Goal: Task Accomplishment & Management: Use online tool/utility

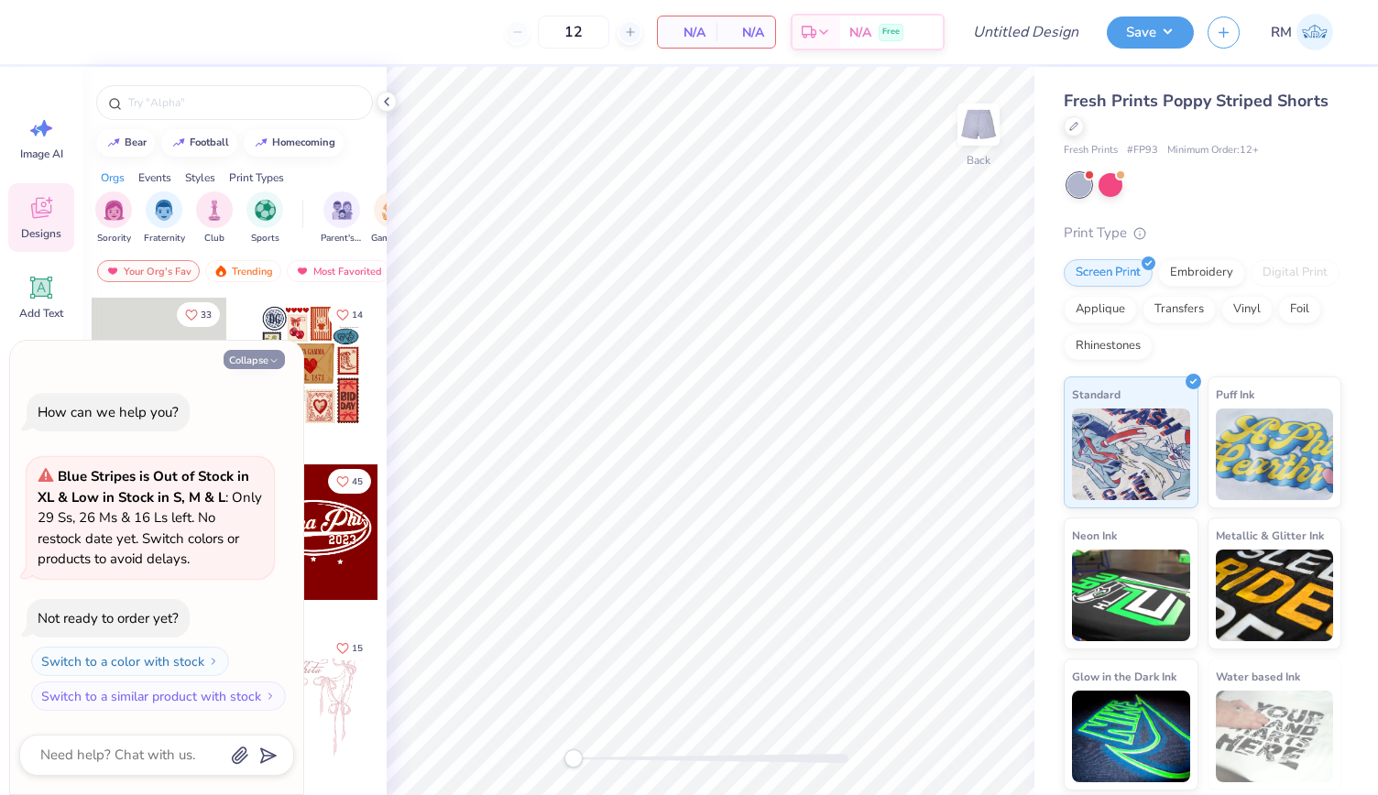
click at [268, 368] on button "Collapse" at bounding box center [254, 359] width 61 height 19
type textarea "x"
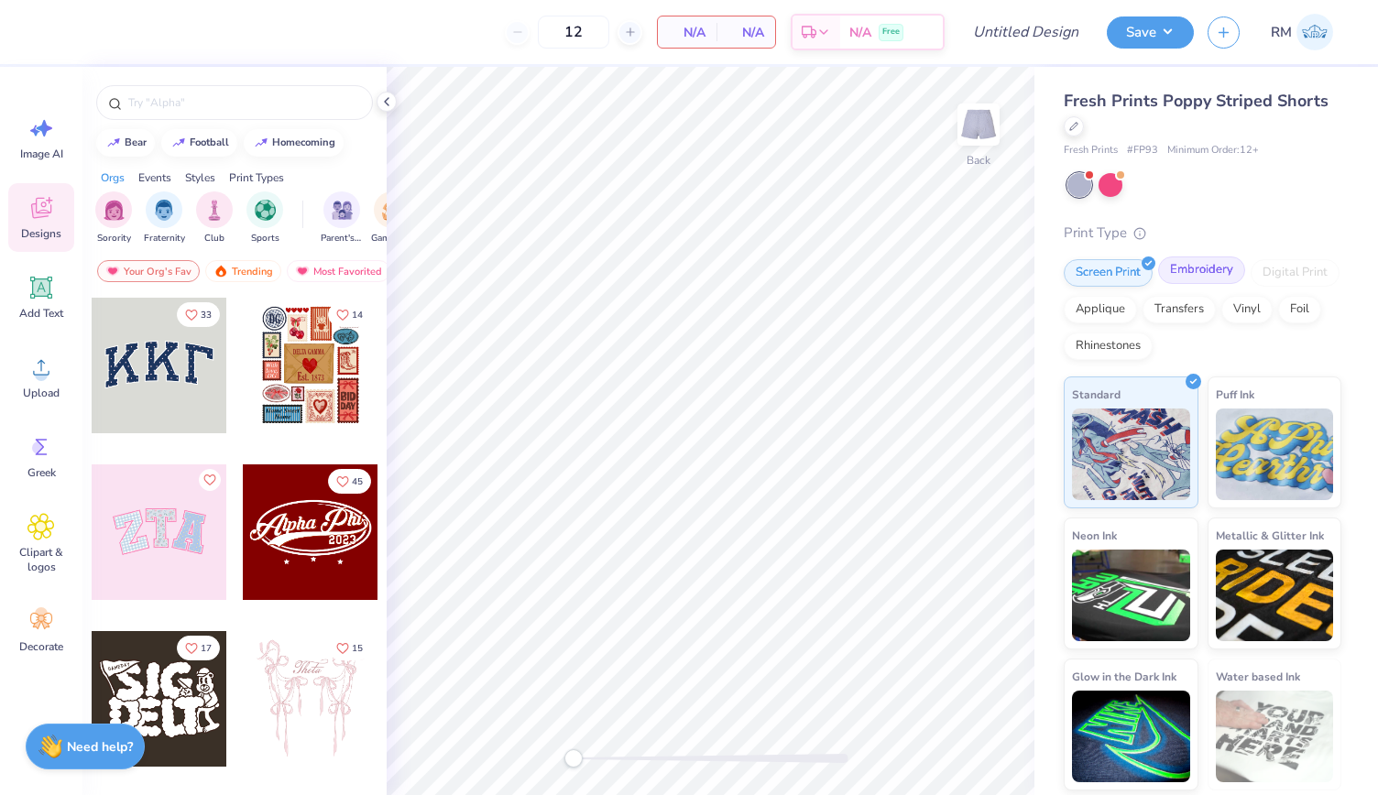
click at [1199, 267] on div "Embroidery" at bounding box center [1201, 270] width 87 height 27
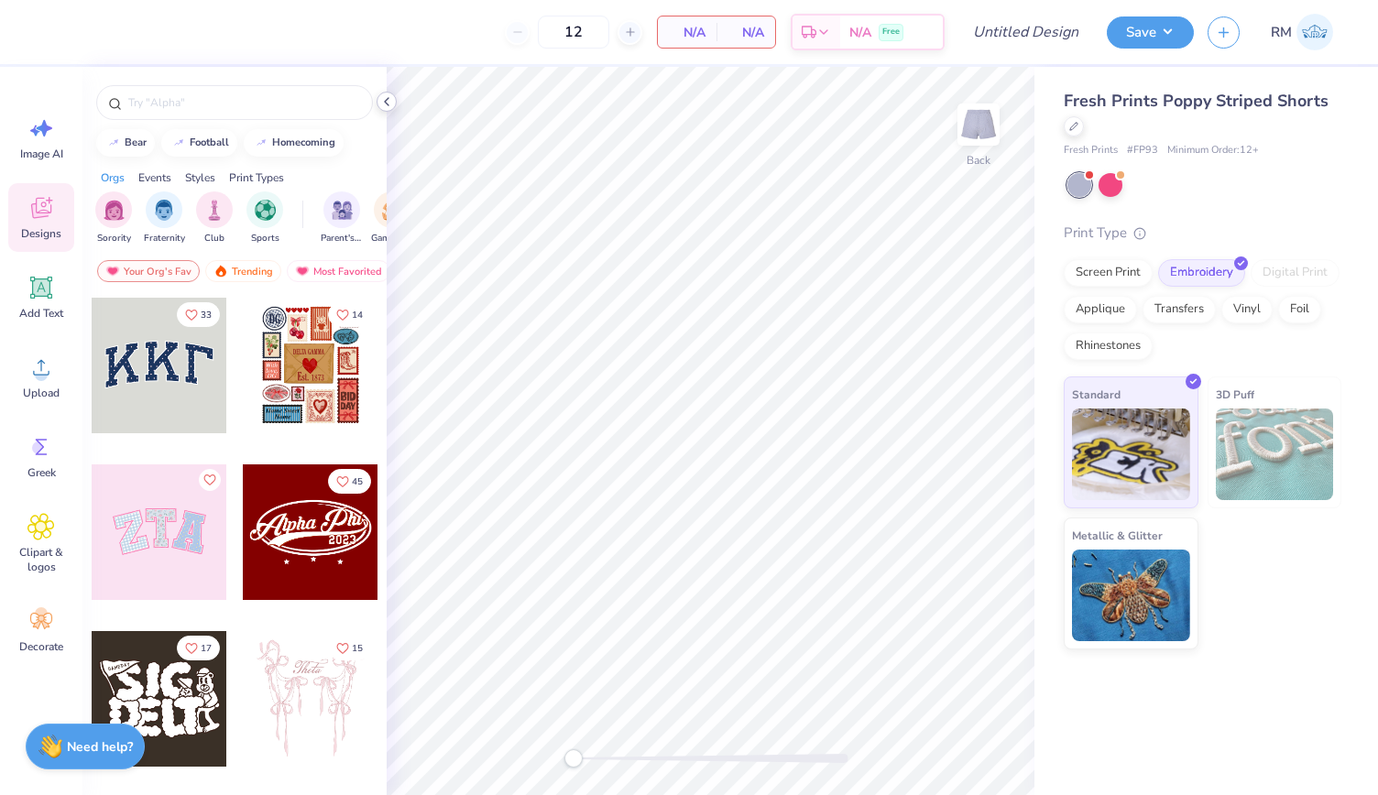
click at [388, 94] on icon at bounding box center [386, 101] width 15 height 15
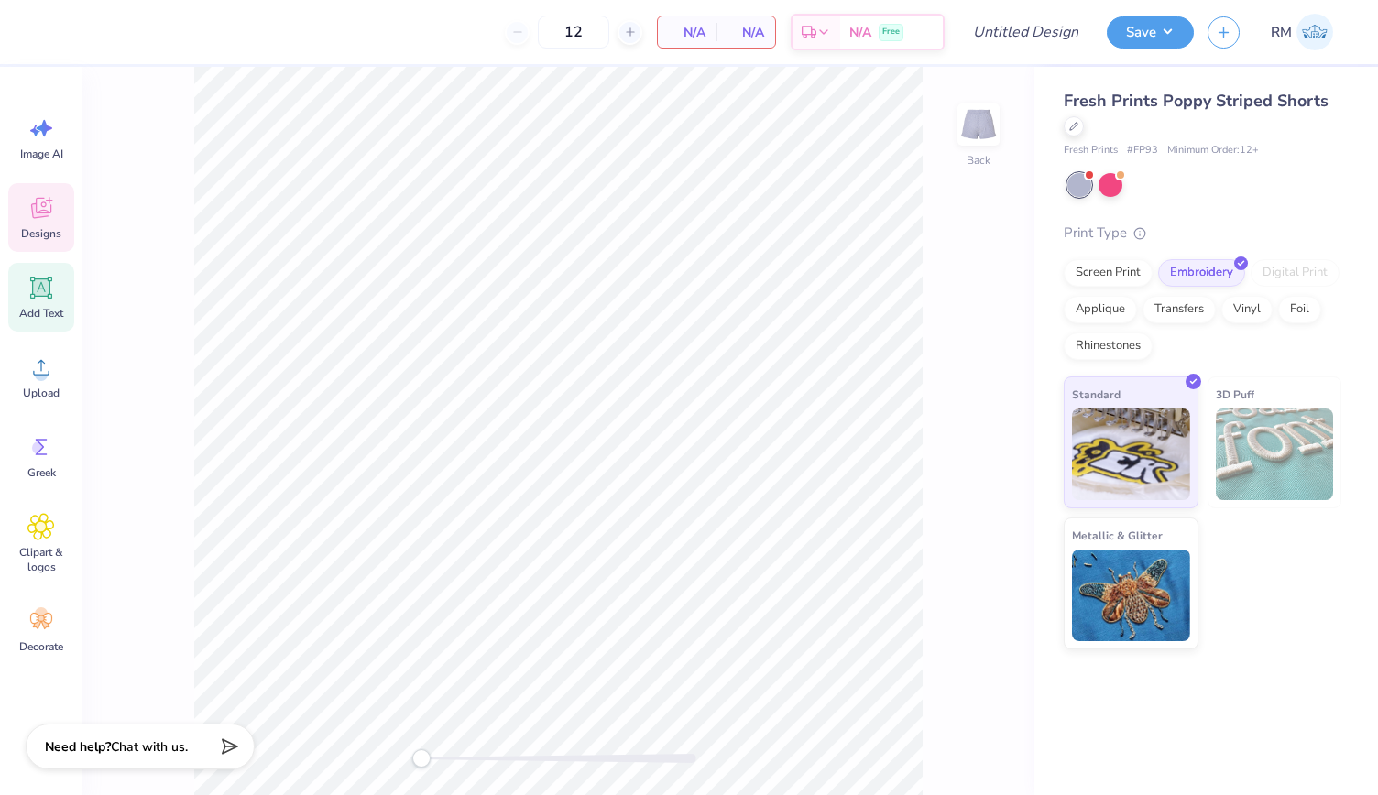
click at [38, 306] on span "Add Text" at bounding box center [41, 313] width 44 height 15
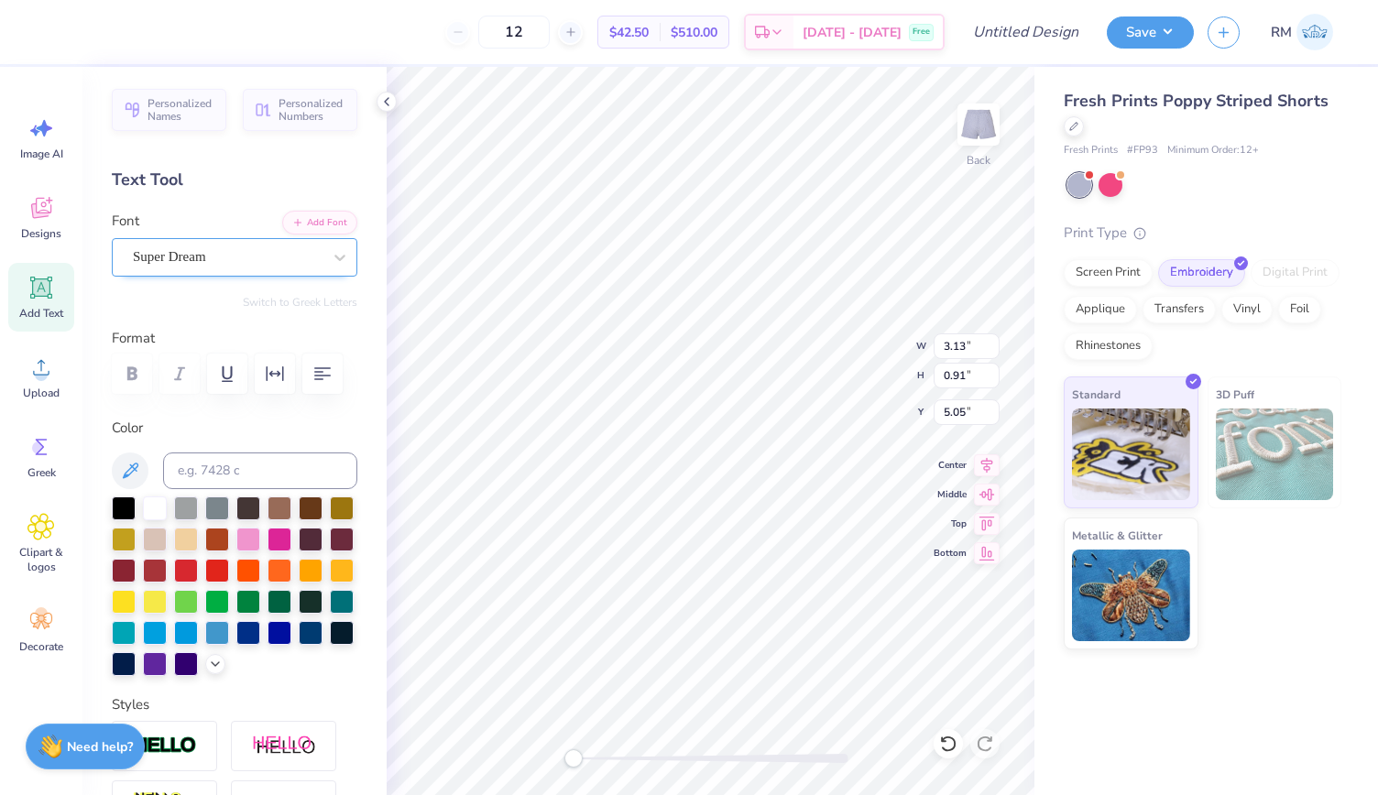
click at [240, 248] on div "Super Dream" at bounding box center [227, 257] width 192 height 28
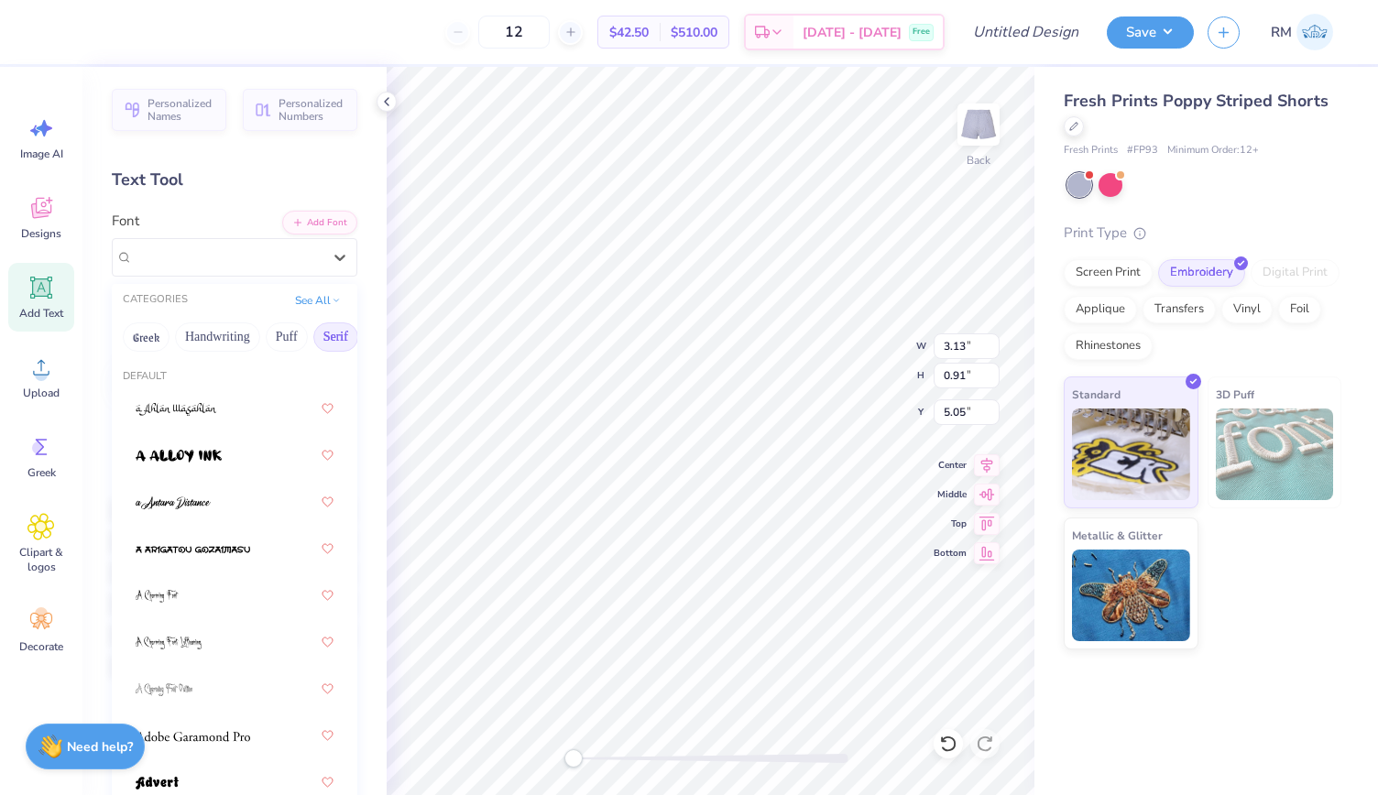
click at [342, 335] on button "Serif" at bounding box center [335, 337] width 45 height 29
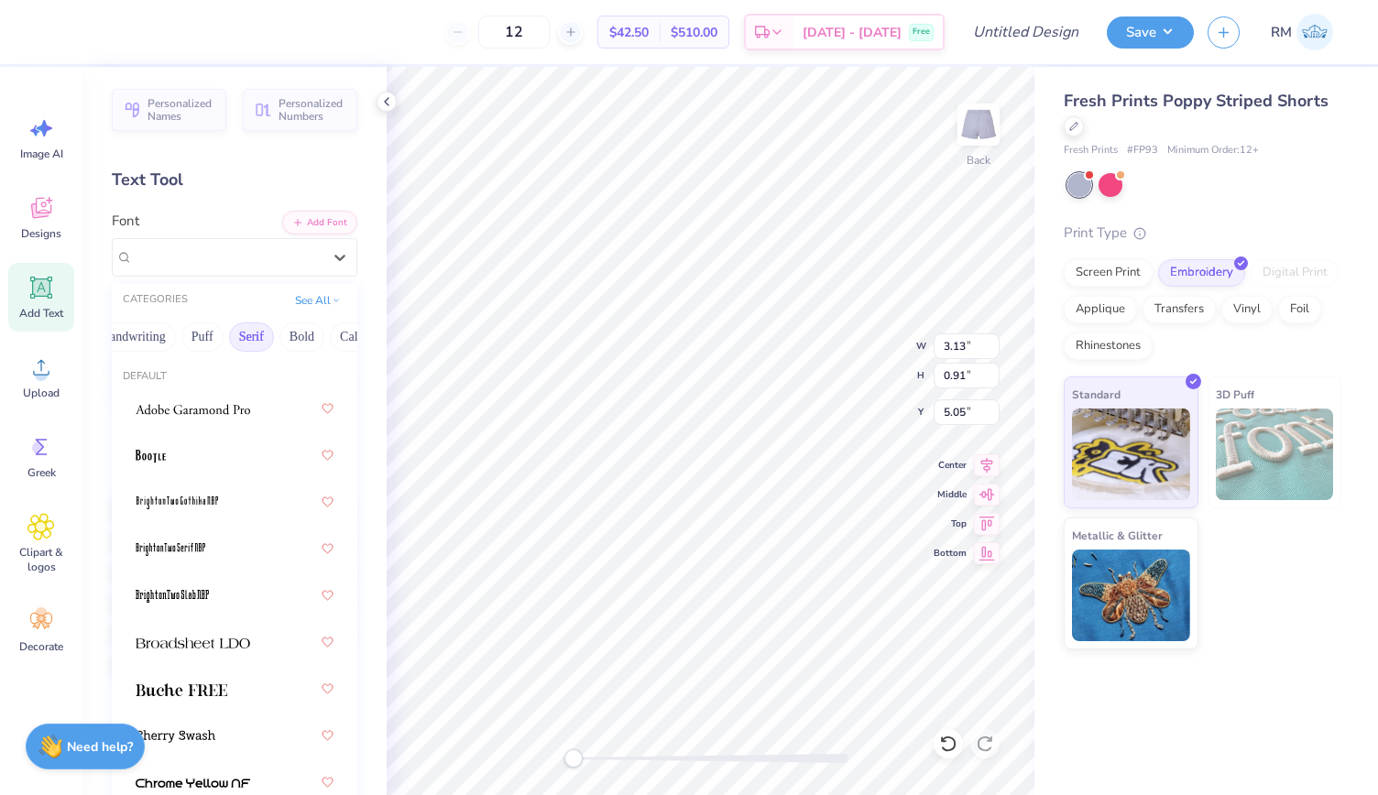
scroll to position [0, 31]
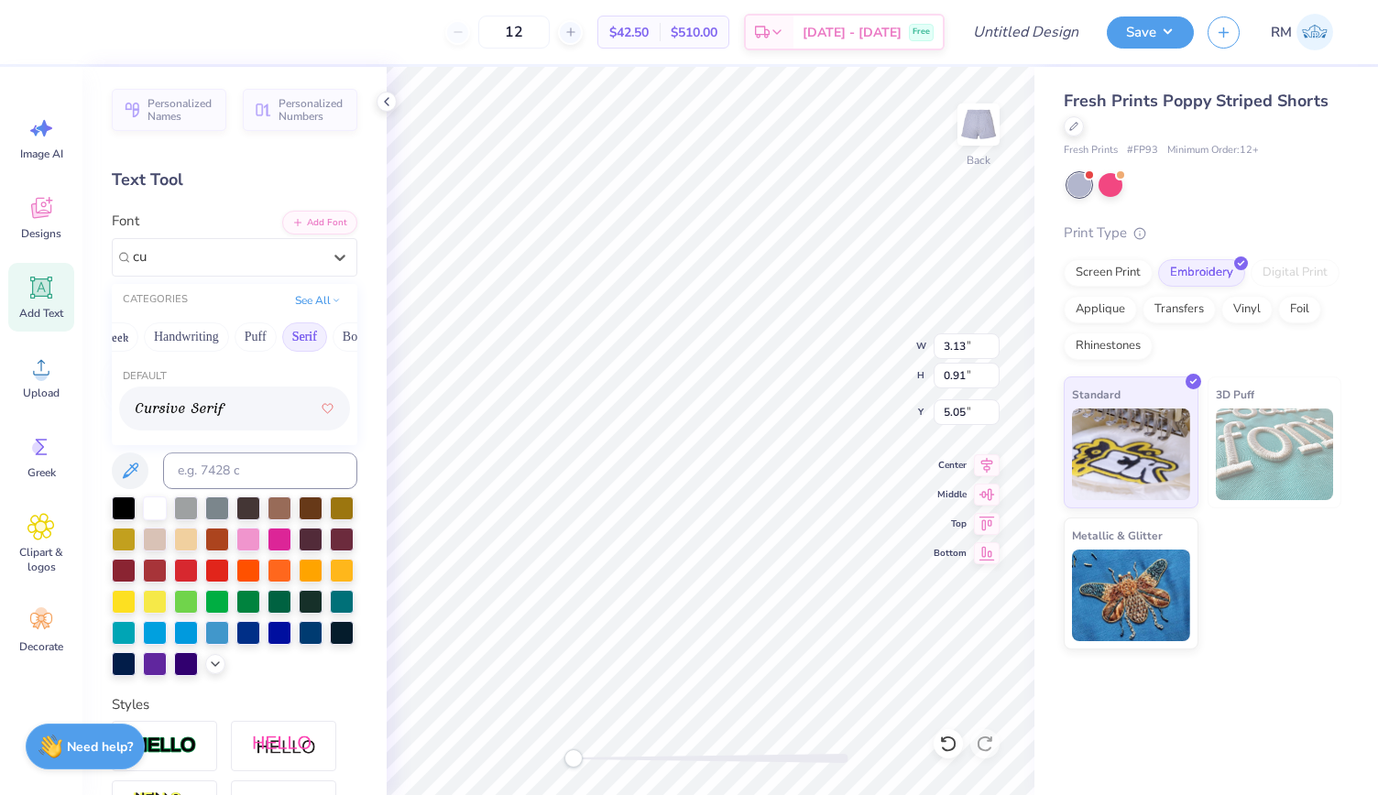
type input "cur"
drag, startPoint x: 237, startPoint y: 248, endPoint x: 102, endPoint y: 260, distance: 136.2
click at [102, 260] on div "Personalized Names Personalized Numbers Text Tool Add Font Font Select is focus…" at bounding box center [234, 431] width 304 height 729
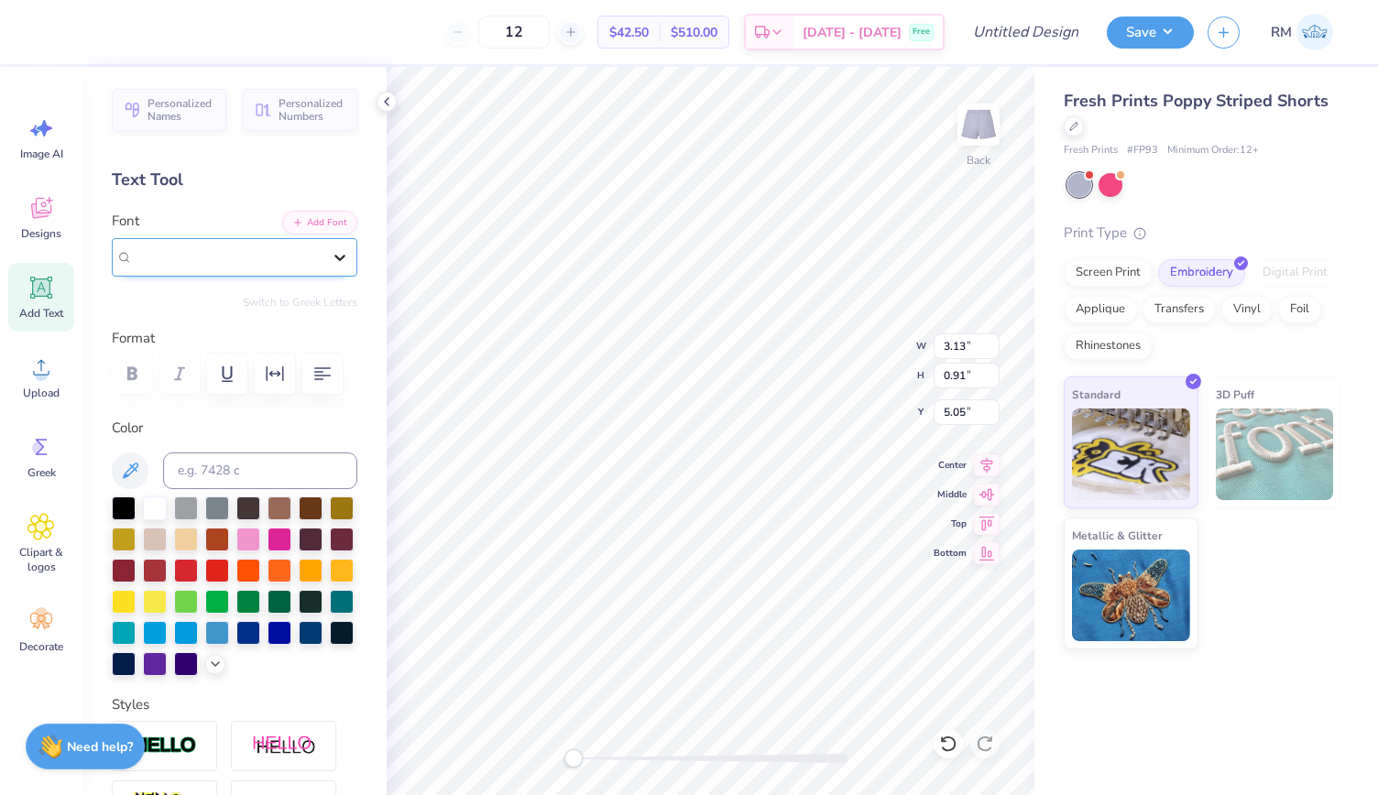
click at [324, 268] on div at bounding box center [340, 257] width 33 height 33
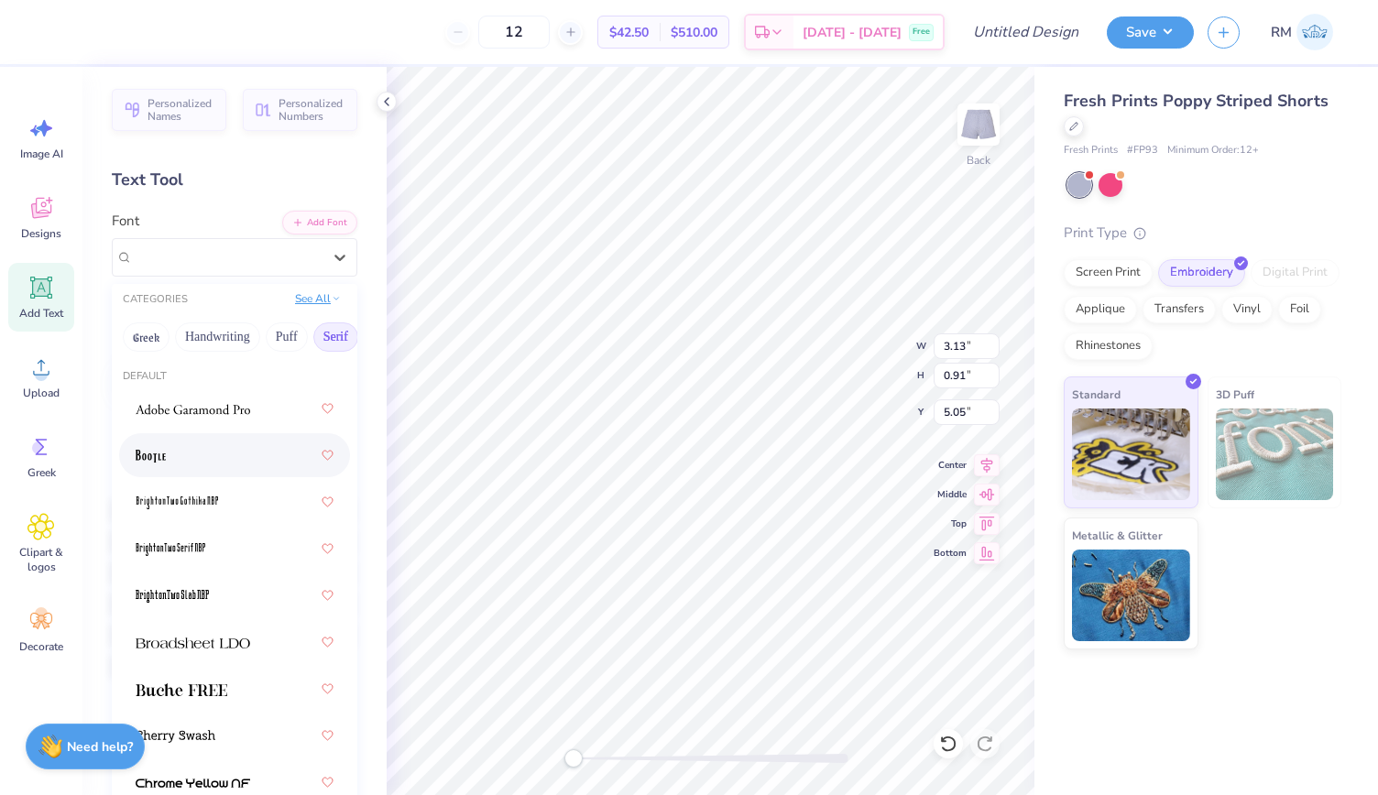
click at [299, 303] on button "See All" at bounding box center [318, 299] width 57 height 18
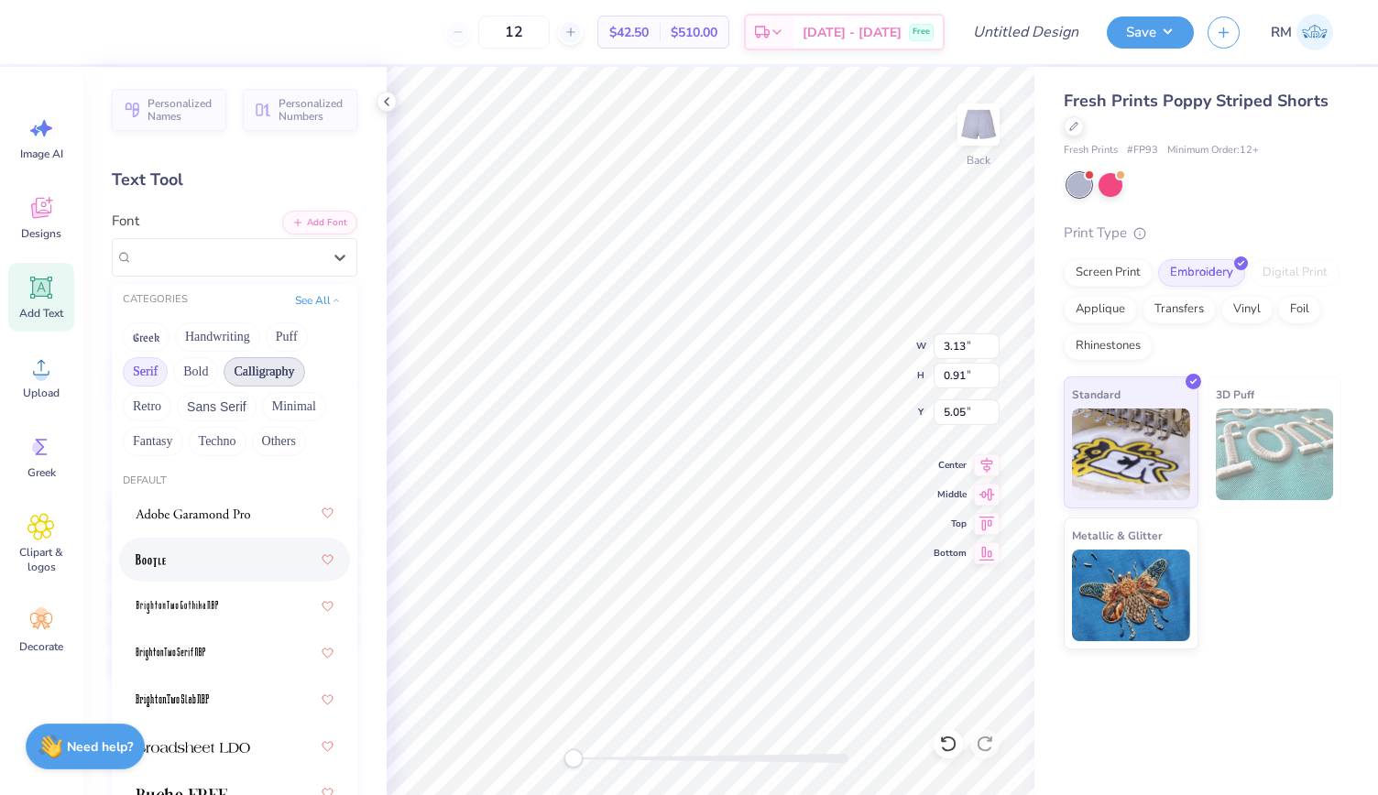
click at [245, 367] on button "Calligraphy" at bounding box center [264, 371] width 81 height 29
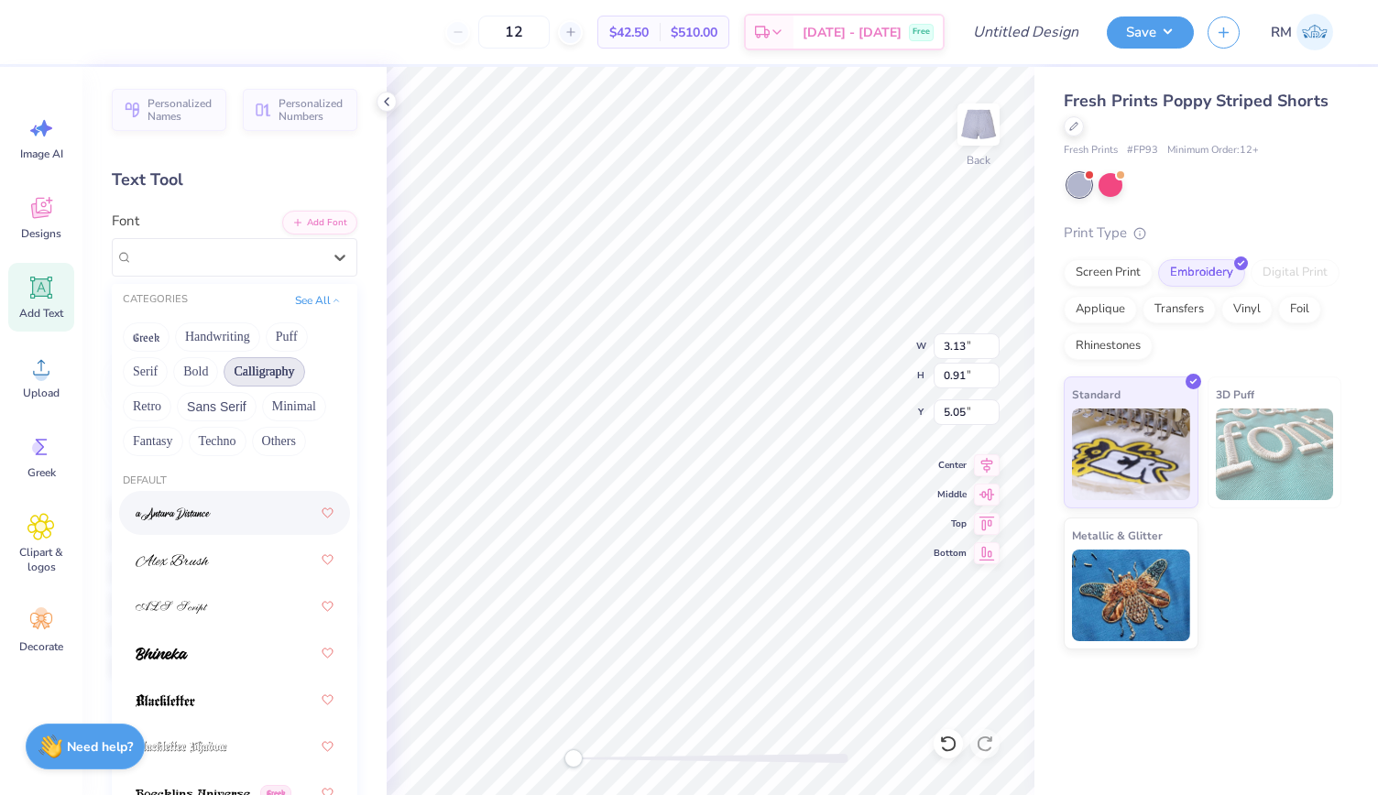
click at [206, 518] on img at bounding box center [173, 514] width 75 height 13
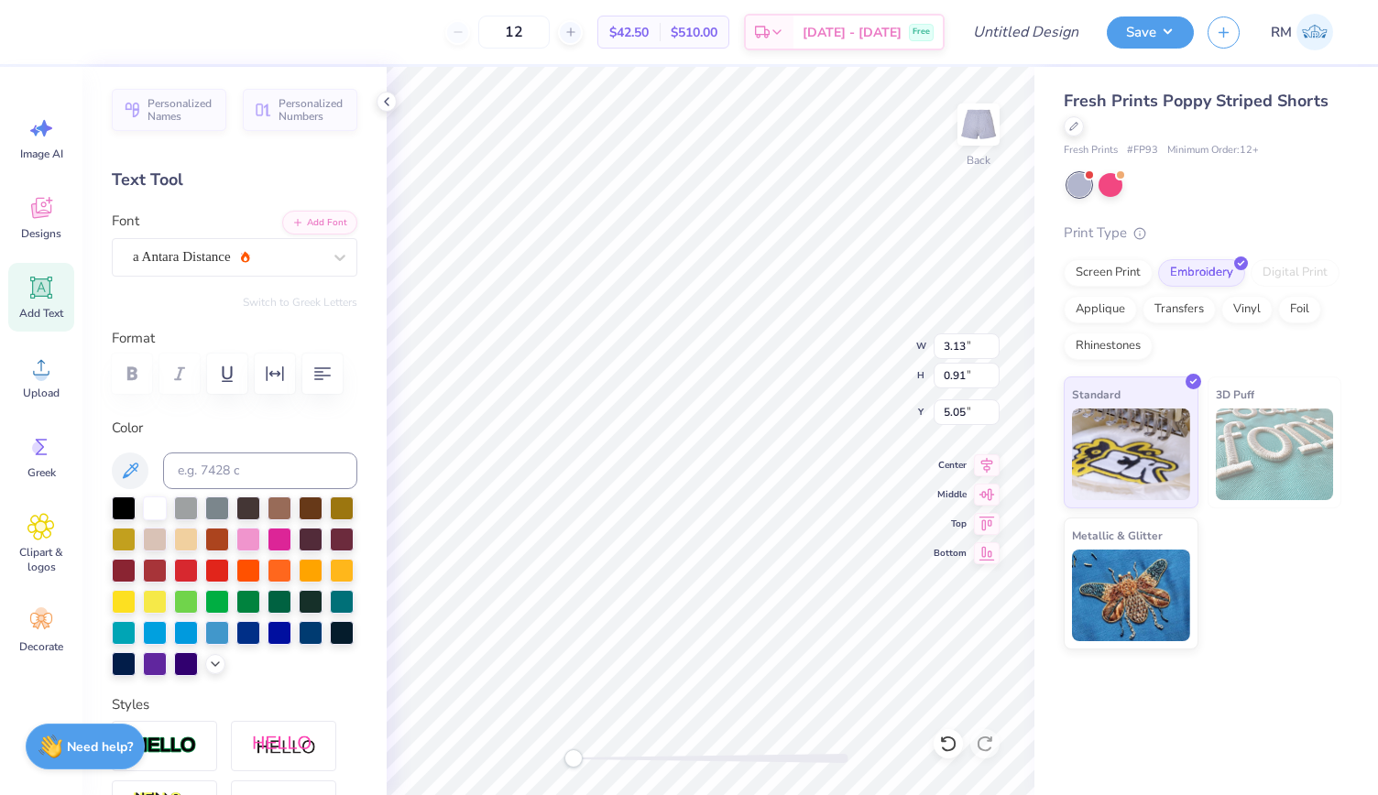
scroll to position [15, 2]
type textarea "T"
type textarea "Delta Gamma"
click at [260, 545] on div at bounding box center [248, 538] width 24 height 24
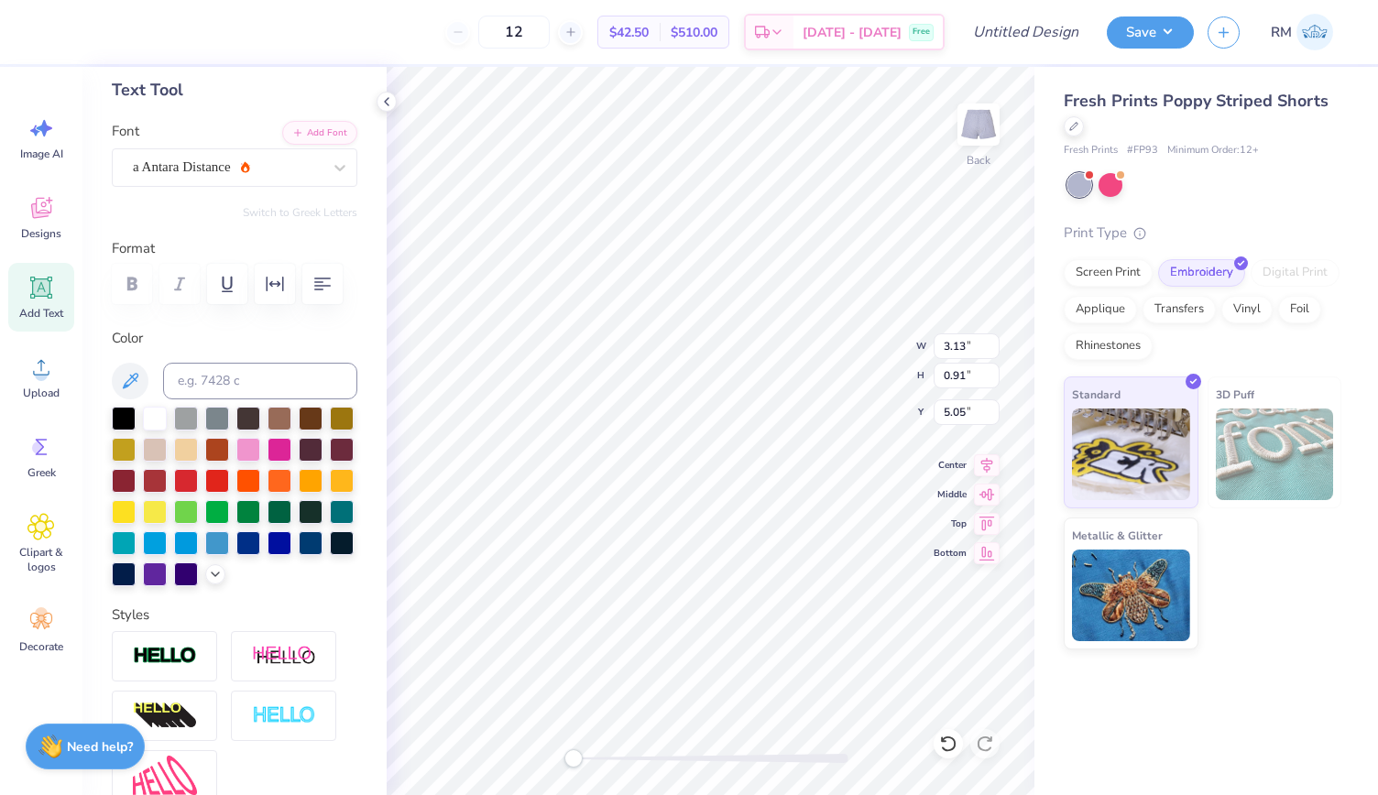
scroll to position [90, 0]
click at [208, 580] on icon at bounding box center [215, 572] width 15 height 15
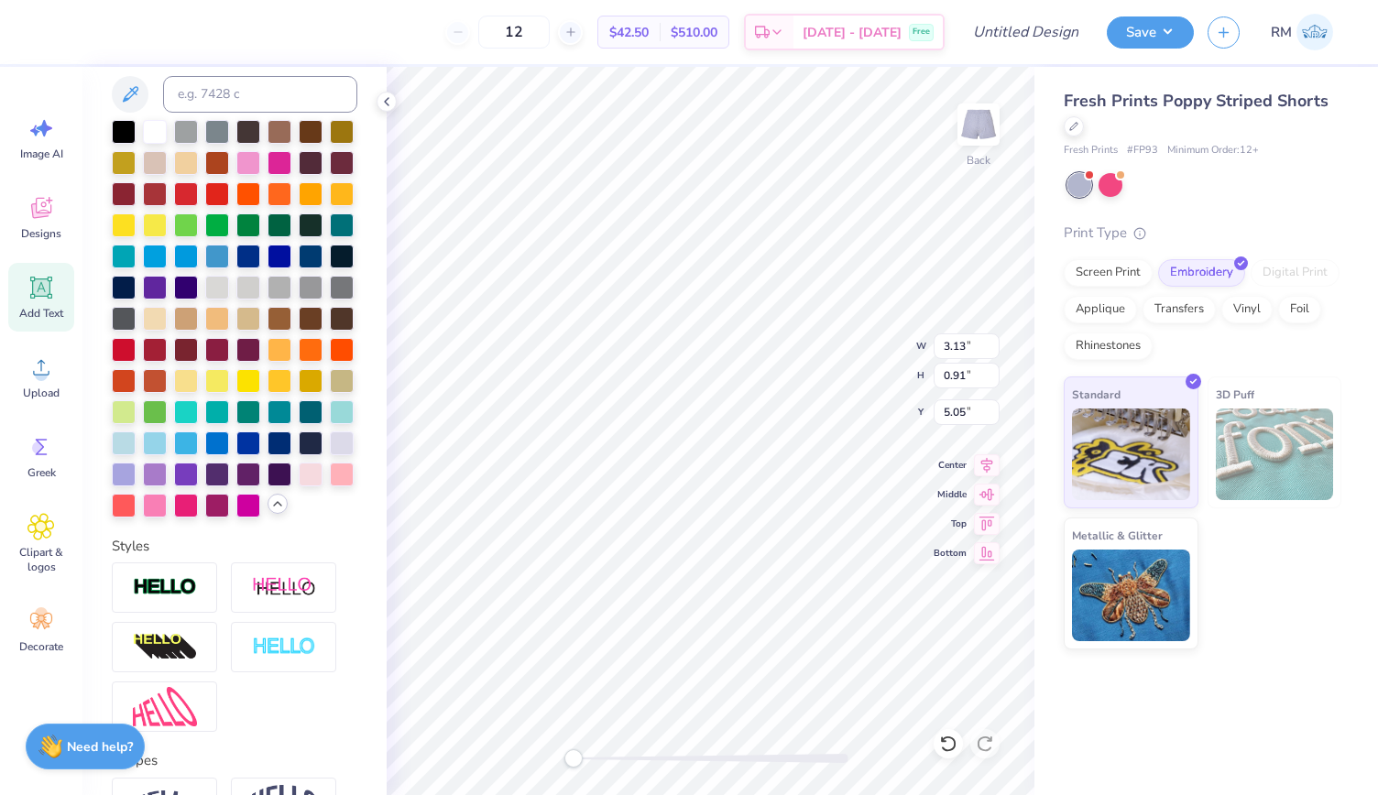
scroll to position [377, 0]
click at [299, 485] on div at bounding box center [311, 473] width 24 height 24
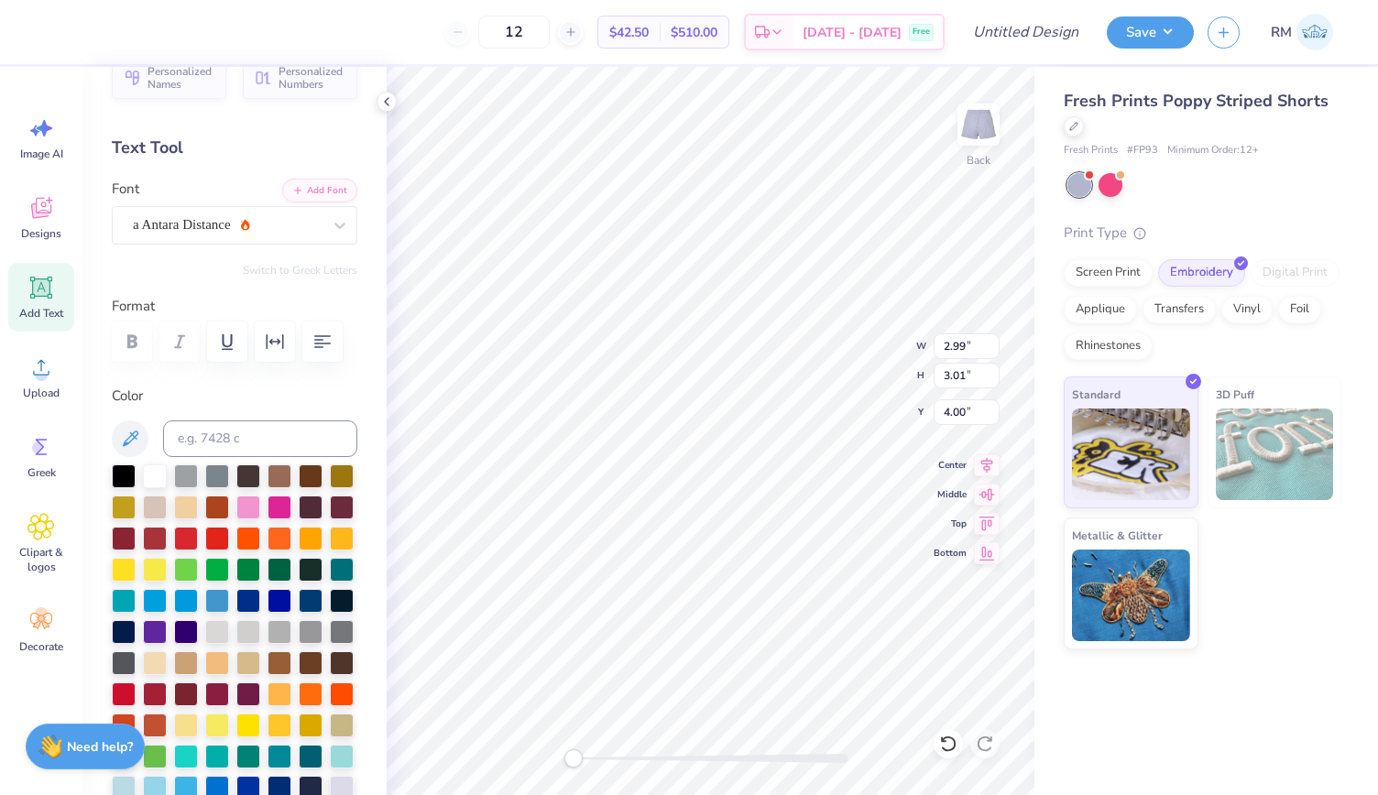
scroll to position [0, 0]
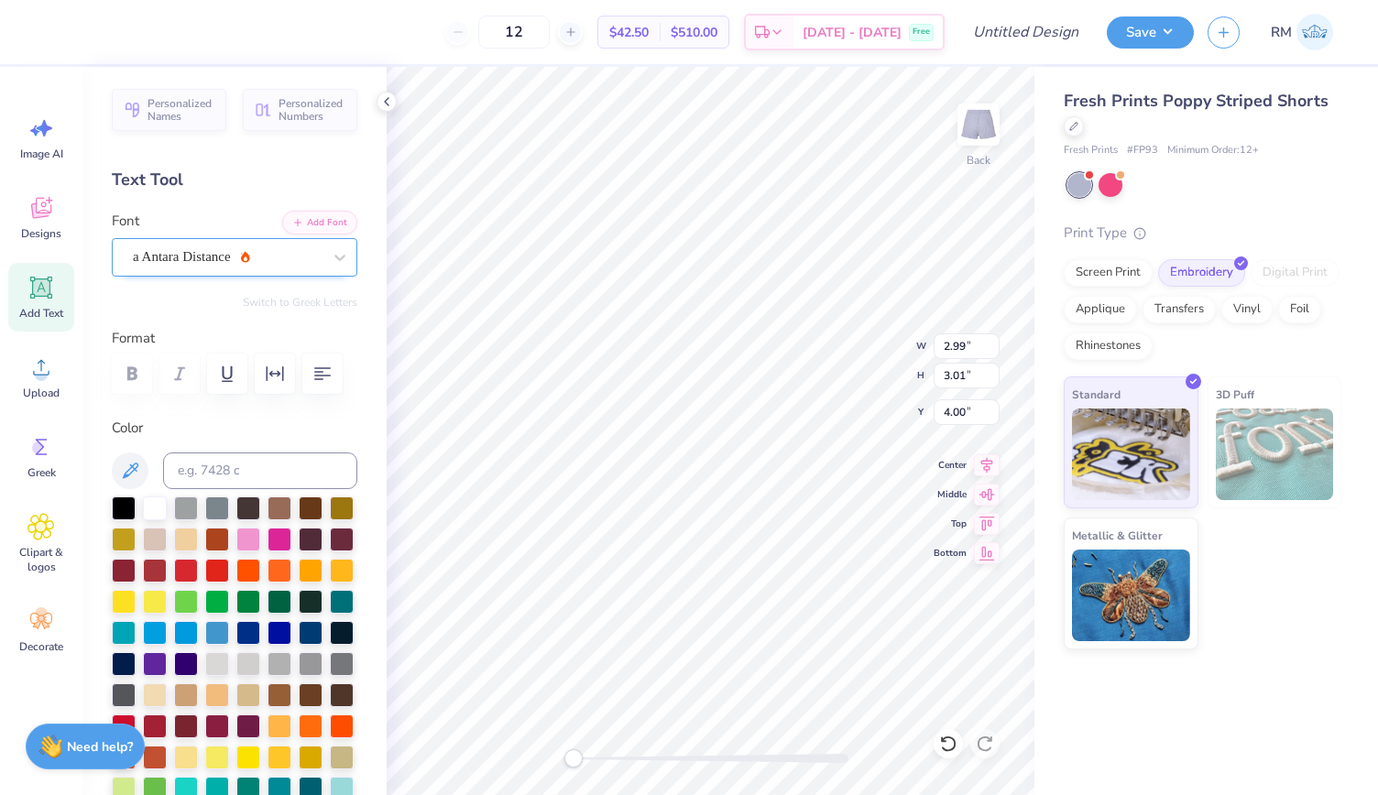
click at [247, 259] on div "a Antara Distance" at bounding box center [227, 257] width 192 height 28
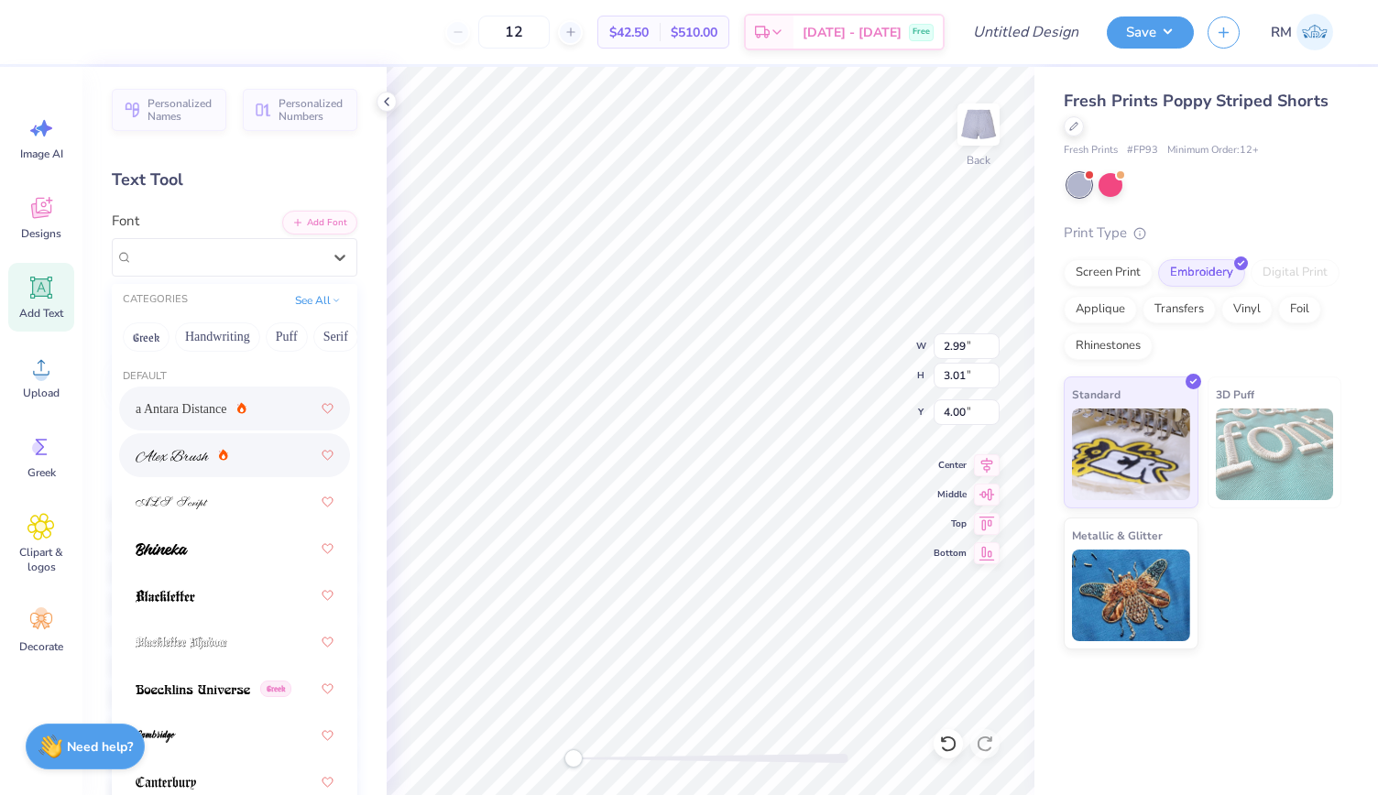
click at [170, 459] on img at bounding box center [172, 456] width 73 height 13
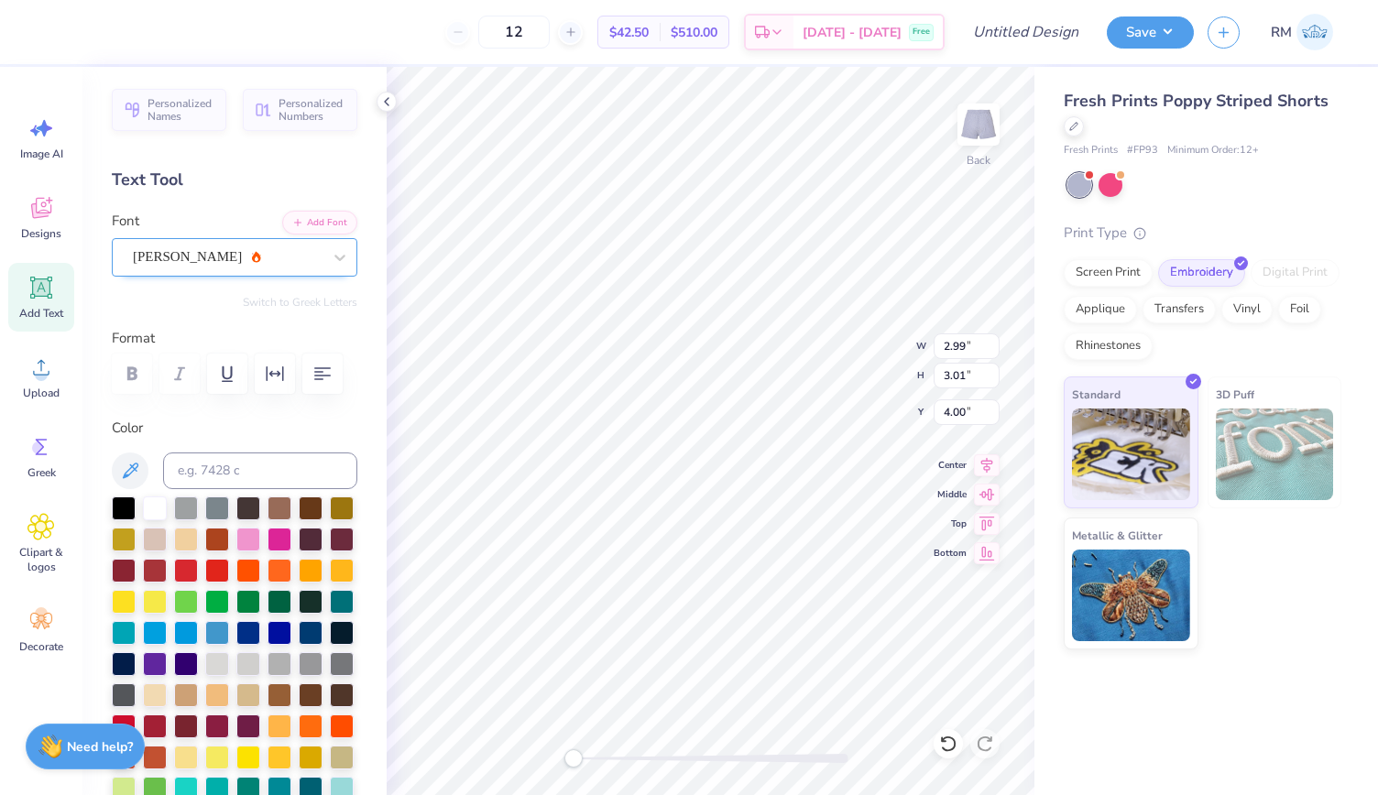
click at [250, 250] on div "Alex Brush" at bounding box center [227, 257] width 192 height 28
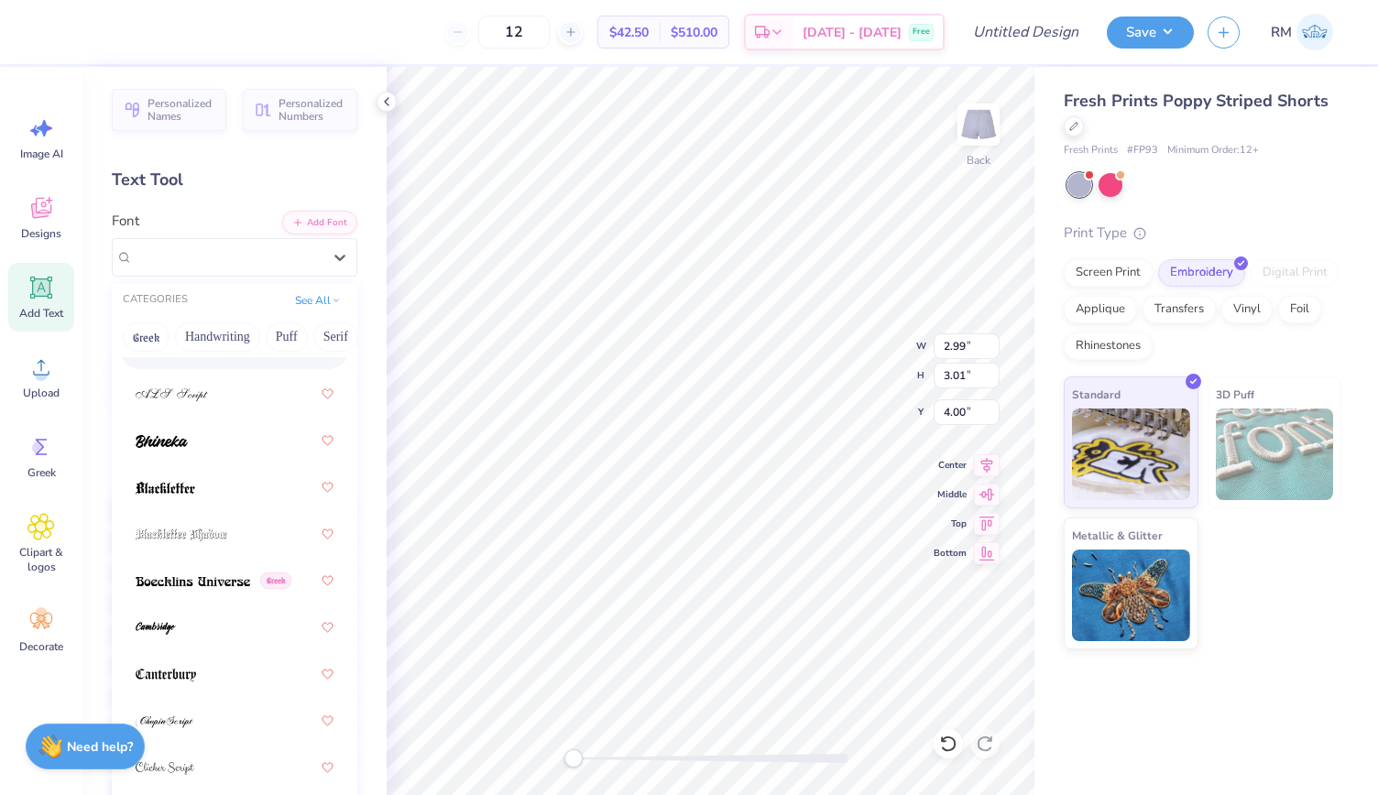
scroll to position [110, 0]
click at [187, 448] on span at bounding box center [162, 439] width 52 height 19
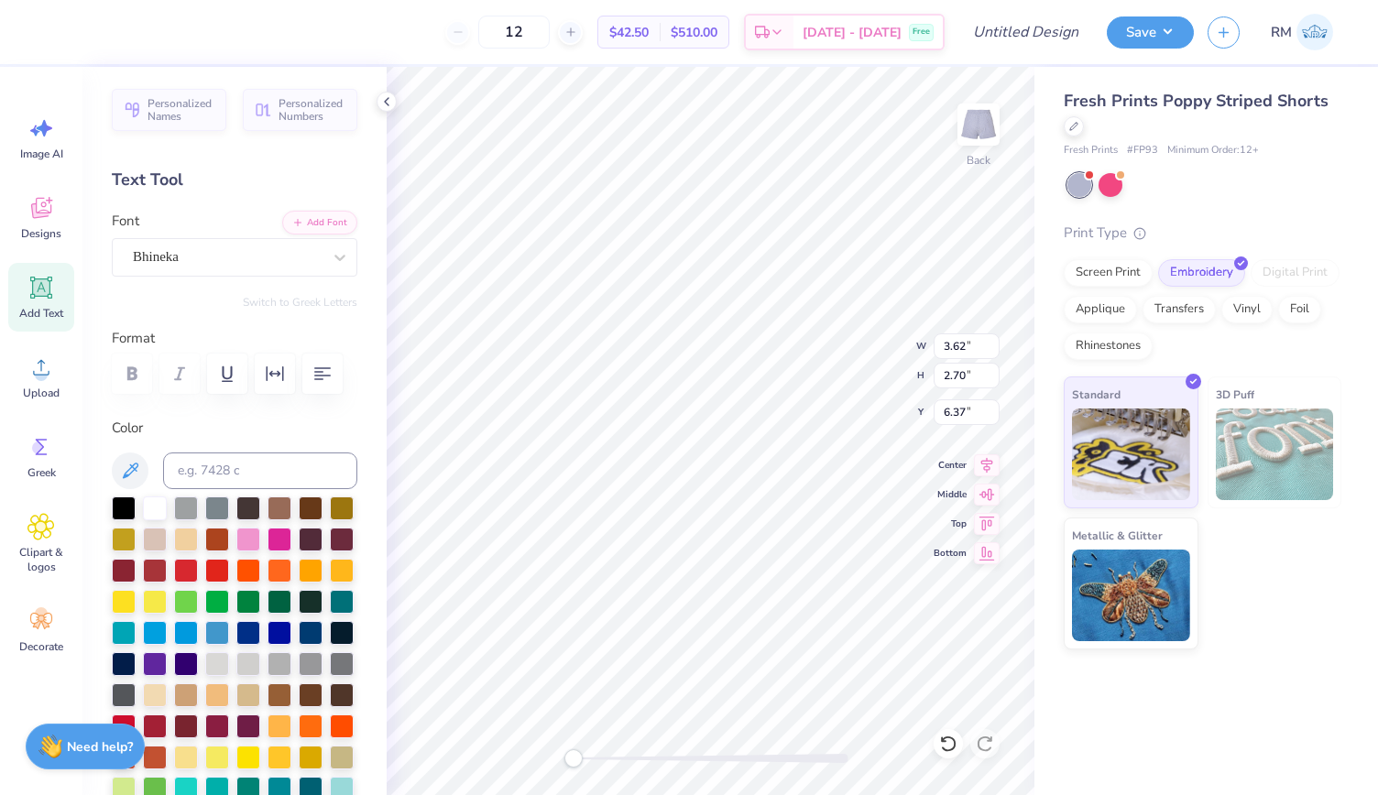
type input "3.62"
type input "2.70"
type input "6.37"
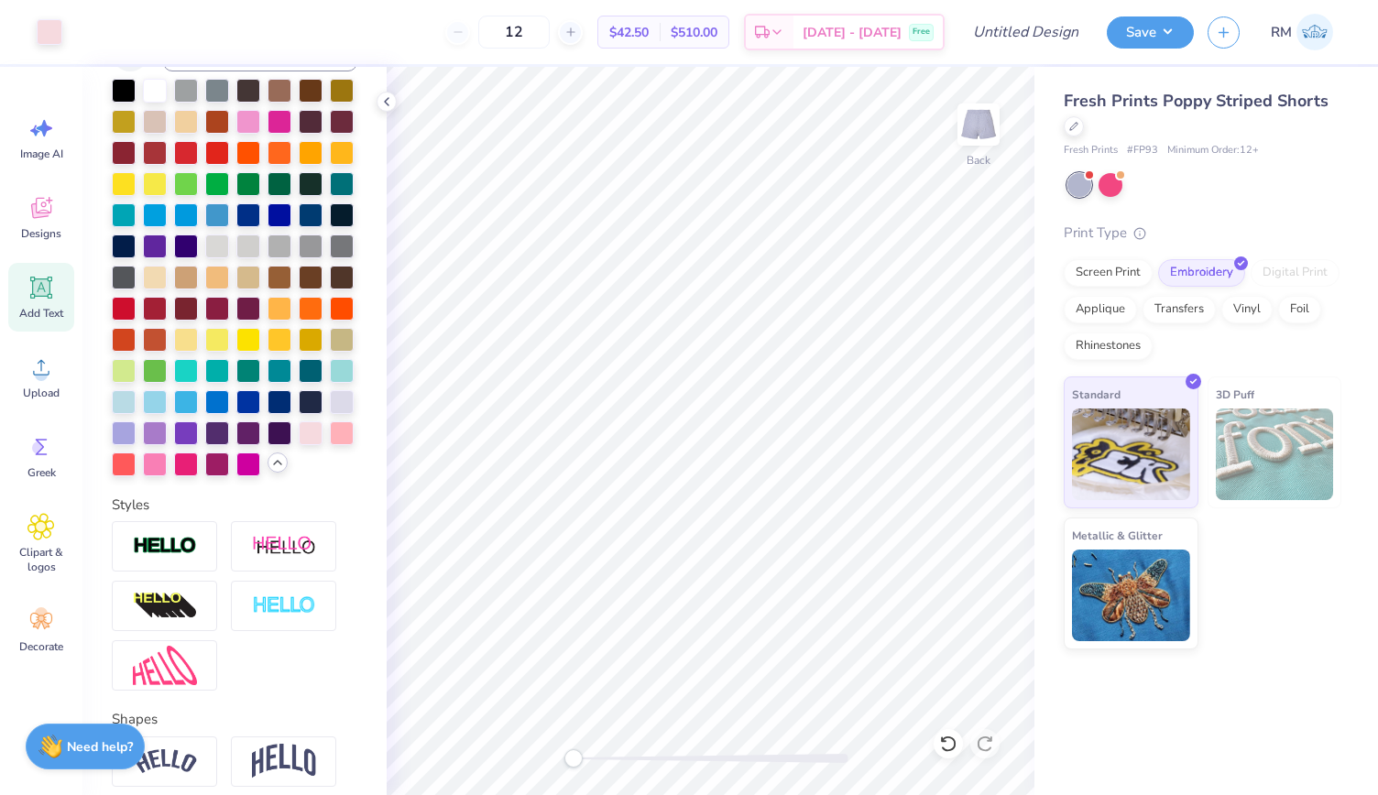
scroll to position [400, 0]
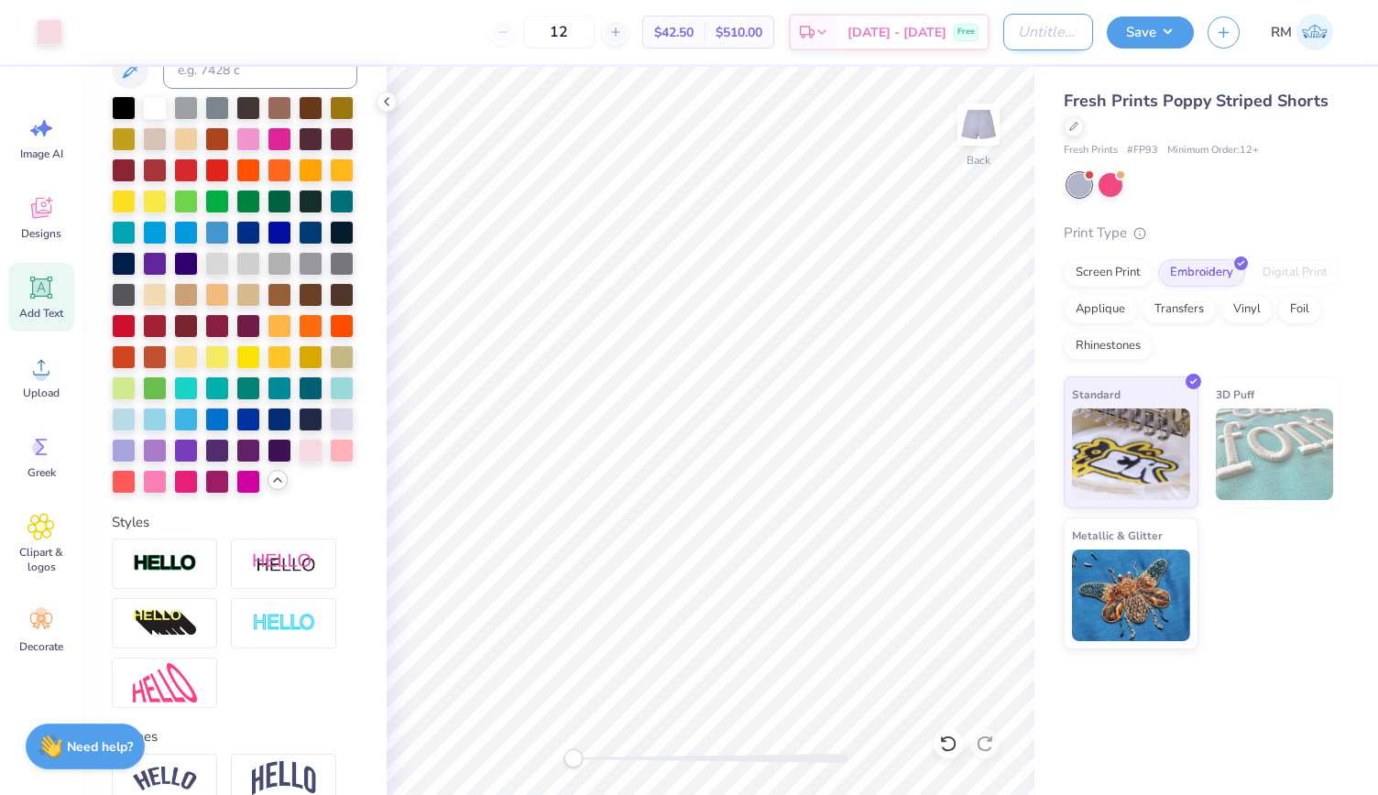
click at [1040, 18] on input "Design Title" at bounding box center [1049, 32] width 90 height 37
type input "Delta Gamma Poppy Short"
click at [1157, 42] on button "Save" at bounding box center [1150, 30] width 87 height 32
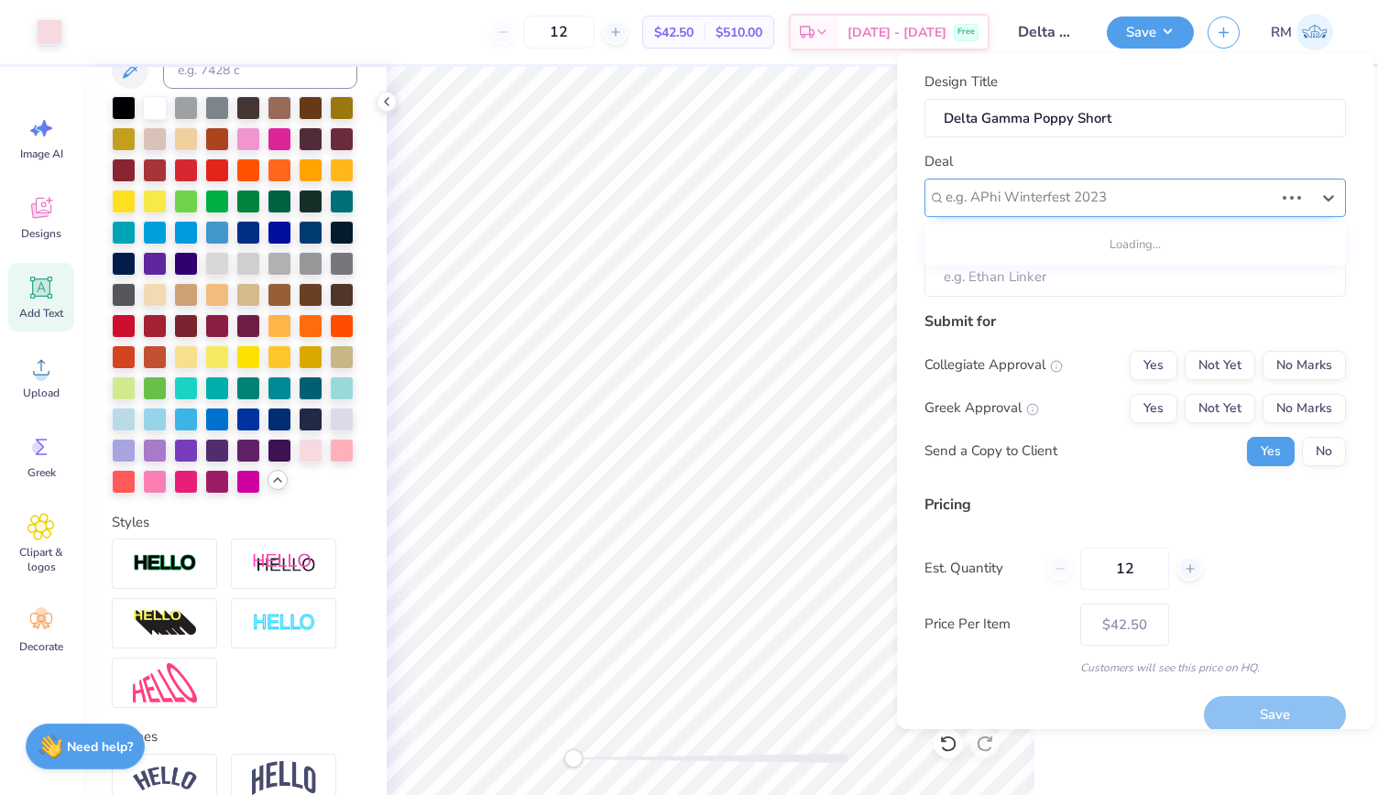
click at [1057, 188] on div at bounding box center [1110, 197] width 328 height 25
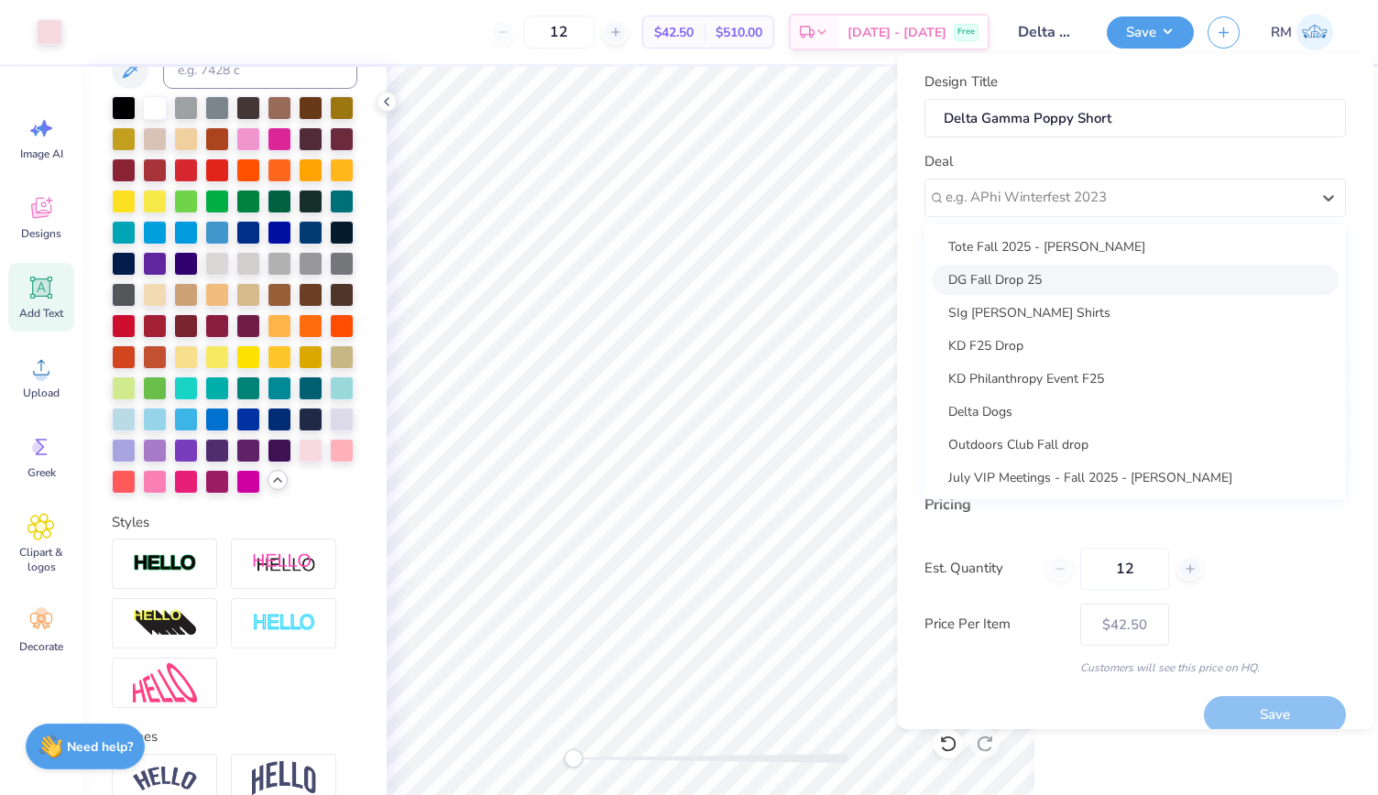
click at [1070, 275] on div "DG Fall Drop 25" at bounding box center [1135, 280] width 407 height 30
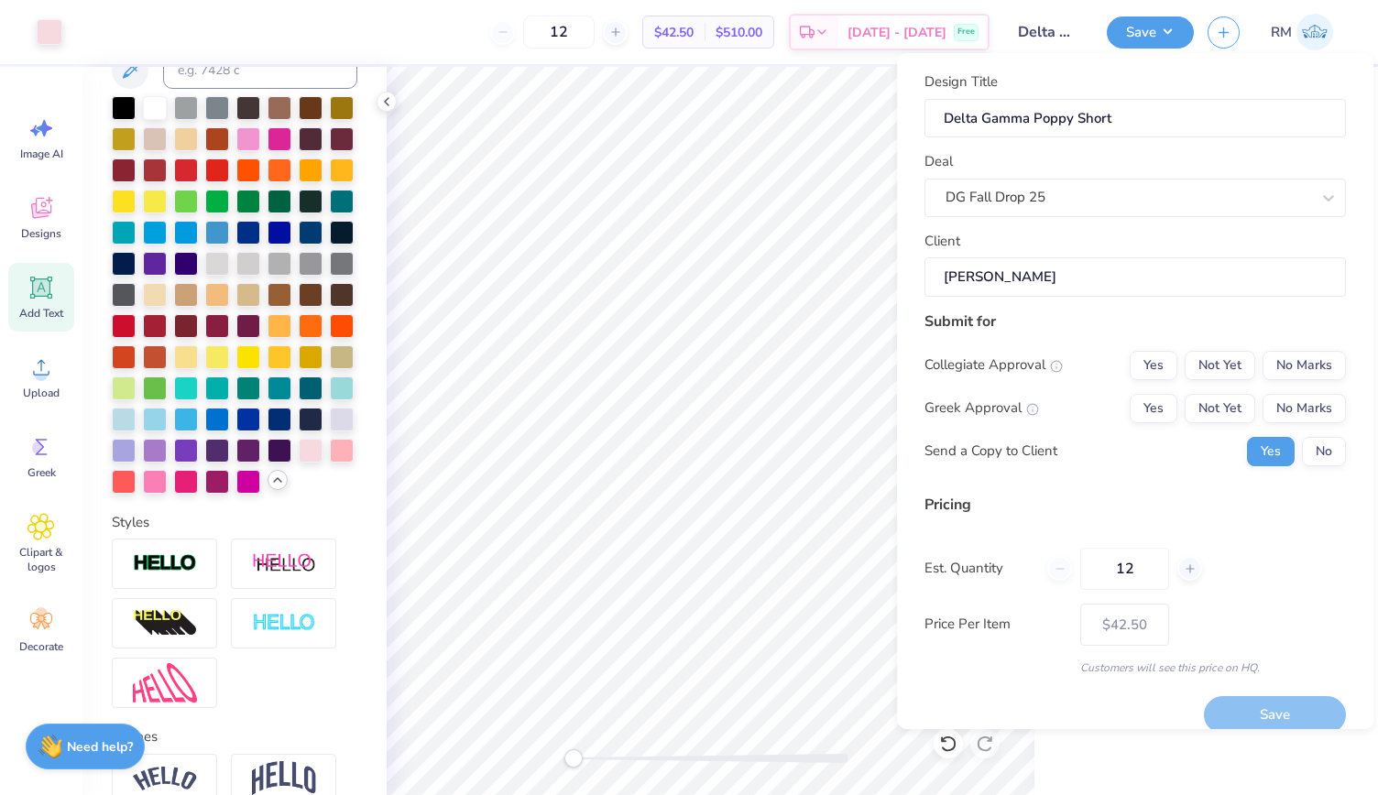
type input "[PERSON_NAME]"
click at [1263, 367] on button "No Marks" at bounding box center [1304, 365] width 83 height 29
click at [1143, 394] on button "Yes" at bounding box center [1154, 408] width 48 height 29
click at [1302, 442] on button "No" at bounding box center [1324, 451] width 44 height 29
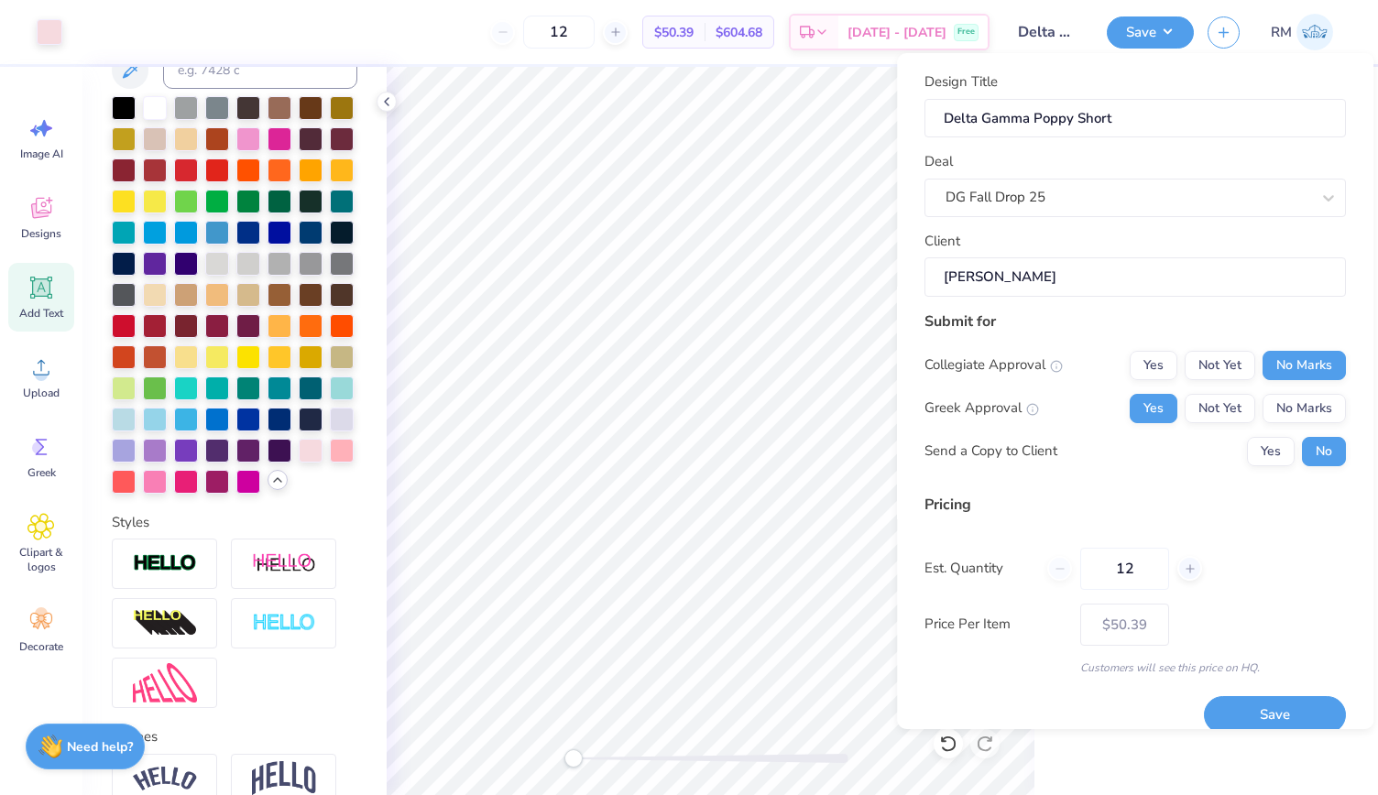
scroll to position [20, 0]
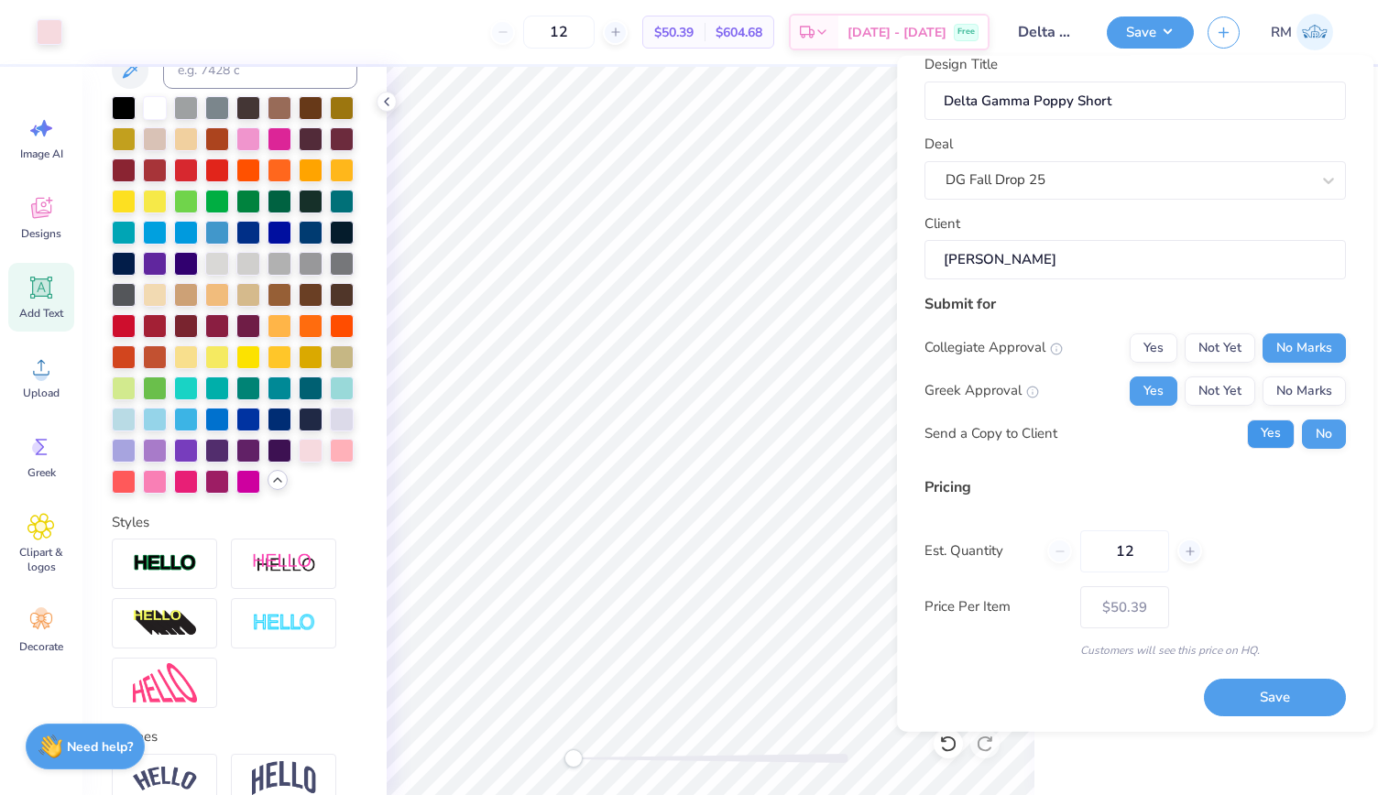
click at [1257, 436] on button "Yes" at bounding box center [1271, 433] width 48 height 29
click at [1250, 697] on button "Save" at bounding box center [1275, 698] width 142 height 38
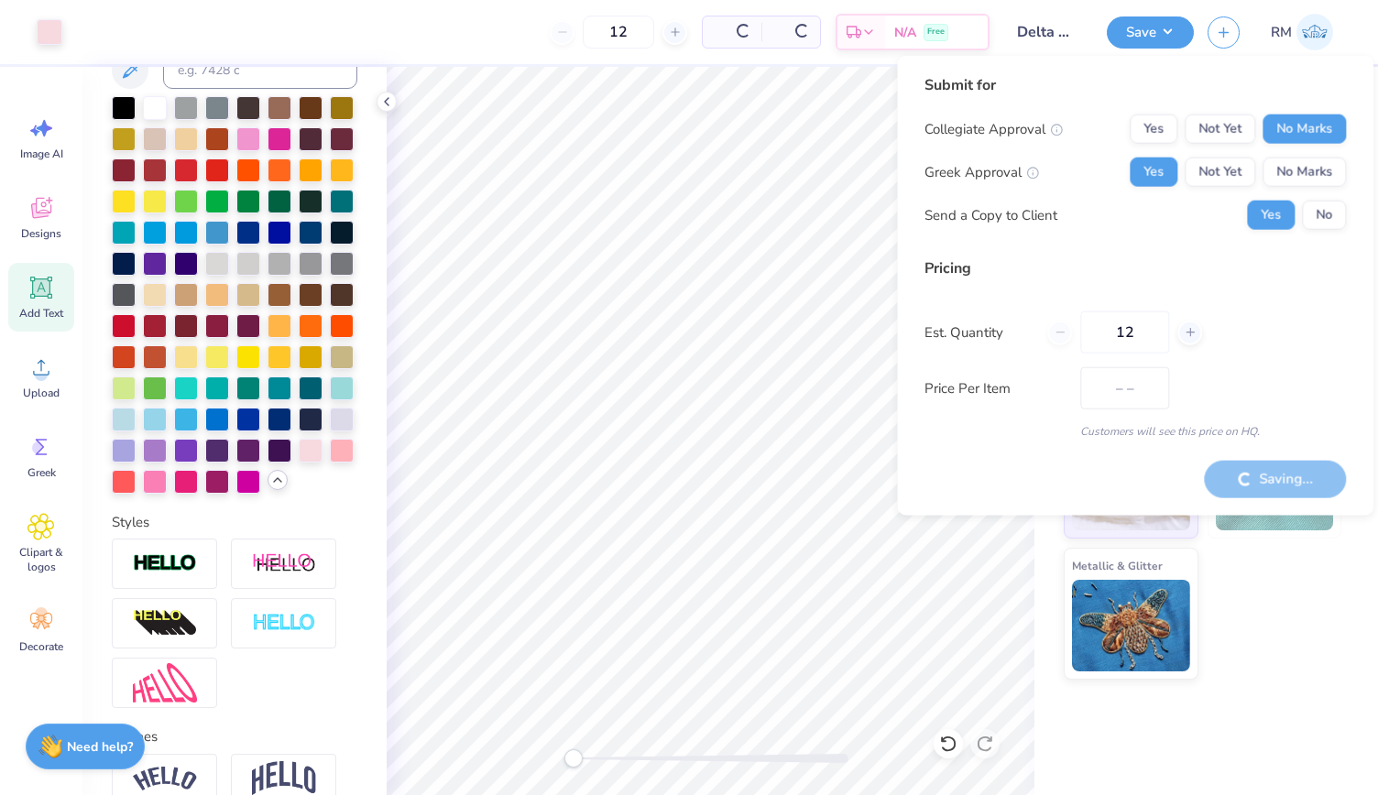
type input "$42.50"
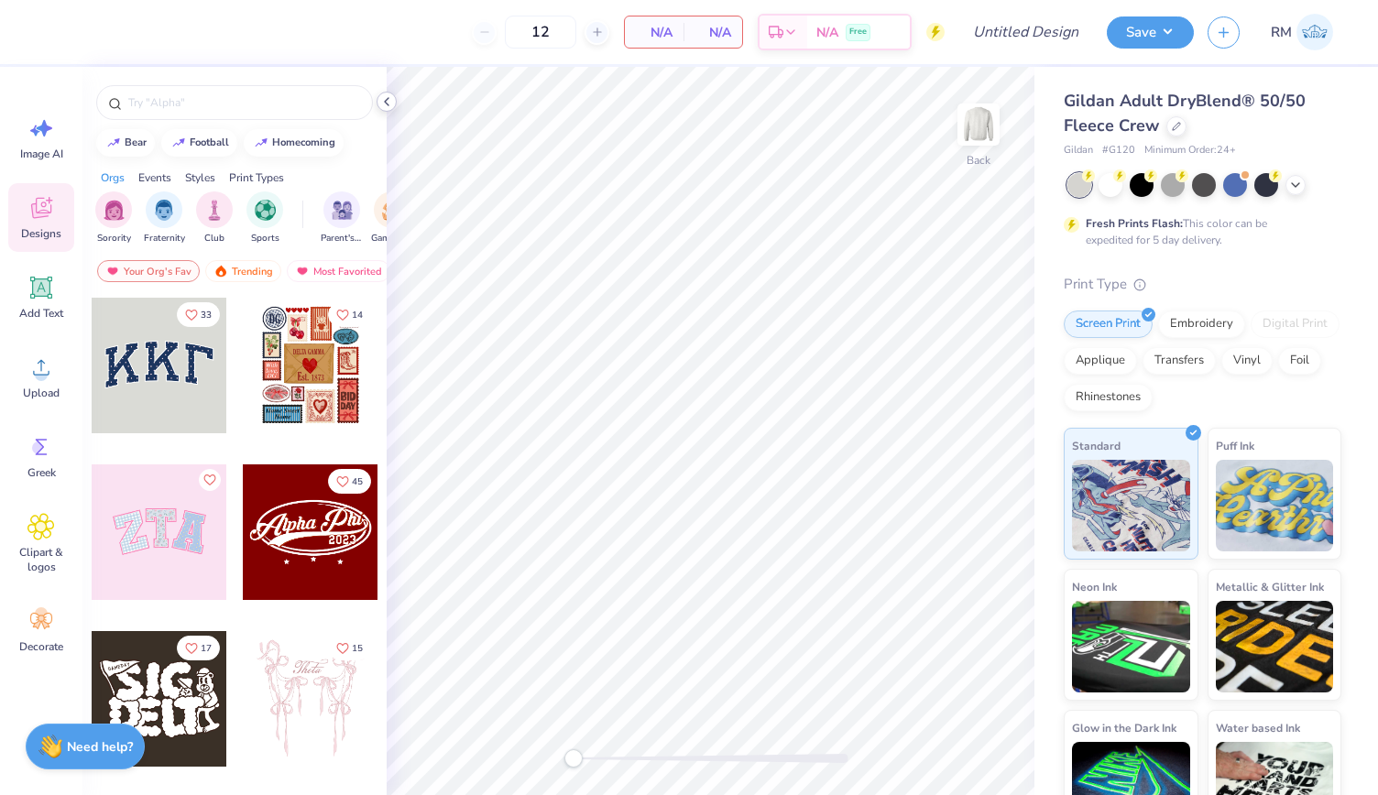
click at [388, 96] on icon at bounding box center [386, 101] width 15 height 15
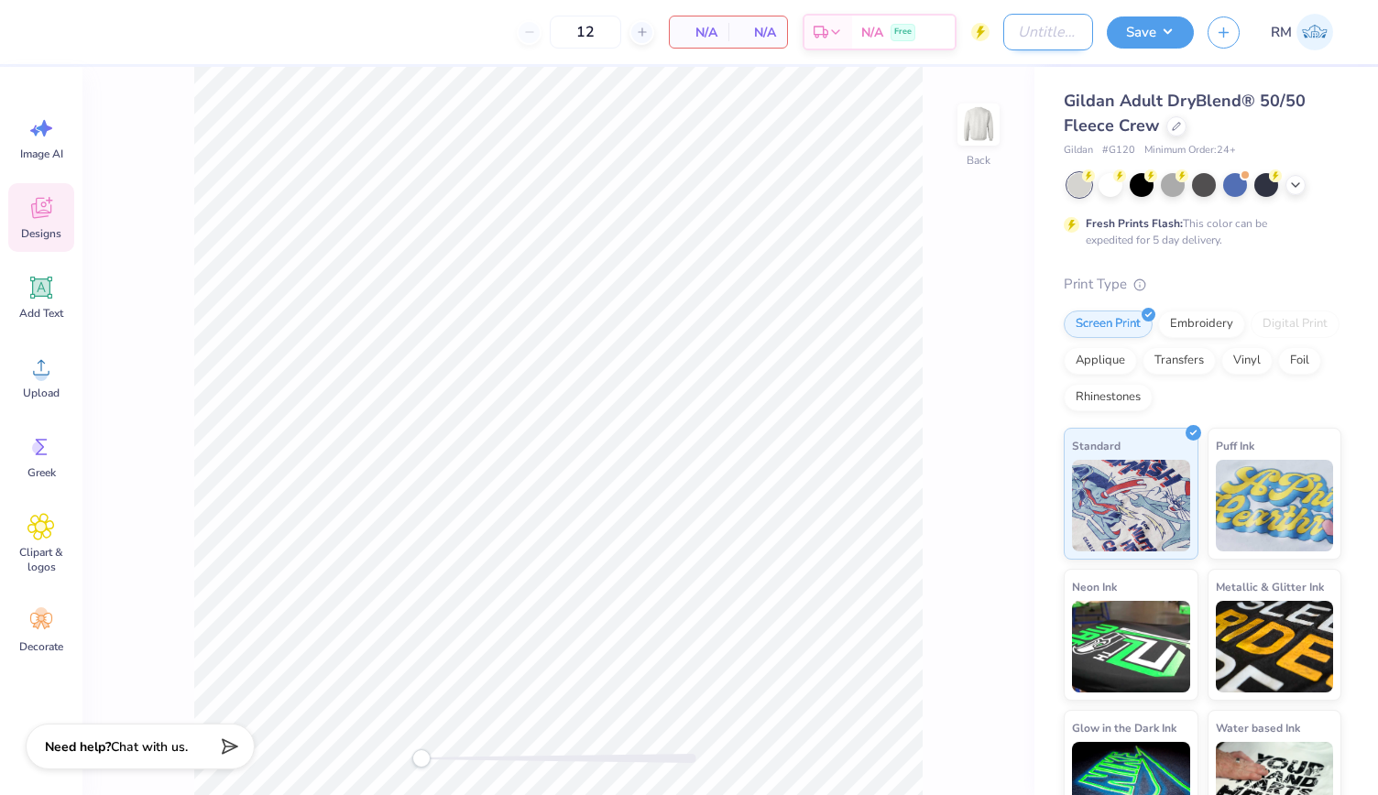
click at [1004, 34] on input "Design Title" at bounding box center [1049, 32] width 90 height 37
type input "DG Gildan Crew"
click at [1162, 47] on div "Save" at bounding box center [1150, 32] width 87 height 32
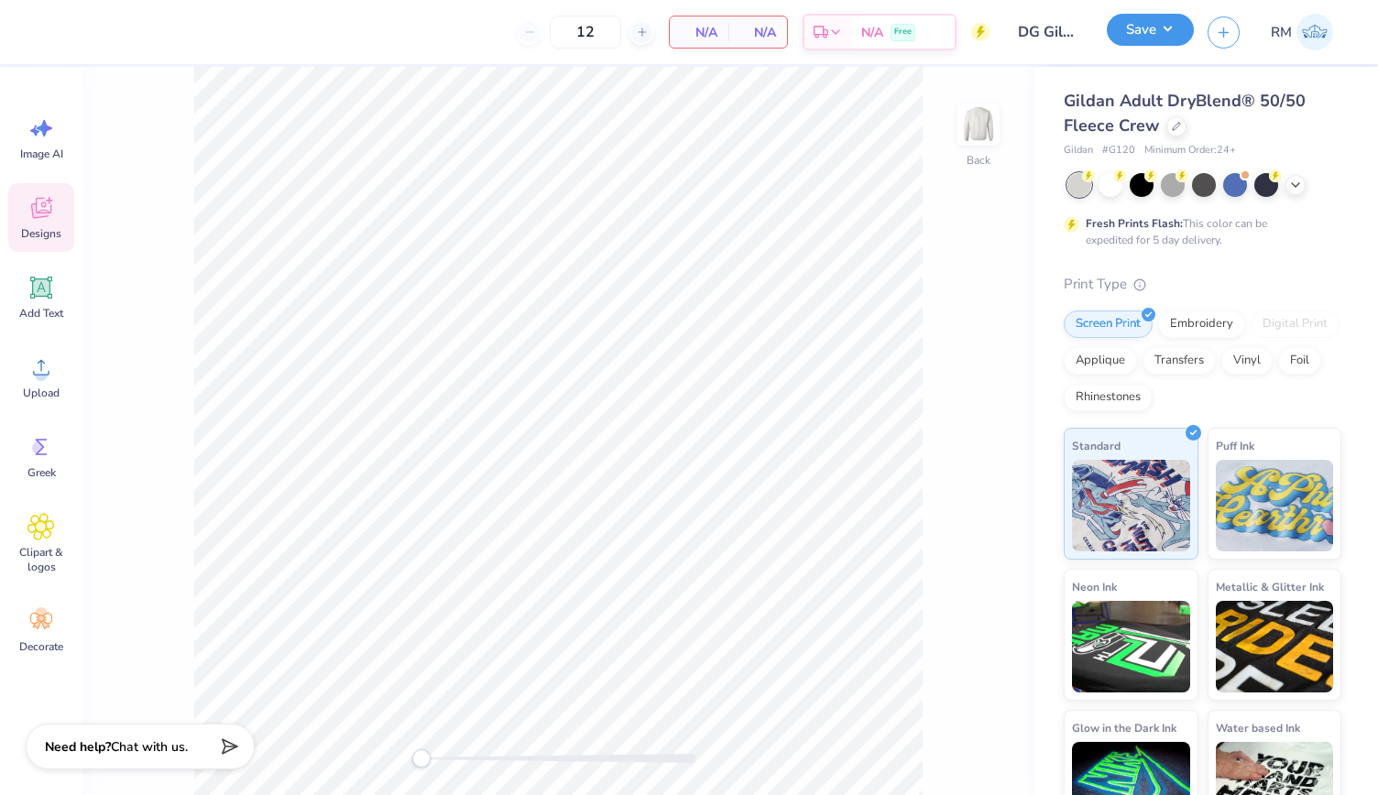
click at [1129, 38] on button "Save" at bounding box center [1150, 30] width 87 height 32
click at [1232, 38] on button "button" at bounding box center [1224, 30] width 32 height 32
click at [1164, 28] on button "Save" at bounding box center [1150, 30] width 87 height 32
click at [959, 86] on div "Back" at bounding box center [558, 431] width 952 height 729
click at [1015, 36] on input "Design Title" at bounding box center [1049, 32] width 90 height 37
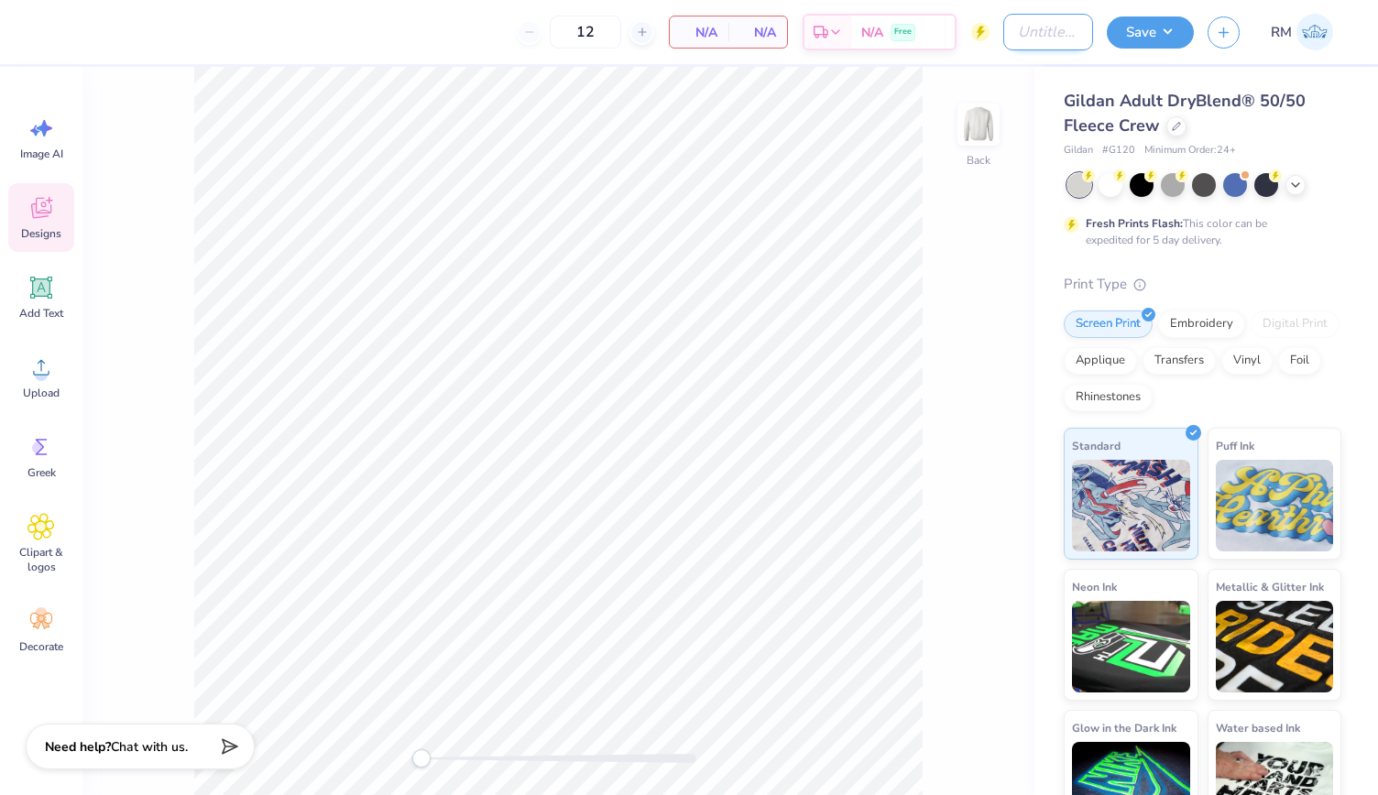
click at [1042, 42] on input "Design Title" at bounding box center [1049, 32] width 90 height 37
type input "DG Gildan Crew"
click at [729, 19] on div "N/A Total" at bounding box center [758, 31] width 59 height 31
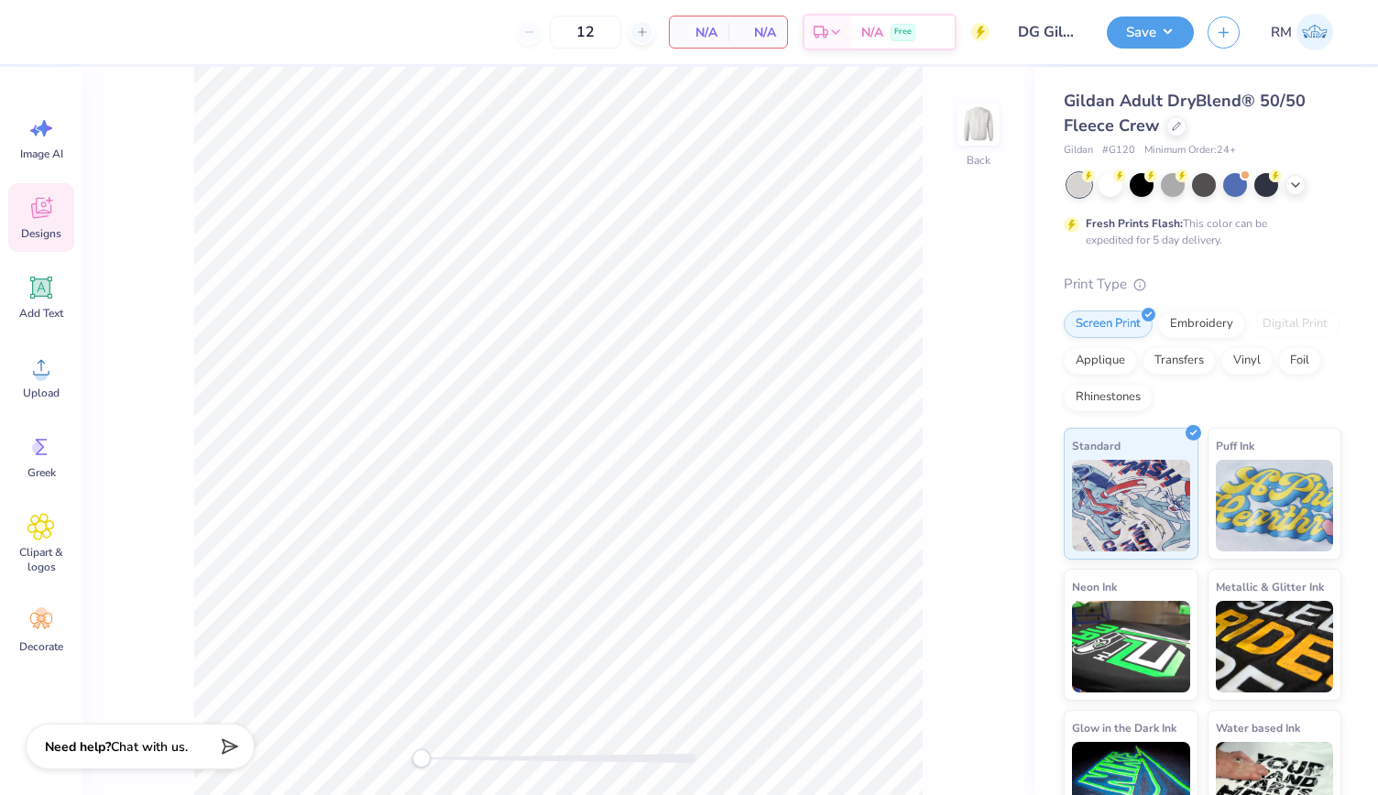
click at [1105, 40] on div "12 N/A Per Item N/A Total Est. Delivery N/A Free Design Title DG Gildan Crew Sa…" at bounding box center [689, 32] width 1378 height 64
click at [1123, 40] on button "Save" at bounding box center [1150, 30] width 87 height 32
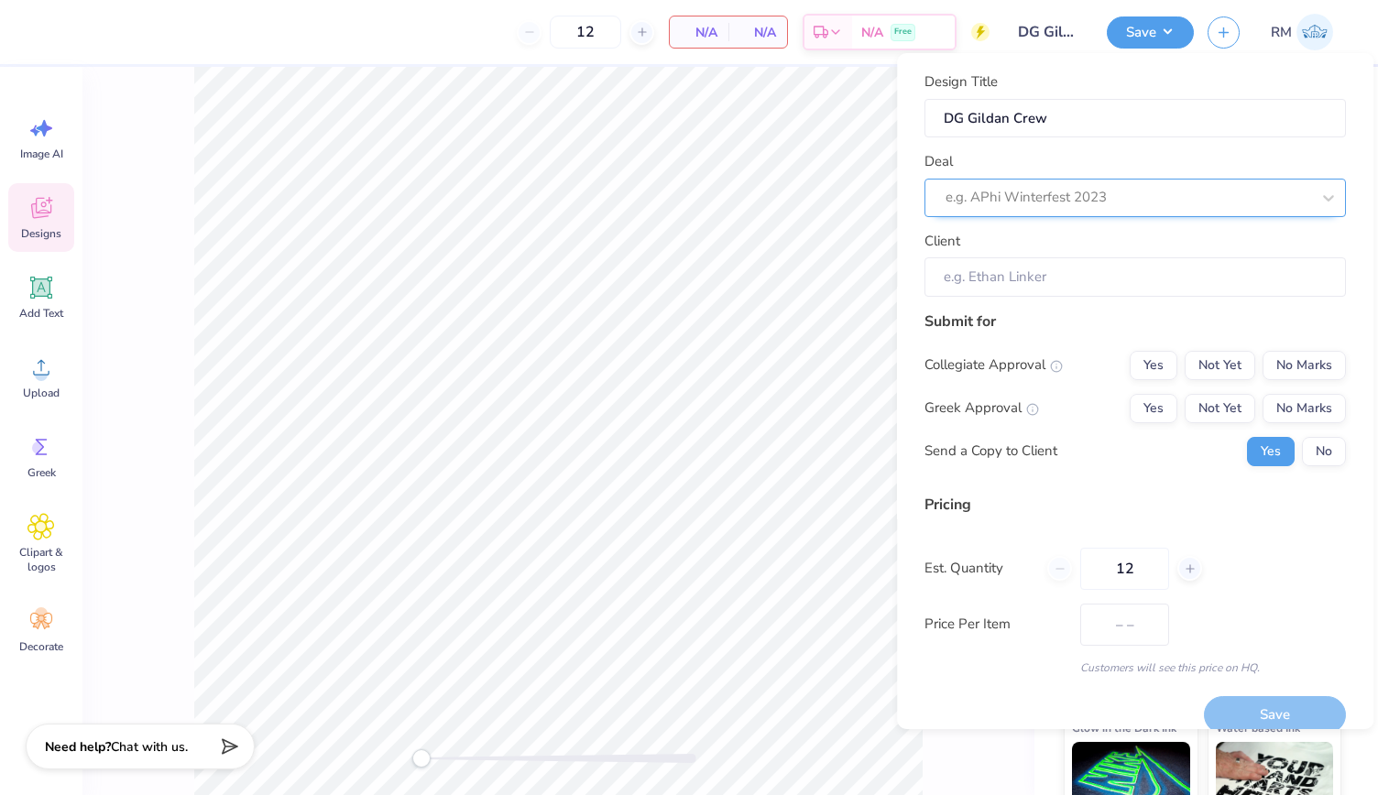
click at [1075, 192] on div at bounding box center [1128, 197] width 365 height 25
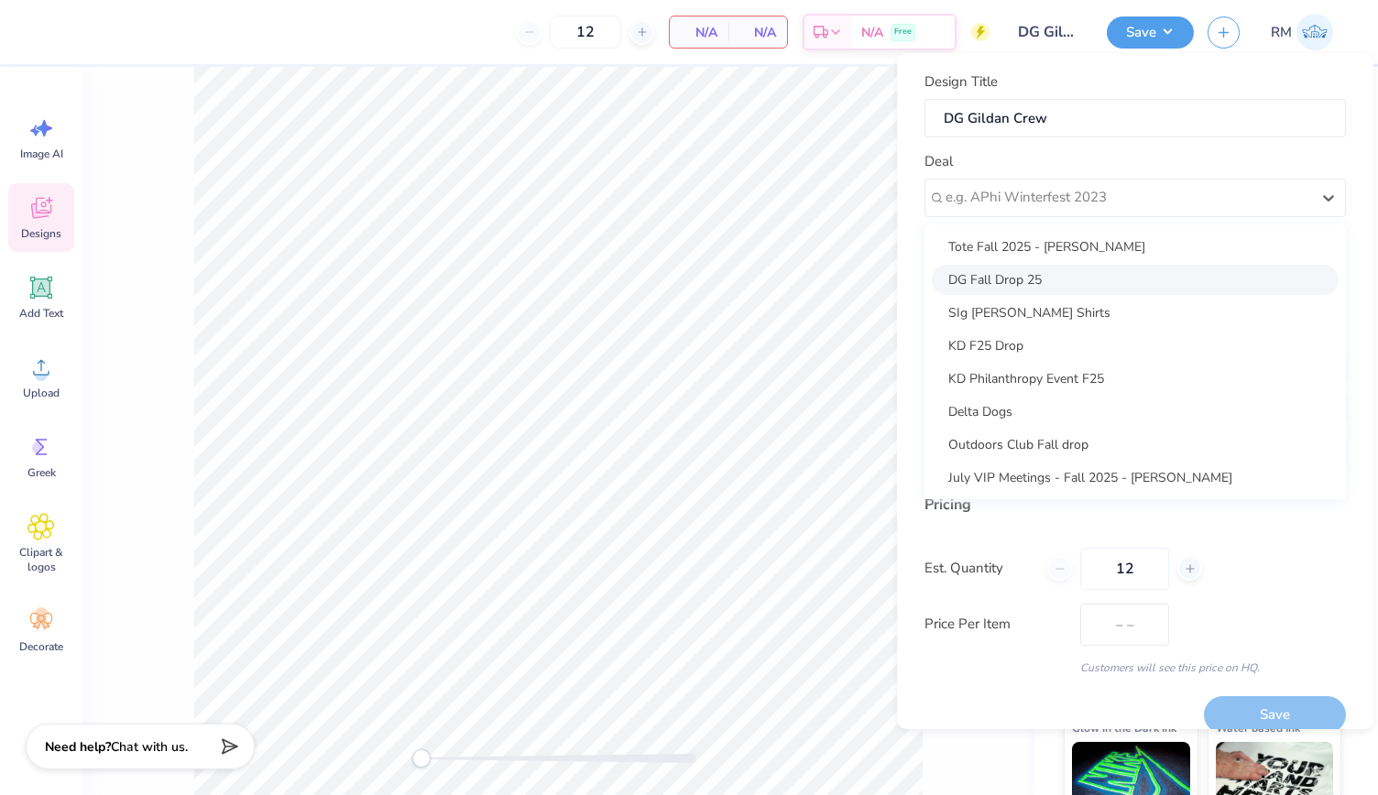
click at [1120, 284] on div "DG Fall Drop 25" at bounding box center [1135, 280] width 407 height 30
type input "[PERSON_NAME]"
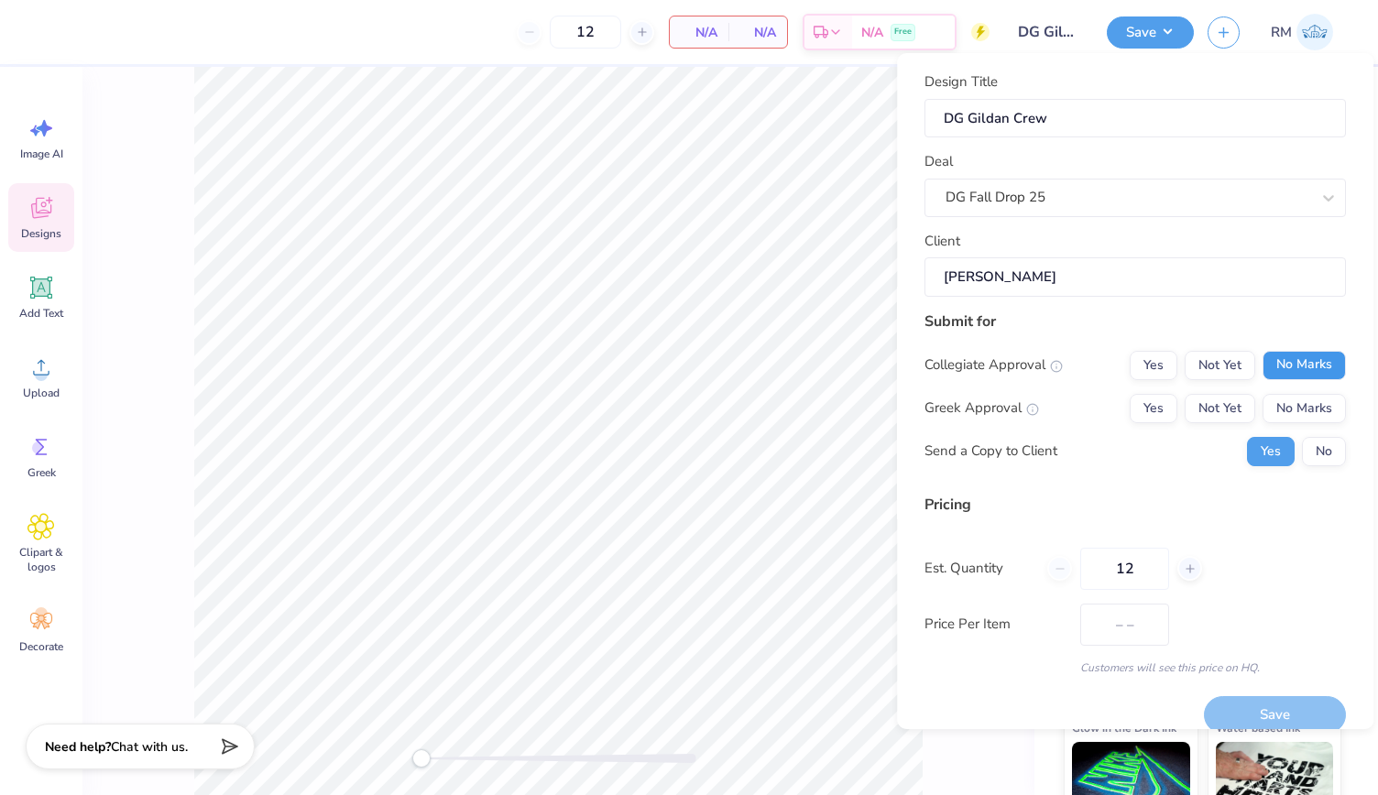
click at [1314, 362] on button "No Marks" at bounding box center [1304, 365] width 83 height 29
click at [1146, 407] on button "Yes" at bounding box center [1154, 408] width 48 height 29
click at [1311, 452] on button "No" at bounding box center [1324, 451] width 44 height 29
click at [1289, 715] on button "Save" at bounding box center [1275, 716] width 142 height 38
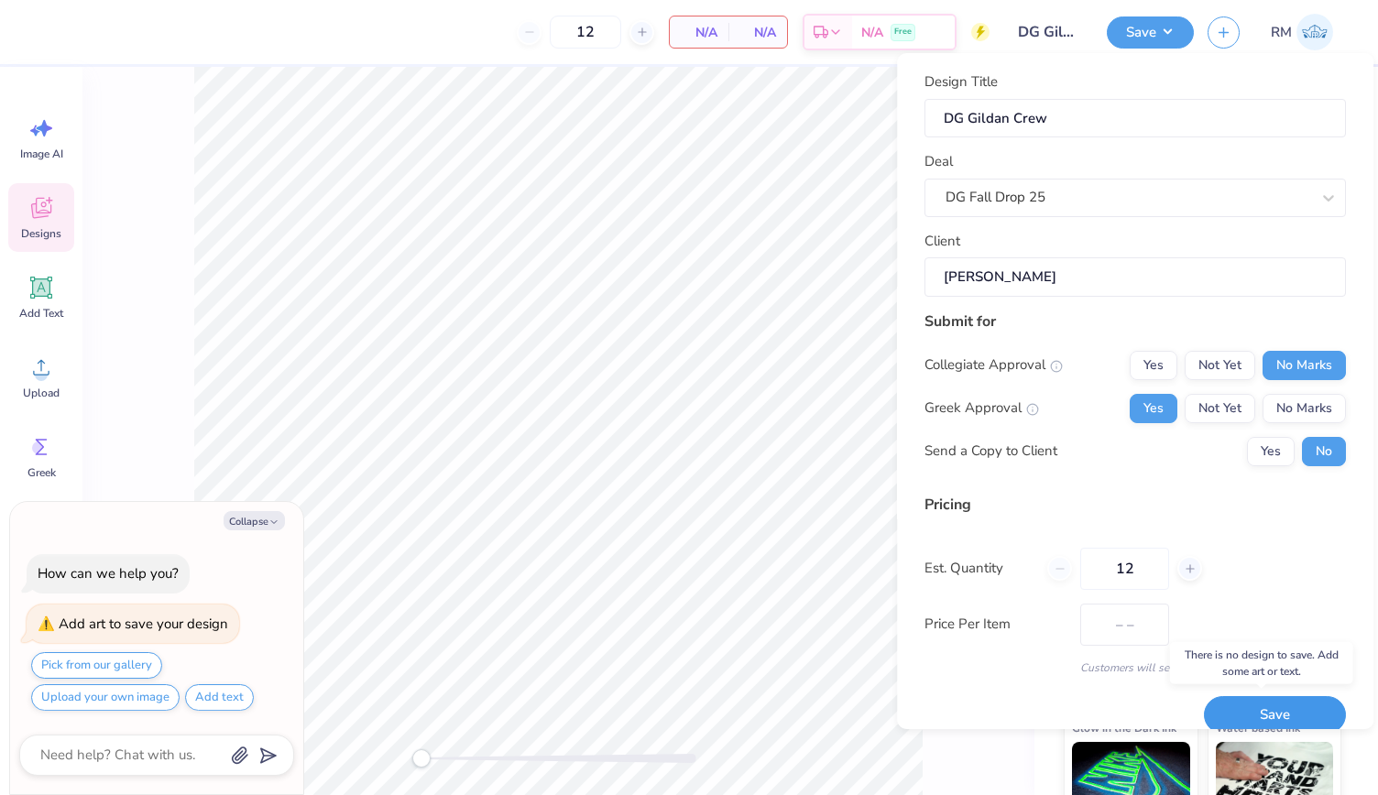
click at [1247, 699] on button "Save" at bounding box center [1275, 716] width 142 height 38
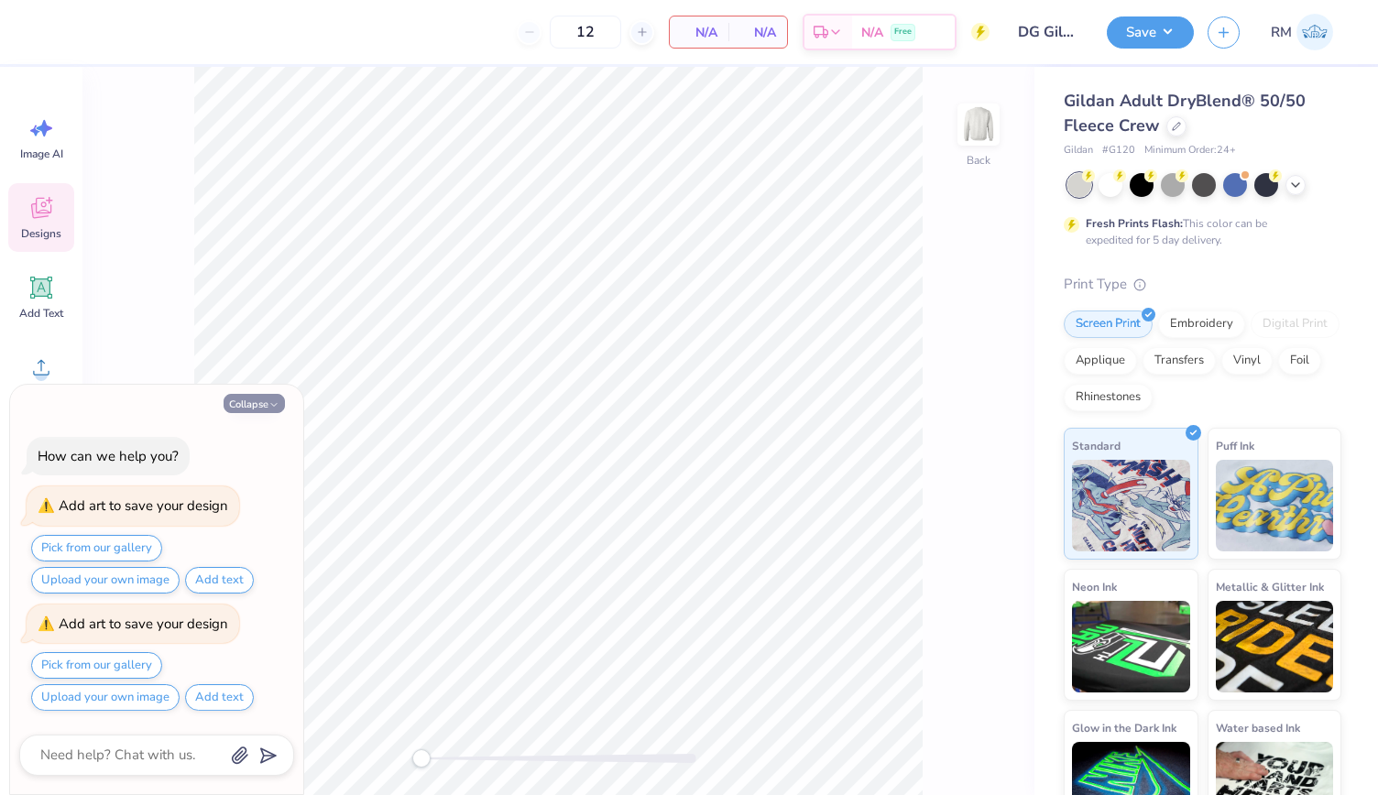
click at [257, 400] on button "Collapse" at bounding box center [254, 403] width 61 height 19
type textarea "x"
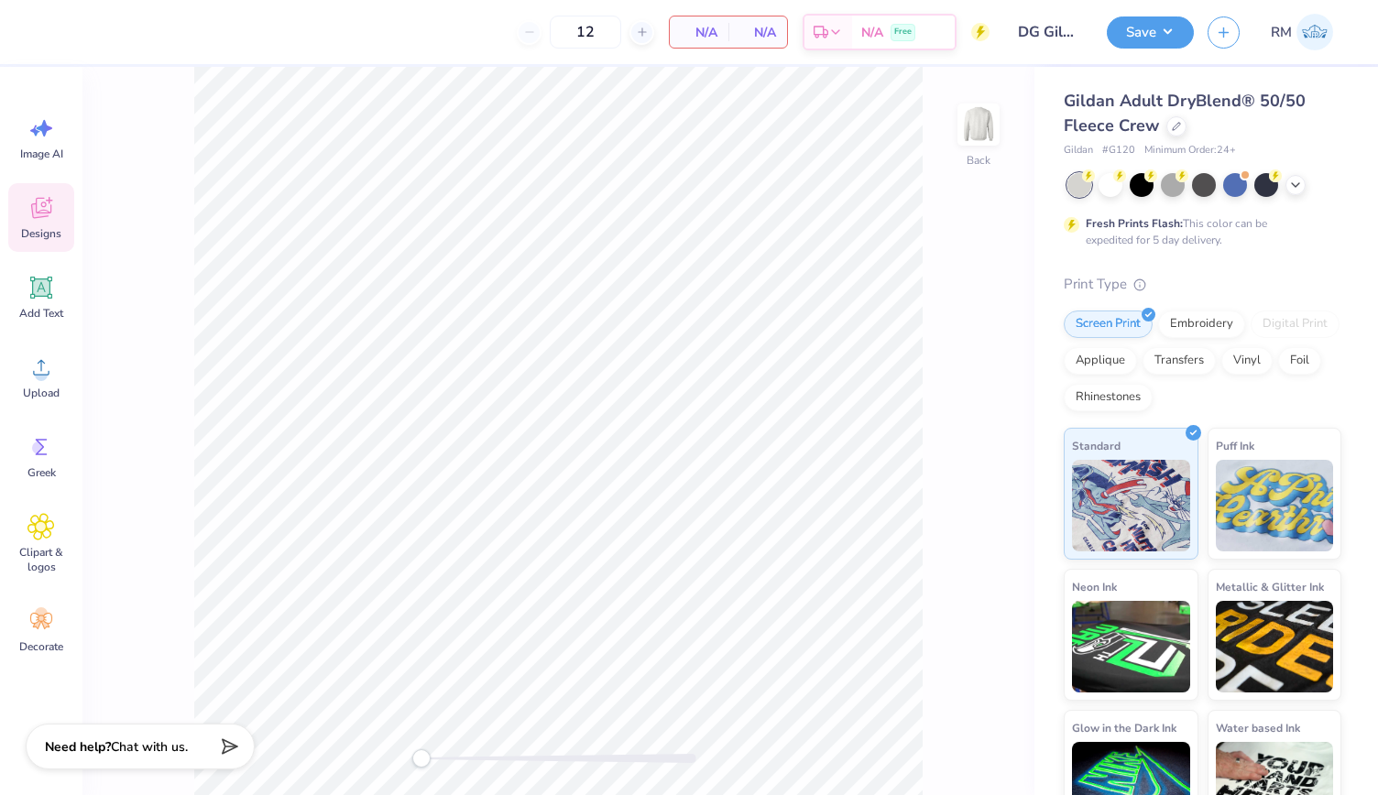
click at [46, 240] on span "Designs" at bounding box center [41, 233] width 40 height 15
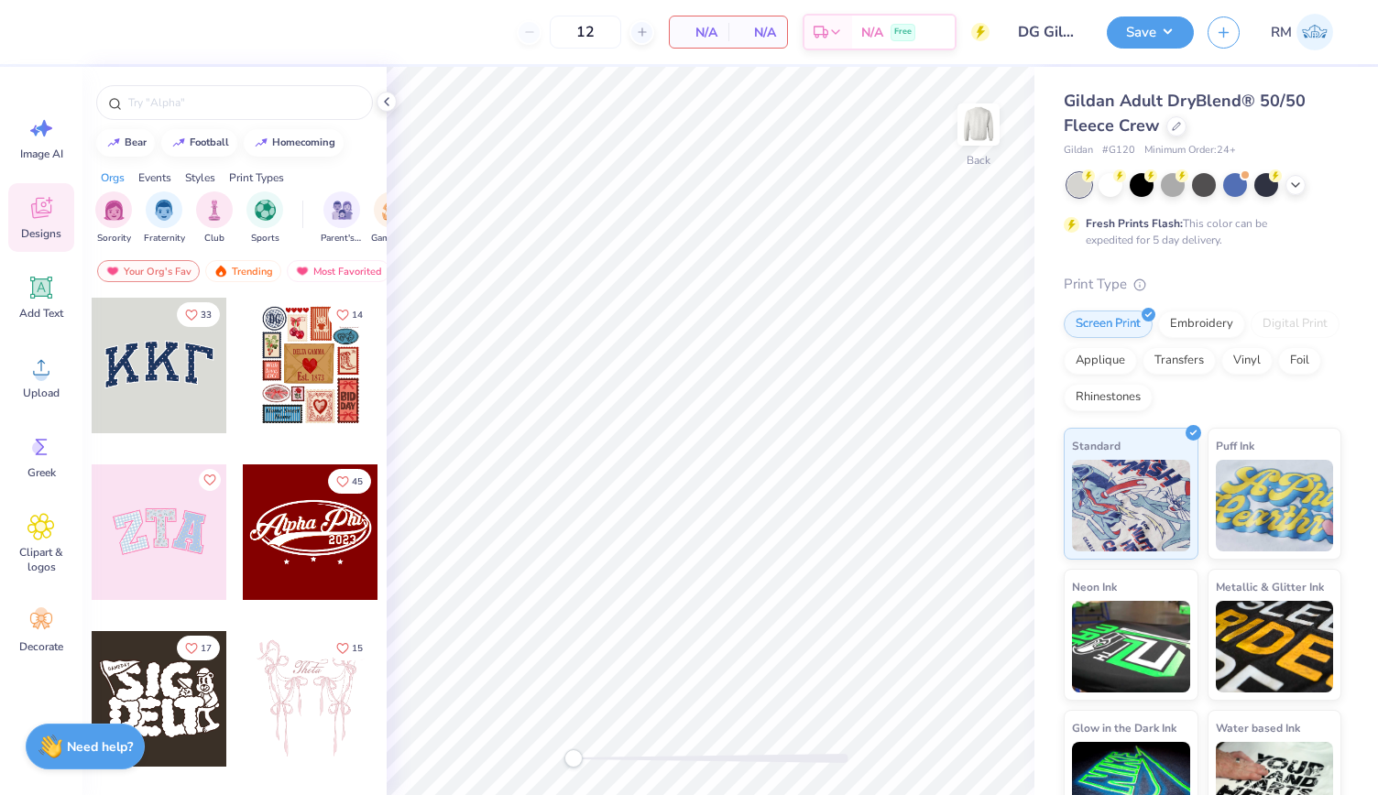
click at [159, 358] on div at bounding box center [160, 366] width 136 height 136
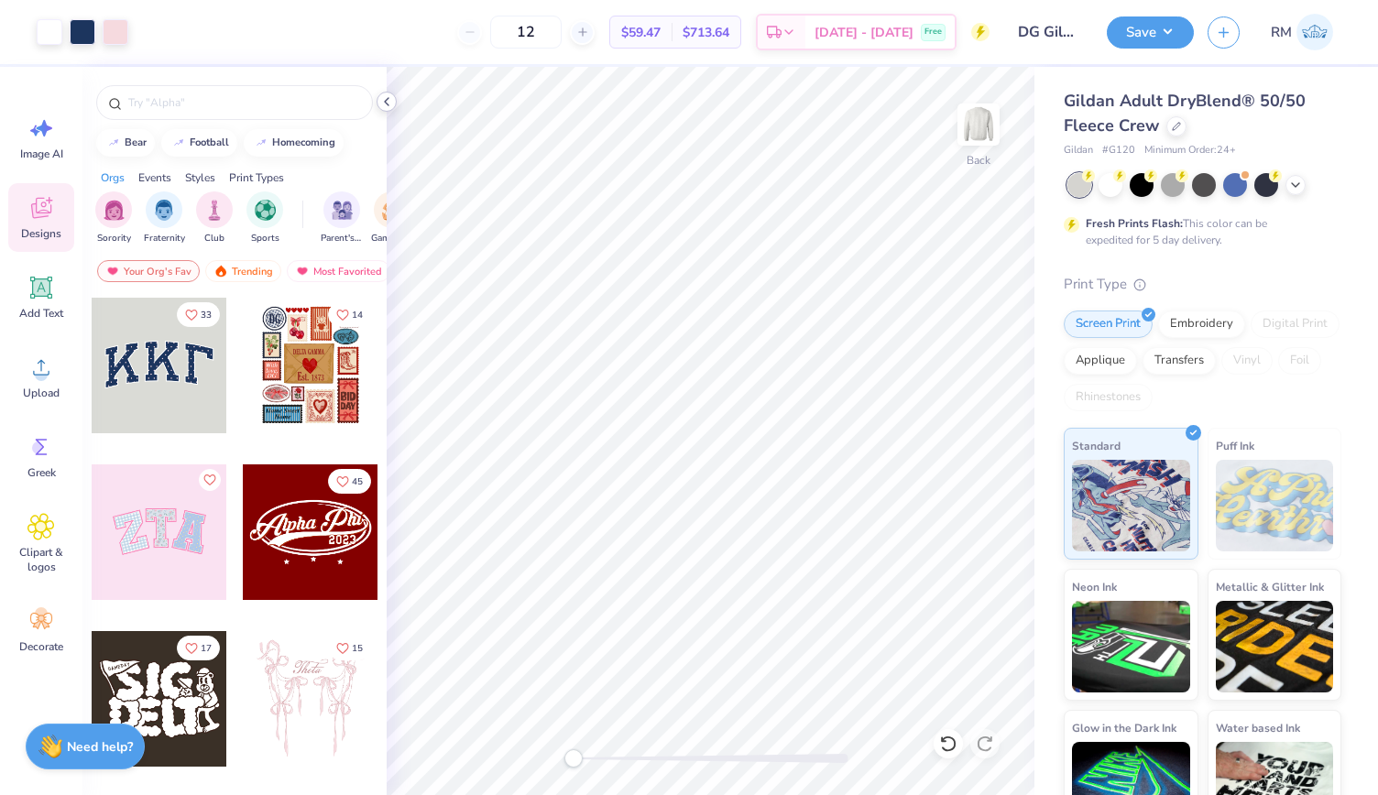
click at [388, 103] on icon at bounding box center [386, 101] width 15 height 15
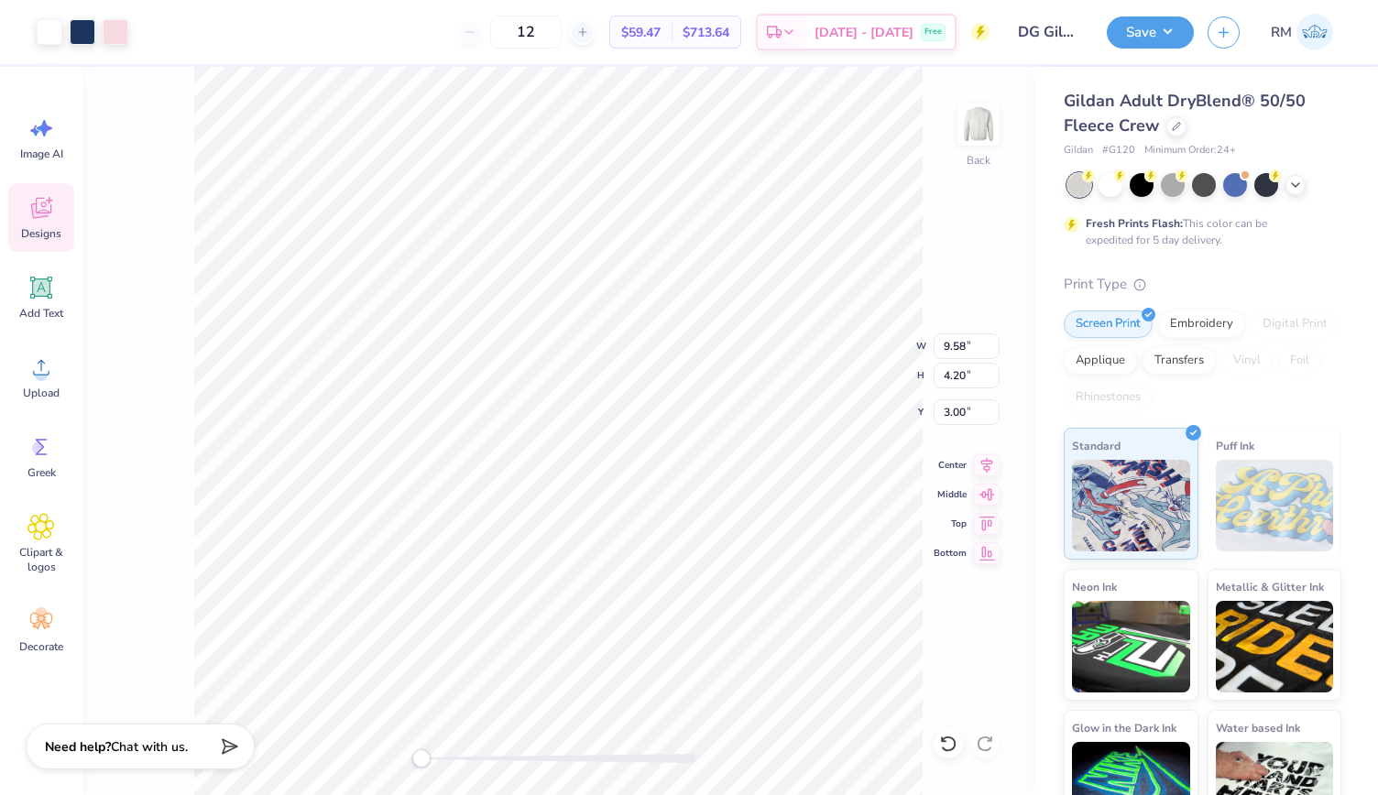
type input "9.58"
type input "4.20"
click at [1148, 41] on button "Save" at bounding box center [1150, 30] width 87 height 32
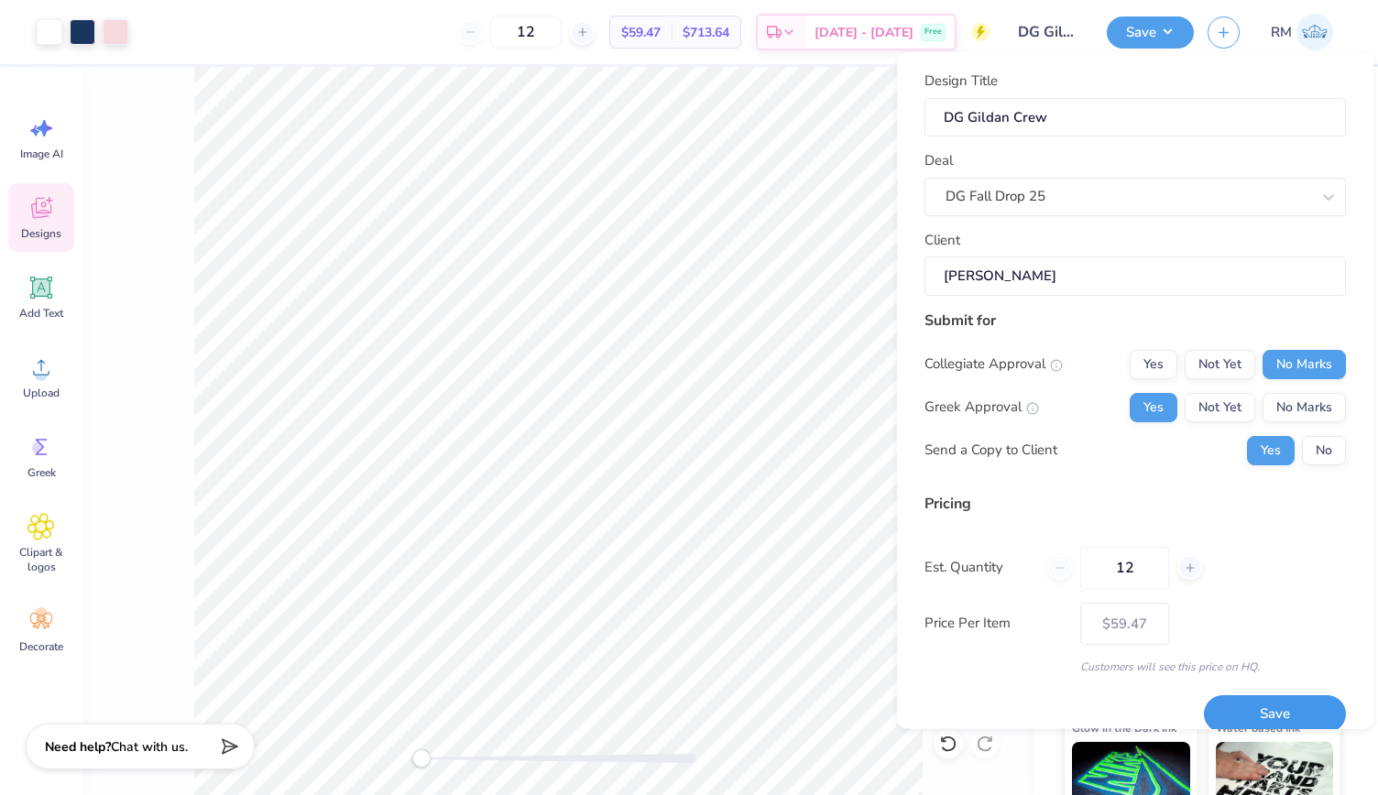
click at [1228, 697] on button "Save" at bounding box center [1275, 715] width 142 height 38
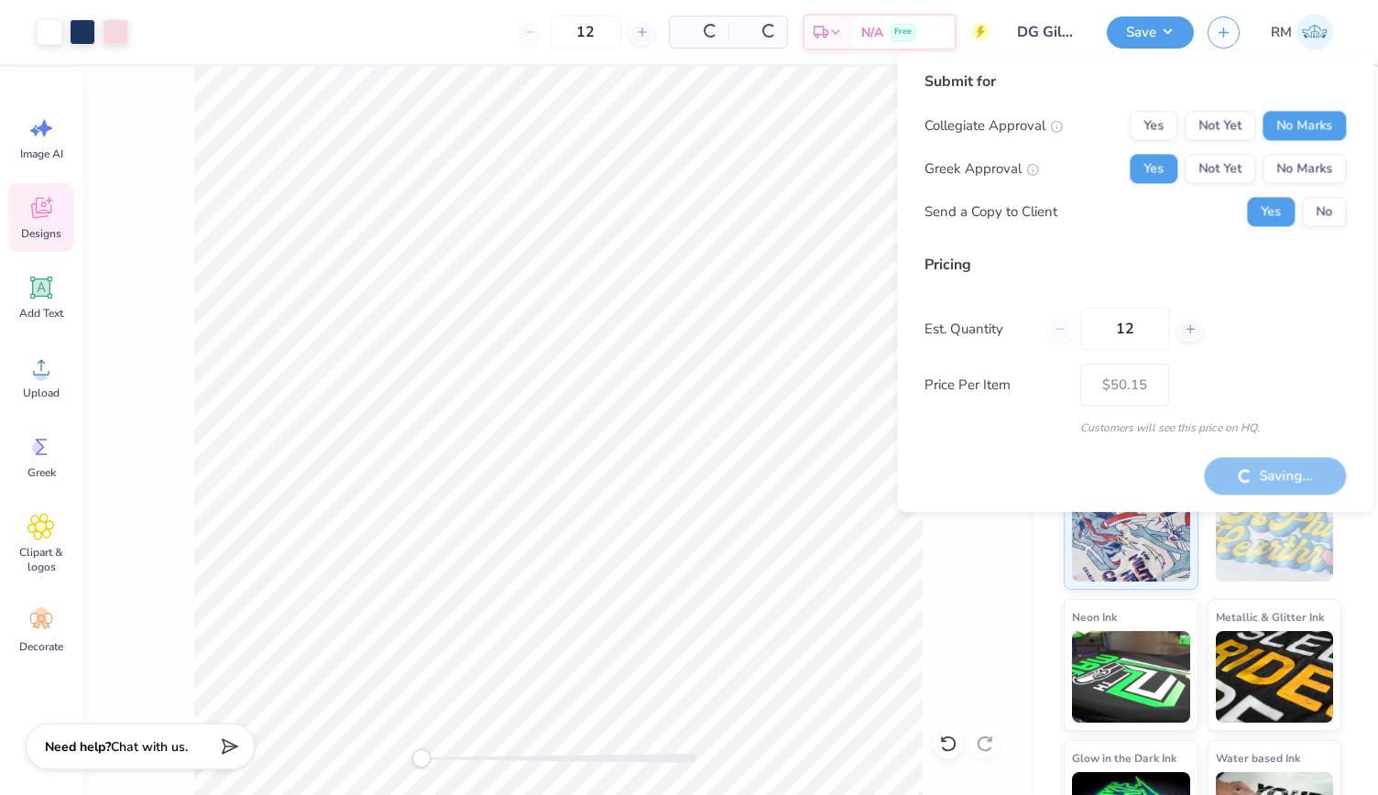
type input "– –"
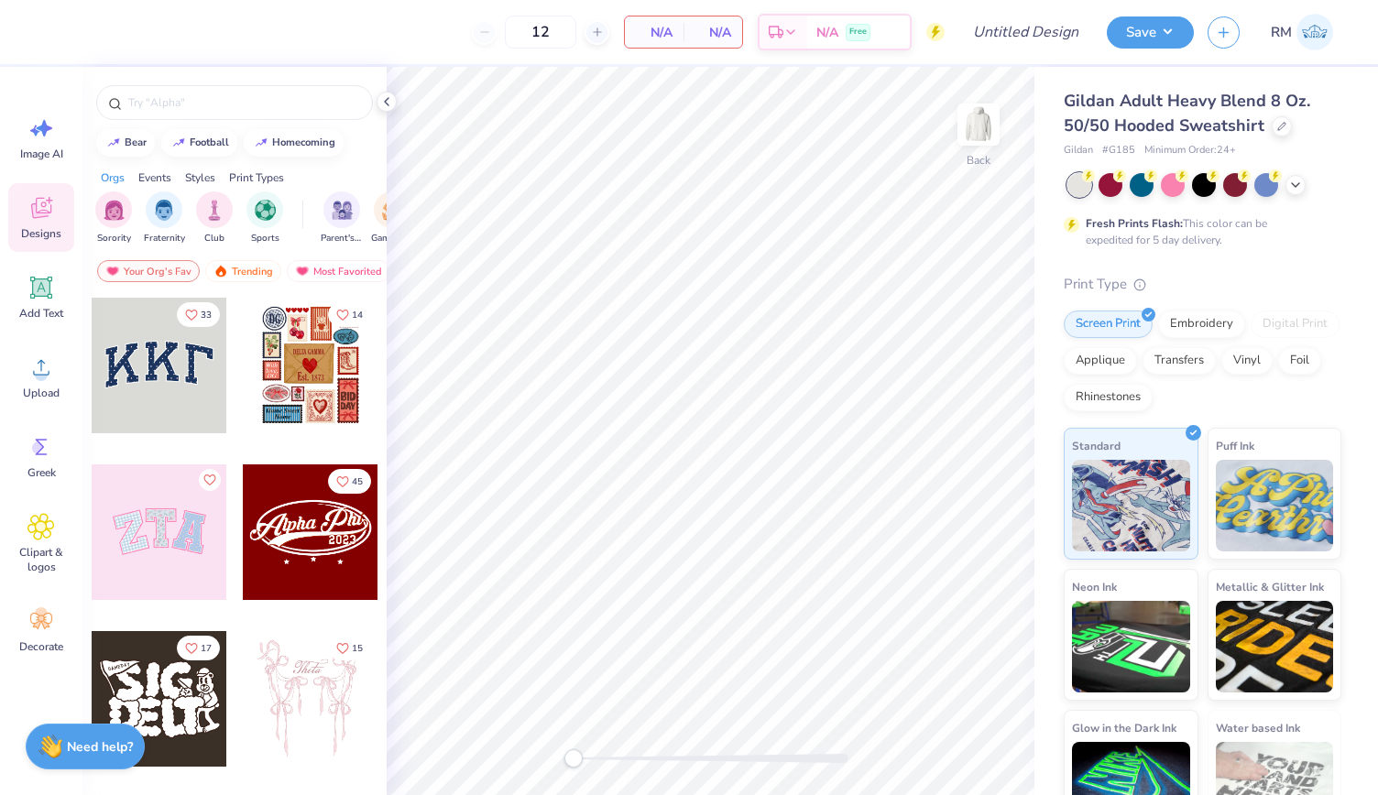
click at [137, 360] on div at bounding box center [160, 366] width 136 height 136
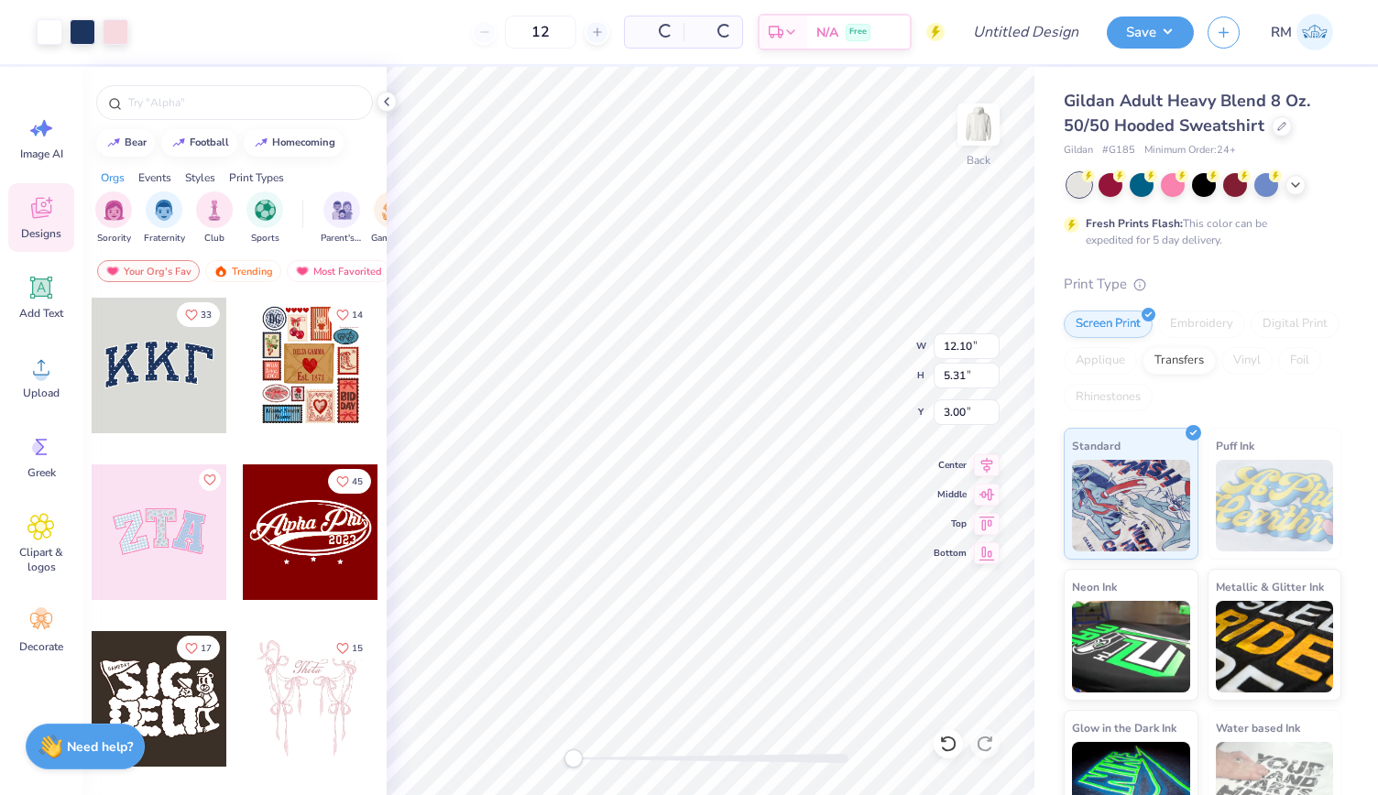
type input "10.12"
type input "4.44"
click at [387, 104] on polyline at bounding box center [387, 101] width 4 height 7
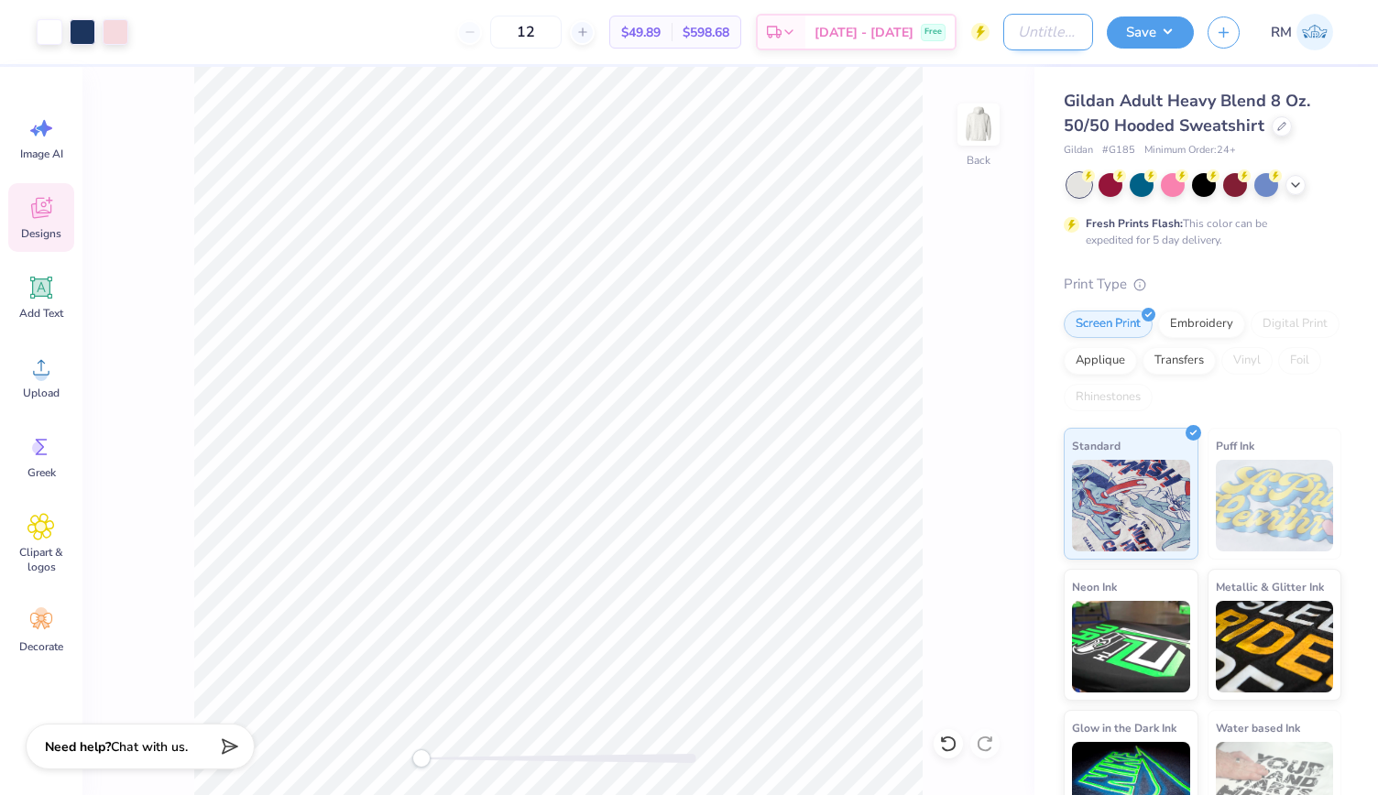
click at [1055, 30] on input "Design Title" at bounding box center [1049, 32] width 90 height 37
type input "G"
type input "DG Gildan Hoodie"
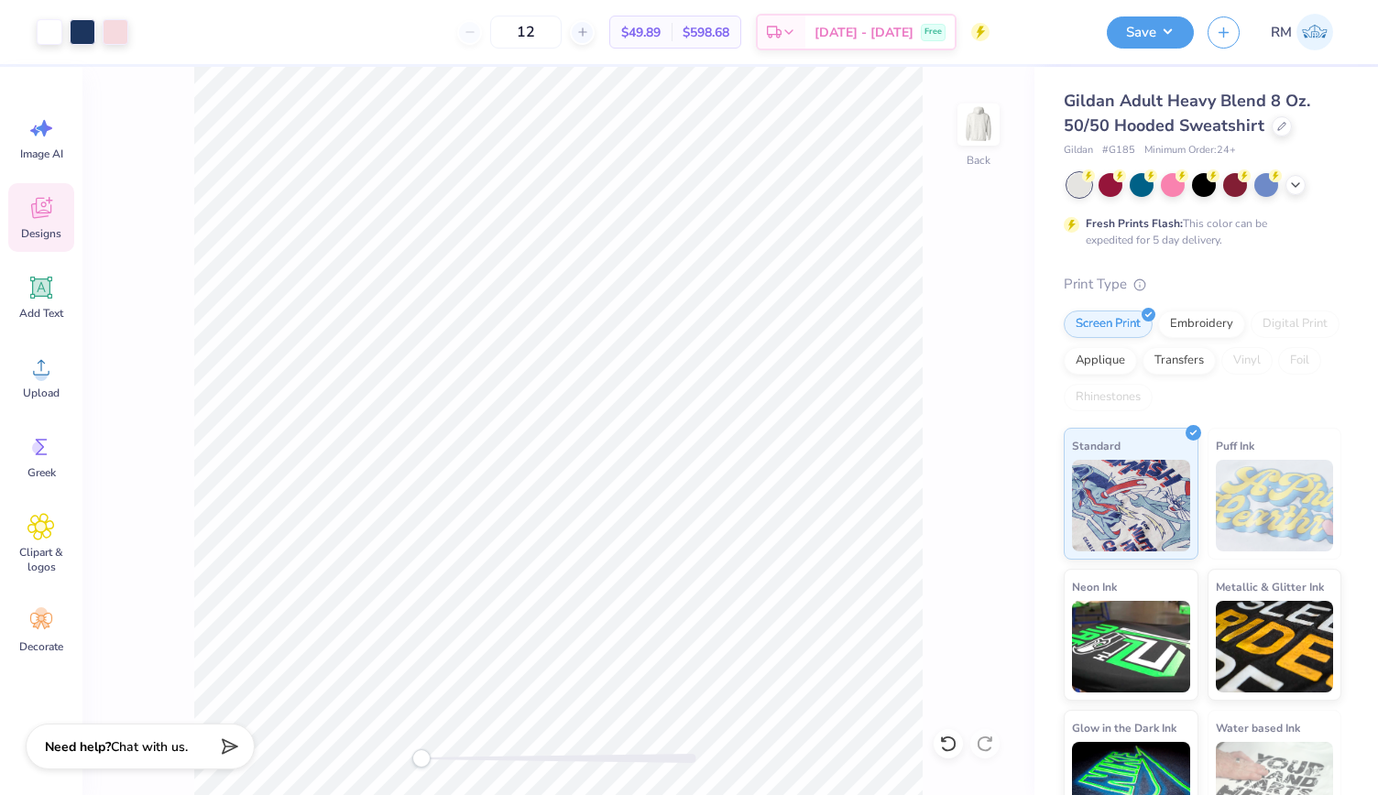
scroll to position [0, 0]
click at [1176, 49] on div "Save RM" at bounding box center [1242, 32] width 271 height 64
click at [1160, 34] on button "Save" at bounding box center [1150, 30] width 87 height 32
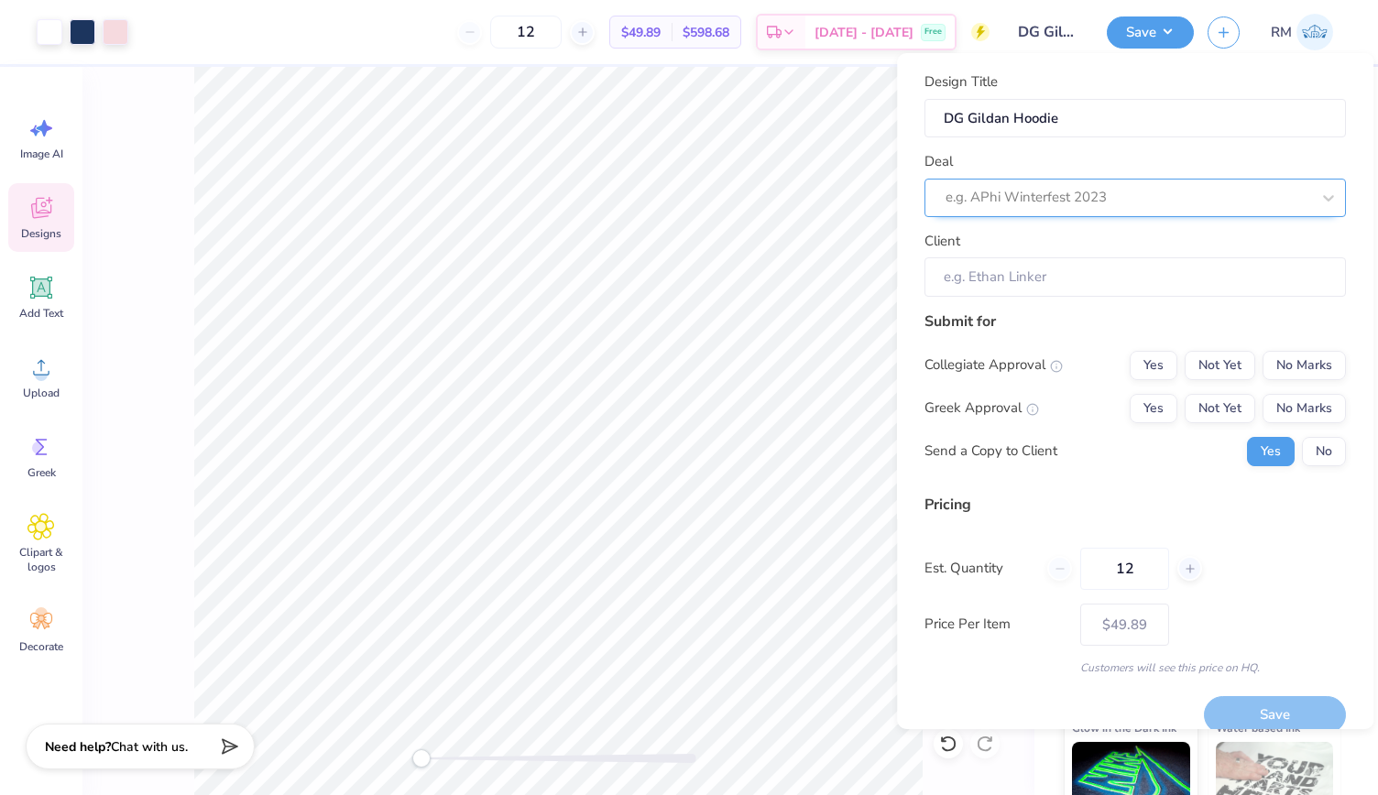
click at [1161, 181] on div "e.g. APhi Winterfest 2023" at bounding box center [1136, 198] width 422 height 38
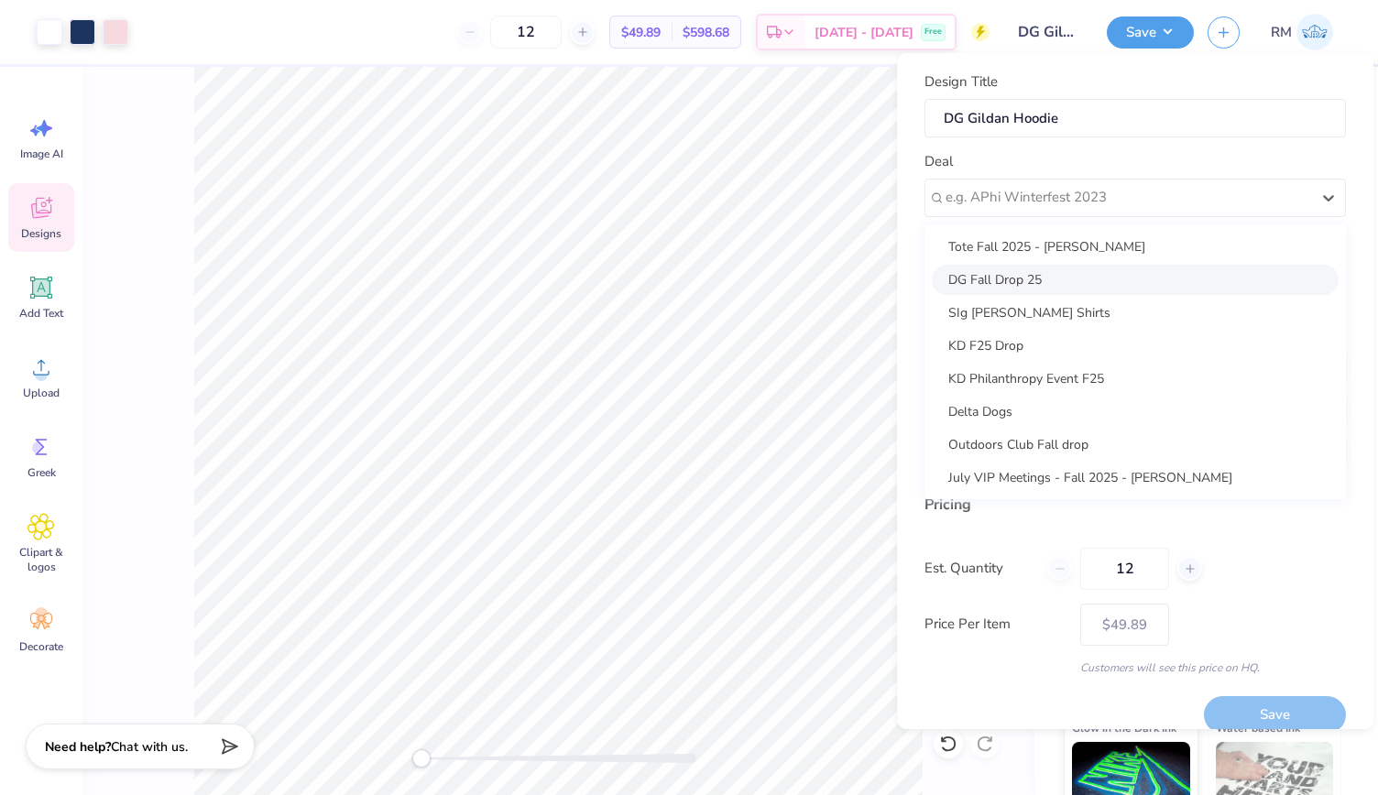
click at [1084, 280] on div "DG Fall Drop 25" at bounding box center [1135, 280] width 407 height 30
type input "[PERSON_NAME]"
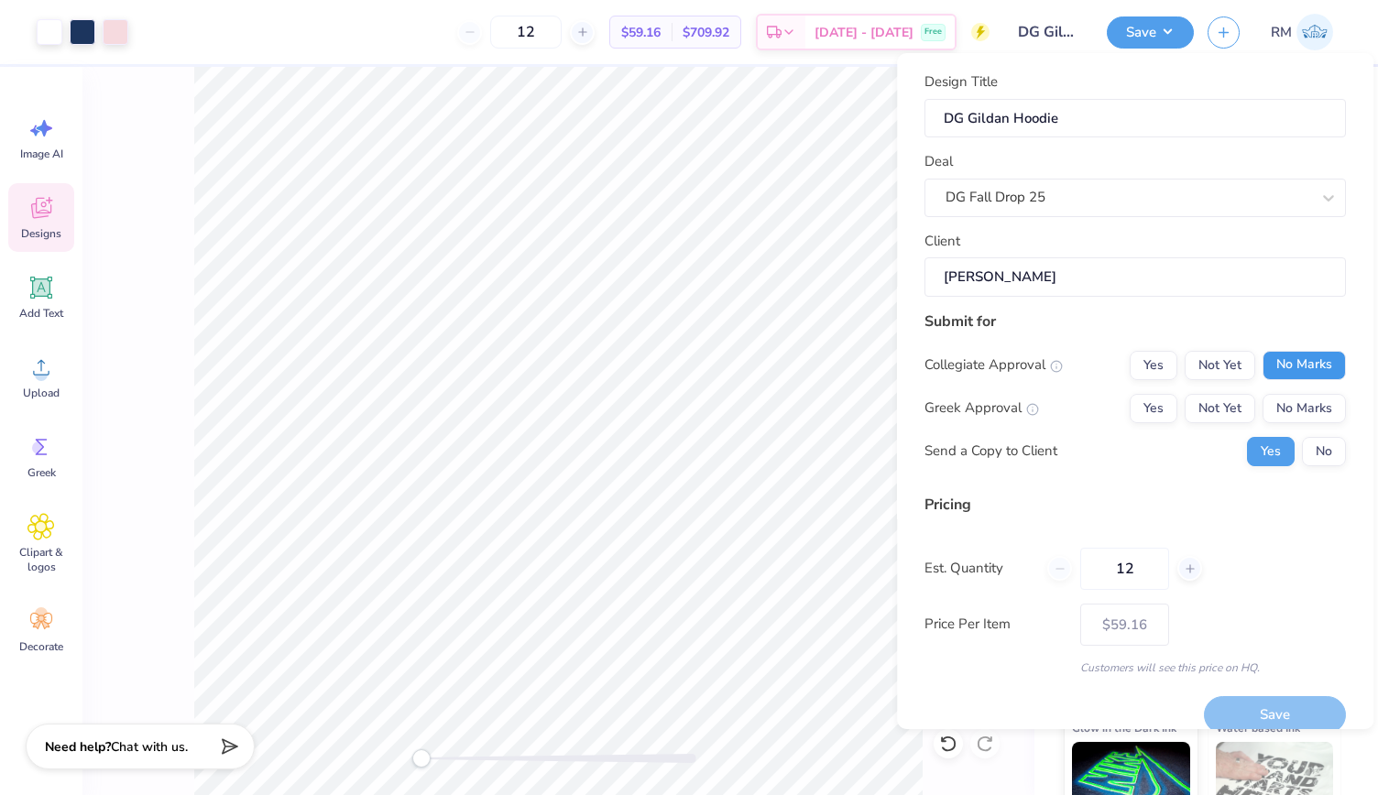
click at [1290, 366] on button "No Marks" at bounding box center [1304, 365] width 83 height 29
click at [1146, 406] on button "Yes" at bounding box center [1154, 408] width 48 height 29
click at [1308, 455] on button "No" at bounding box center [1324, 451] width 44 height 29
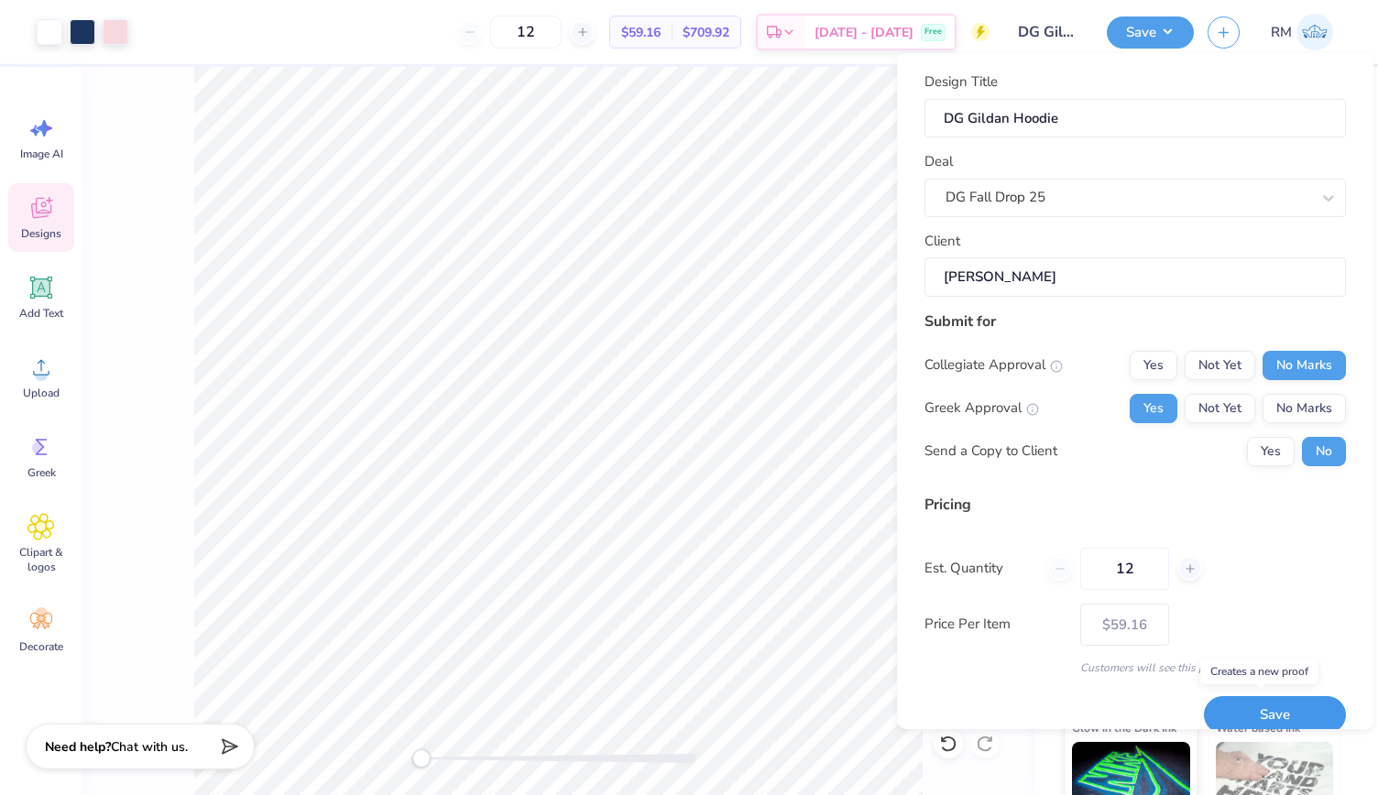
click at [1250, 706] on button "Save" at bounding box center [1275, 716] width 142 height 38
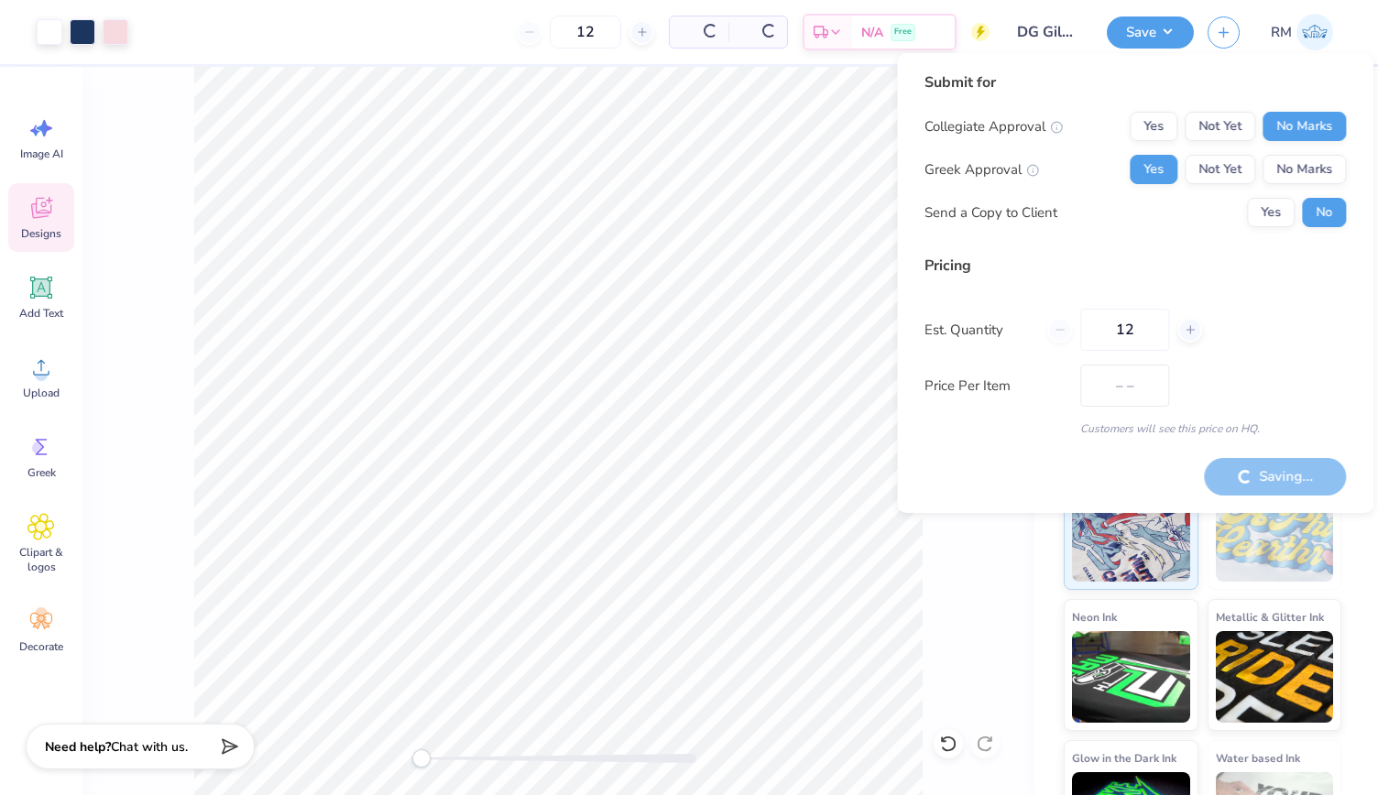
type input "$49.89"
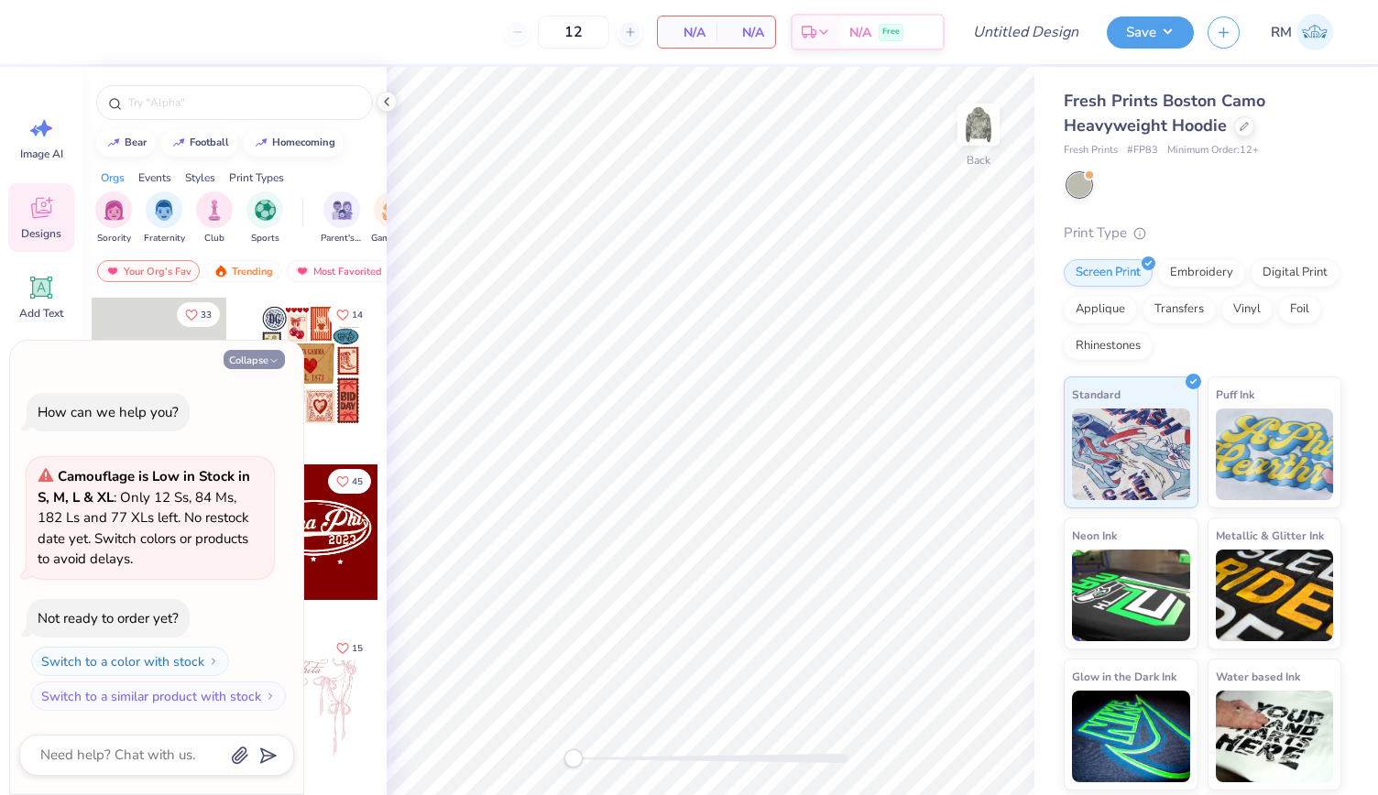
click at [258, 362] on button "Collapse" at bounding box center [254, 359] width 61 height 19
type textarea "x"
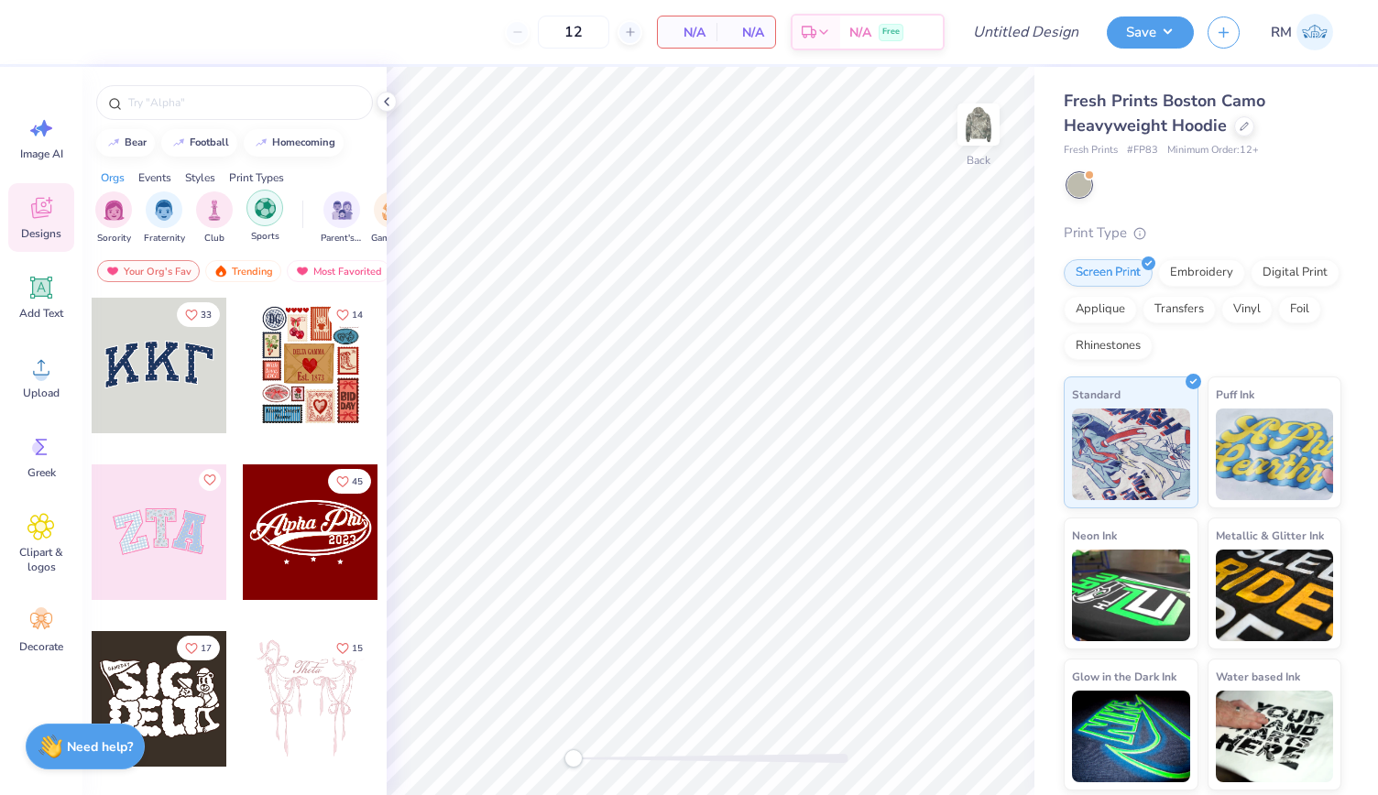
click at [258, 210] on img "filter for Sports" at bounding box center [265, 208] width 21 height 21
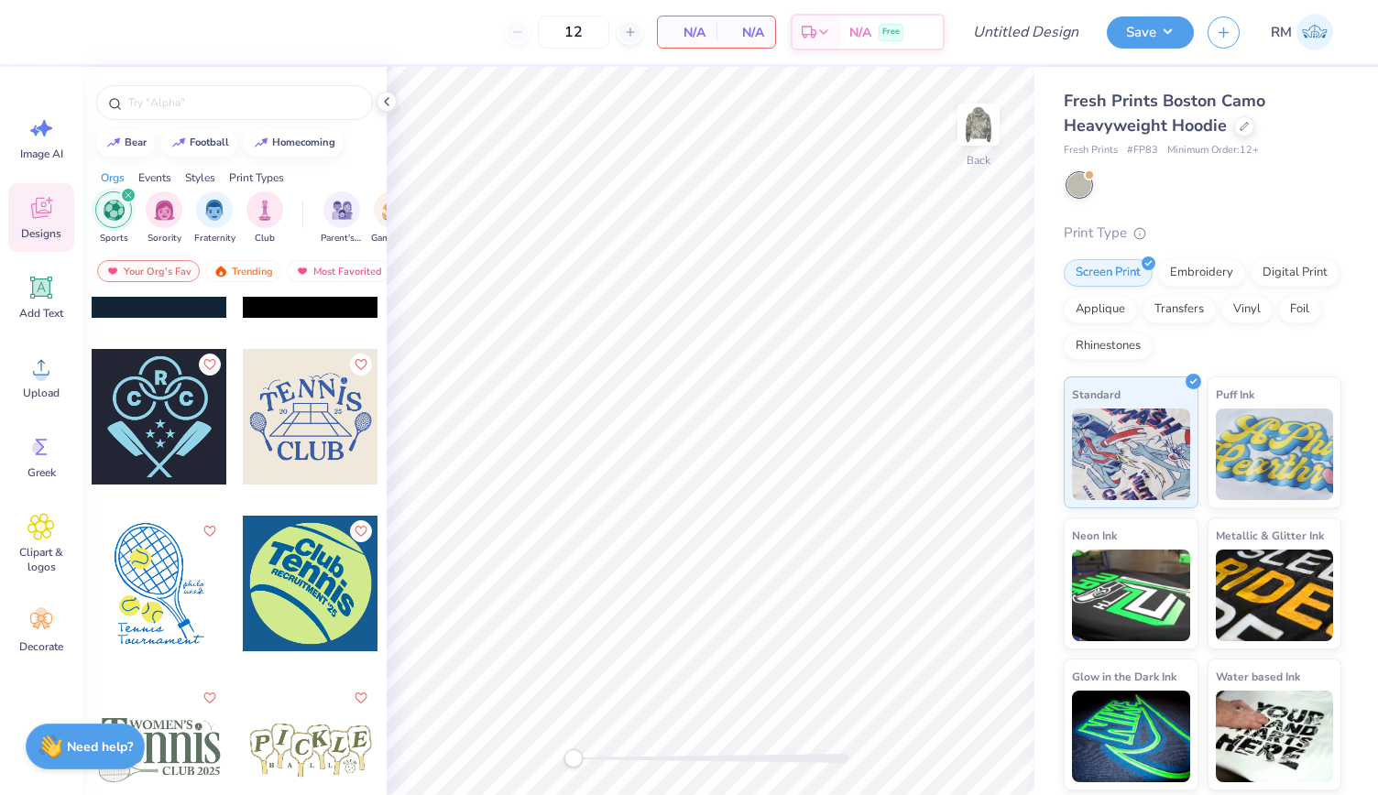
scroll to position [3961, 0]
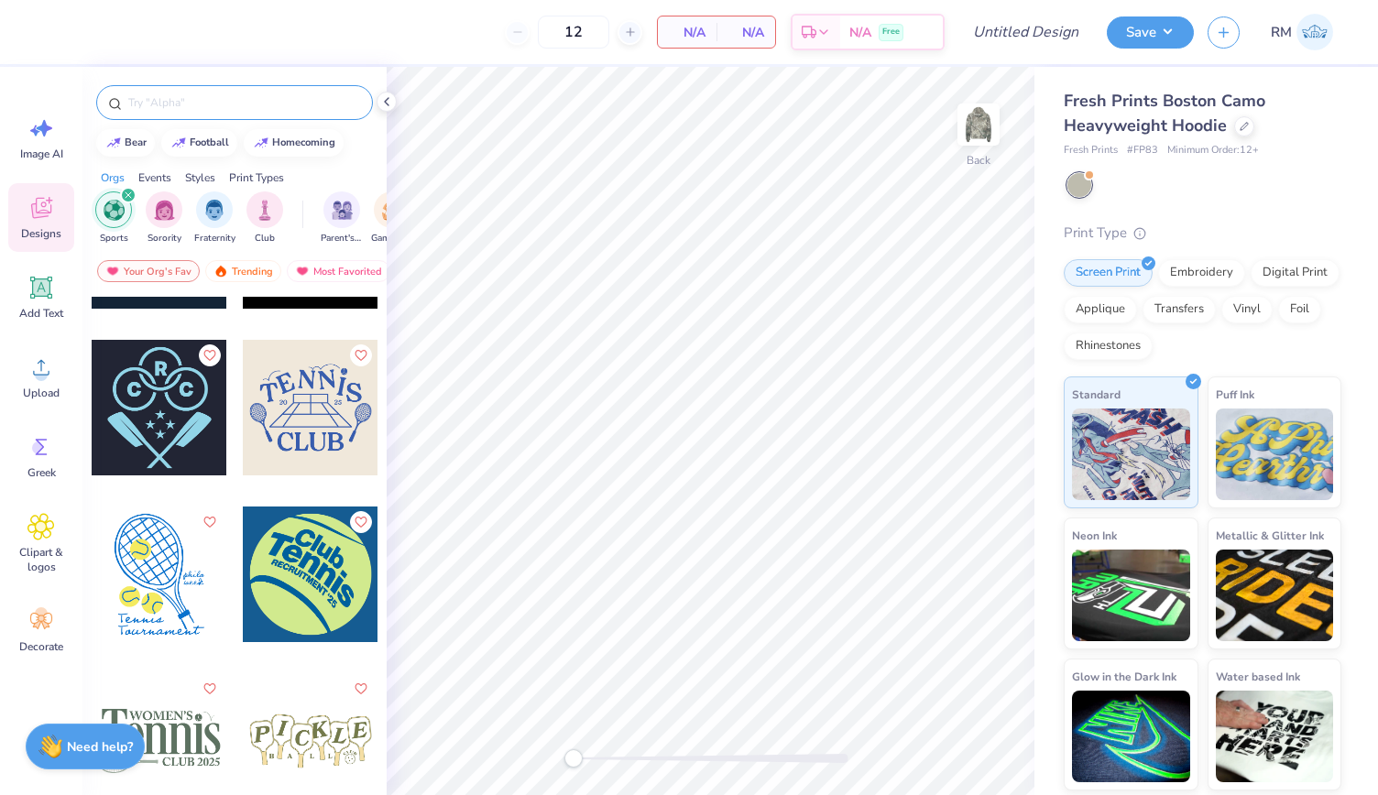
click at [187, 96] on input "text" at bounding box center [243, 102] width 235 height 18
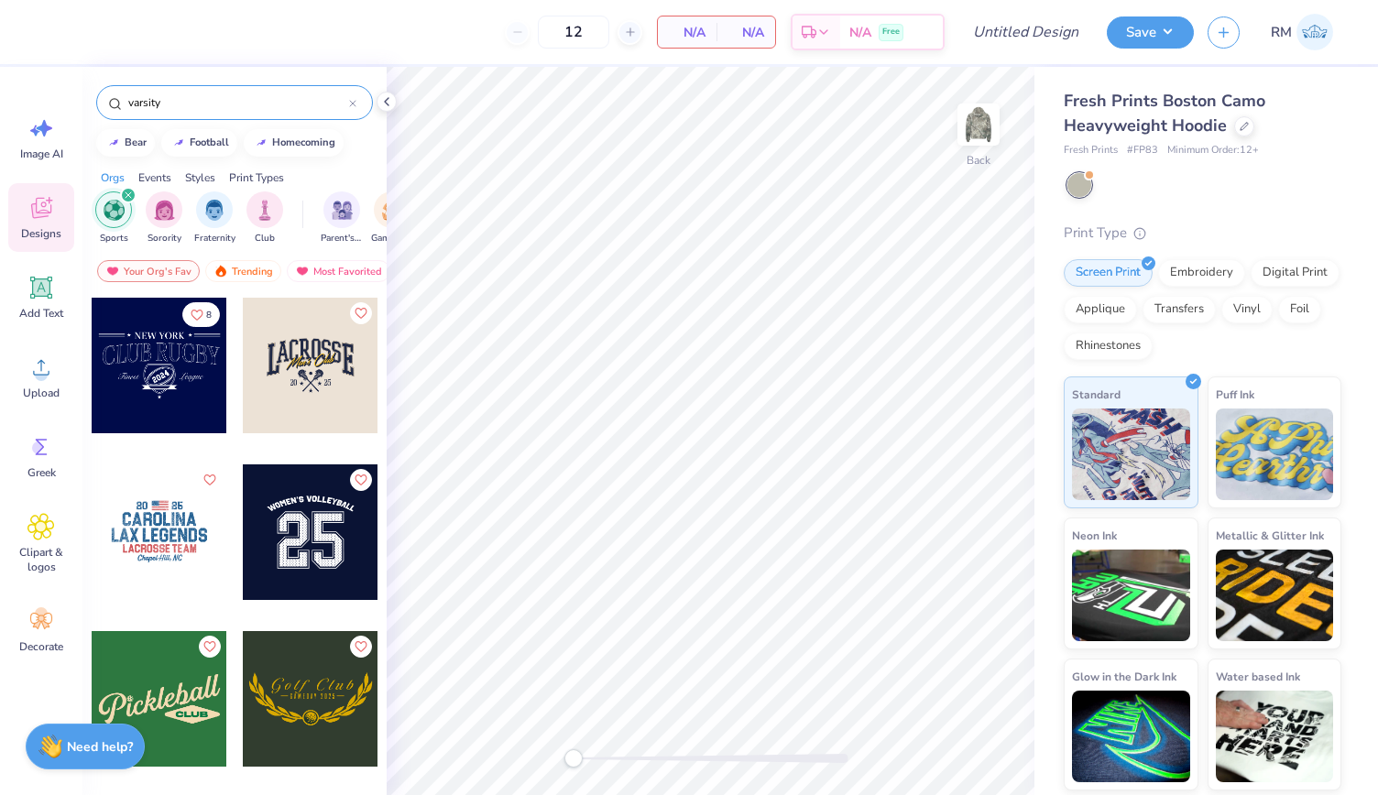
type input "varsity"
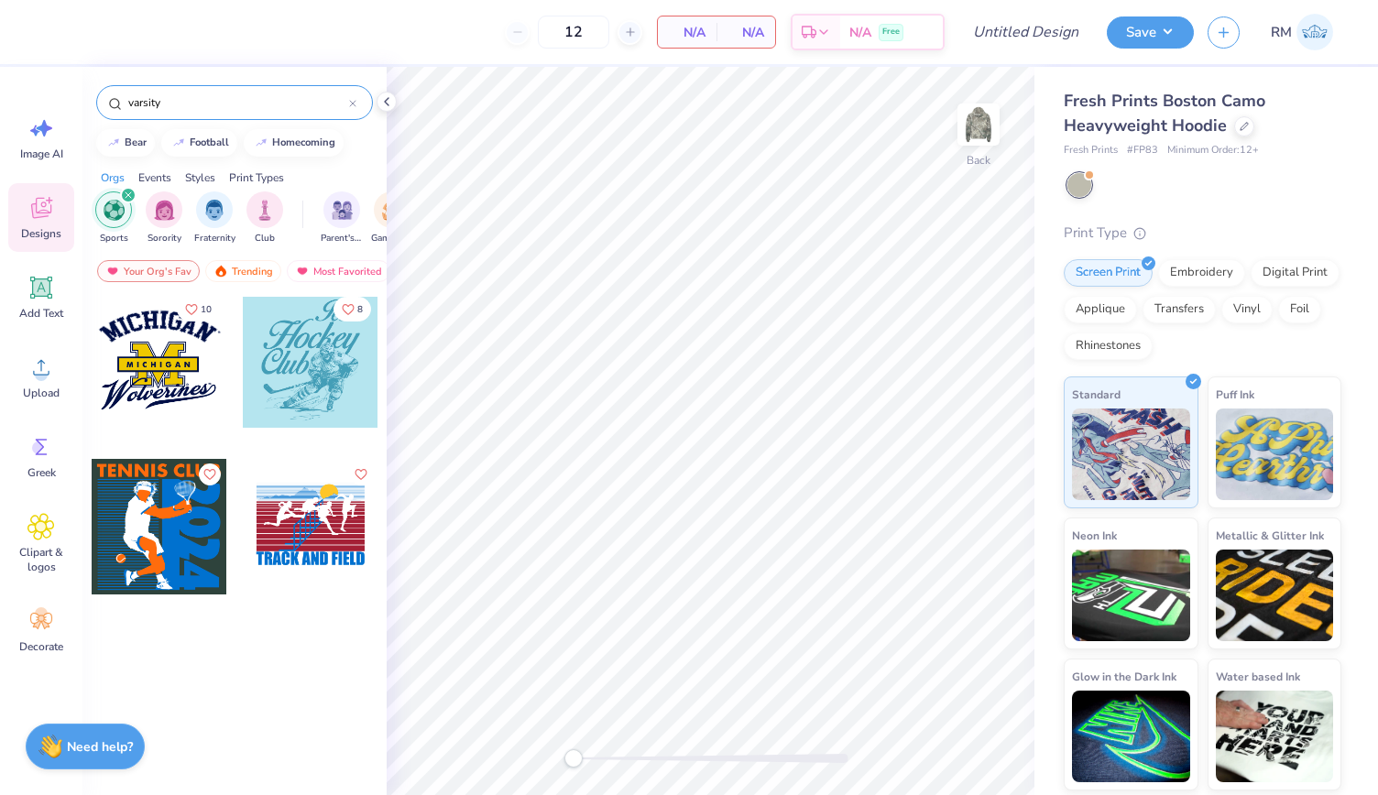
scroll to position [0, 0]
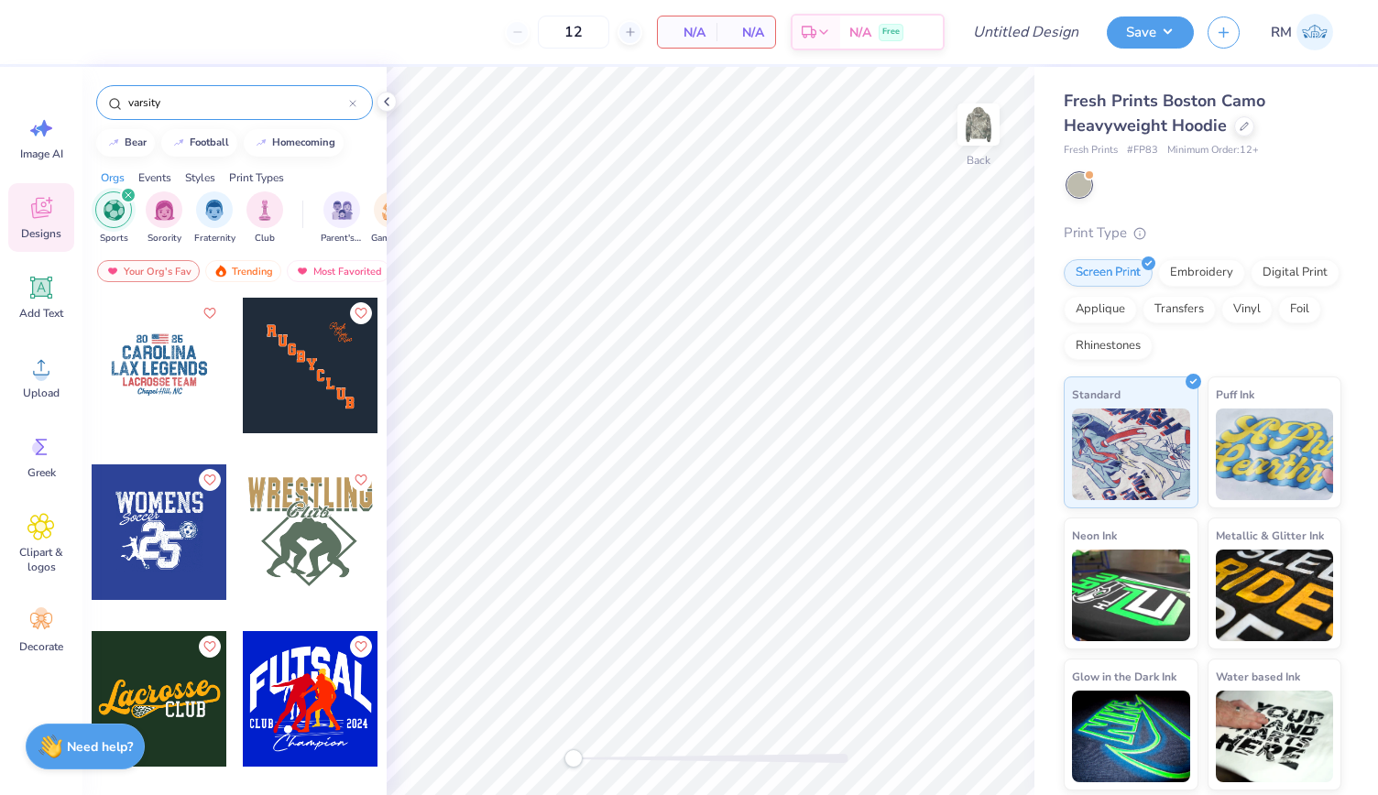
click at [123, 194] on div "filter for Sports" at bounding box center [128, 195] width 16 height 16
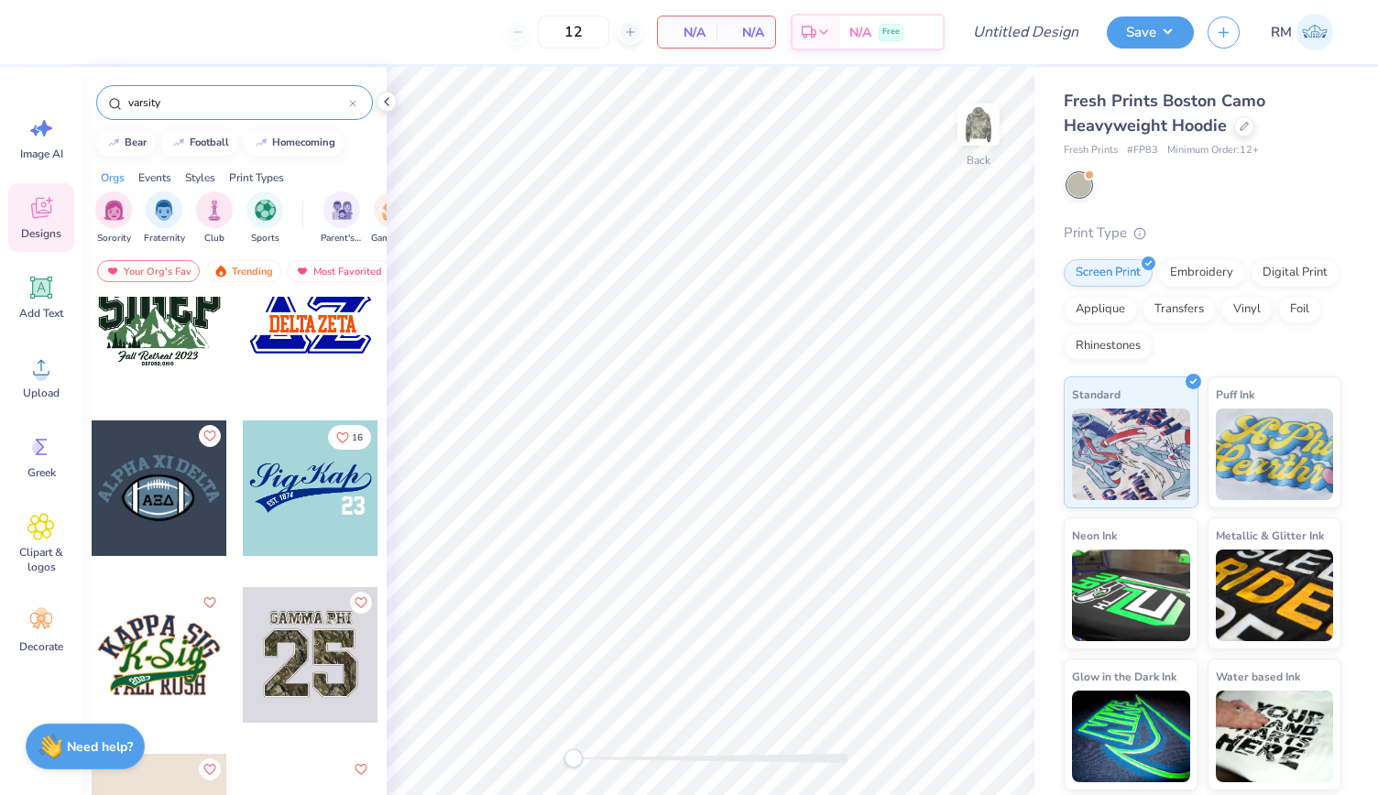
scroll to position [4074, 0]
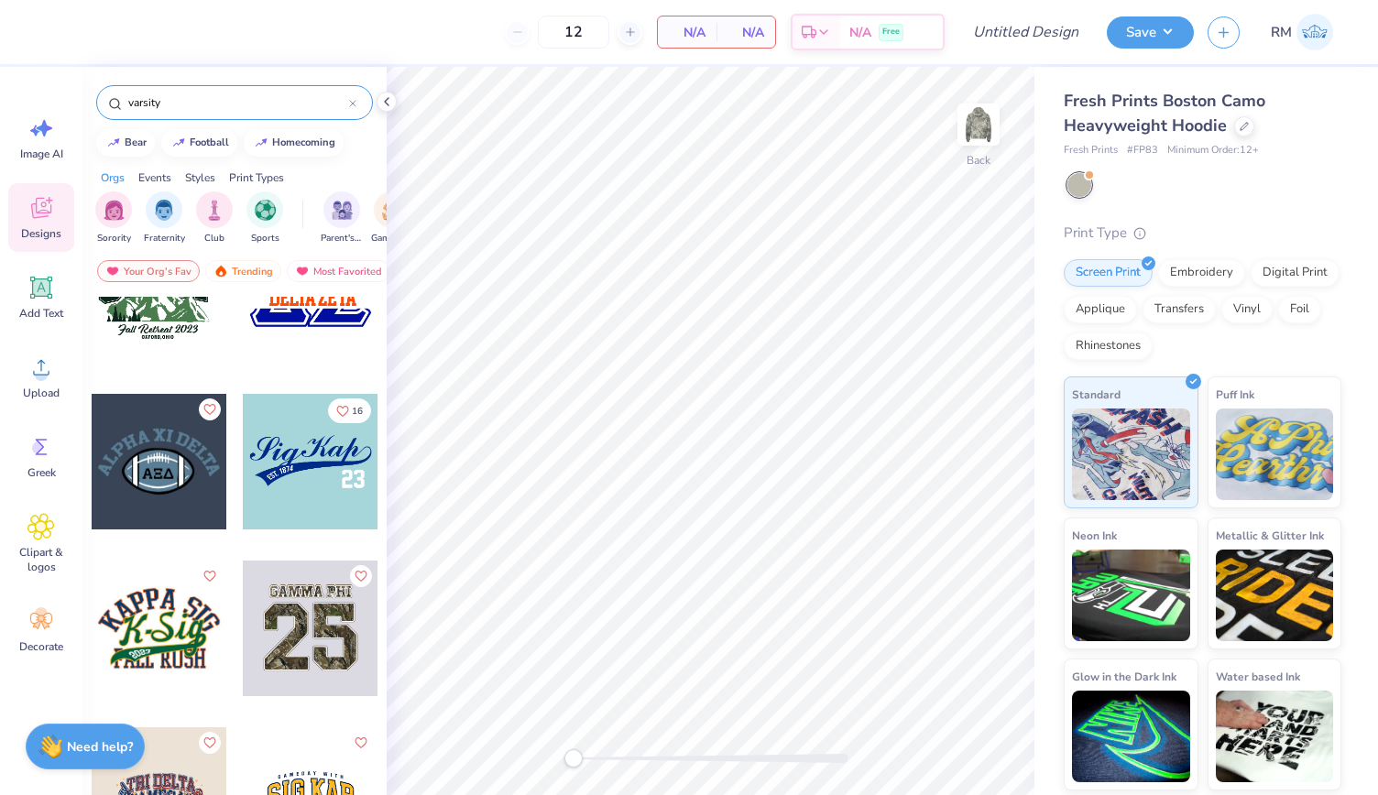
click at [279, 477] on div at bounding box center [311, 462] width 136 height 136
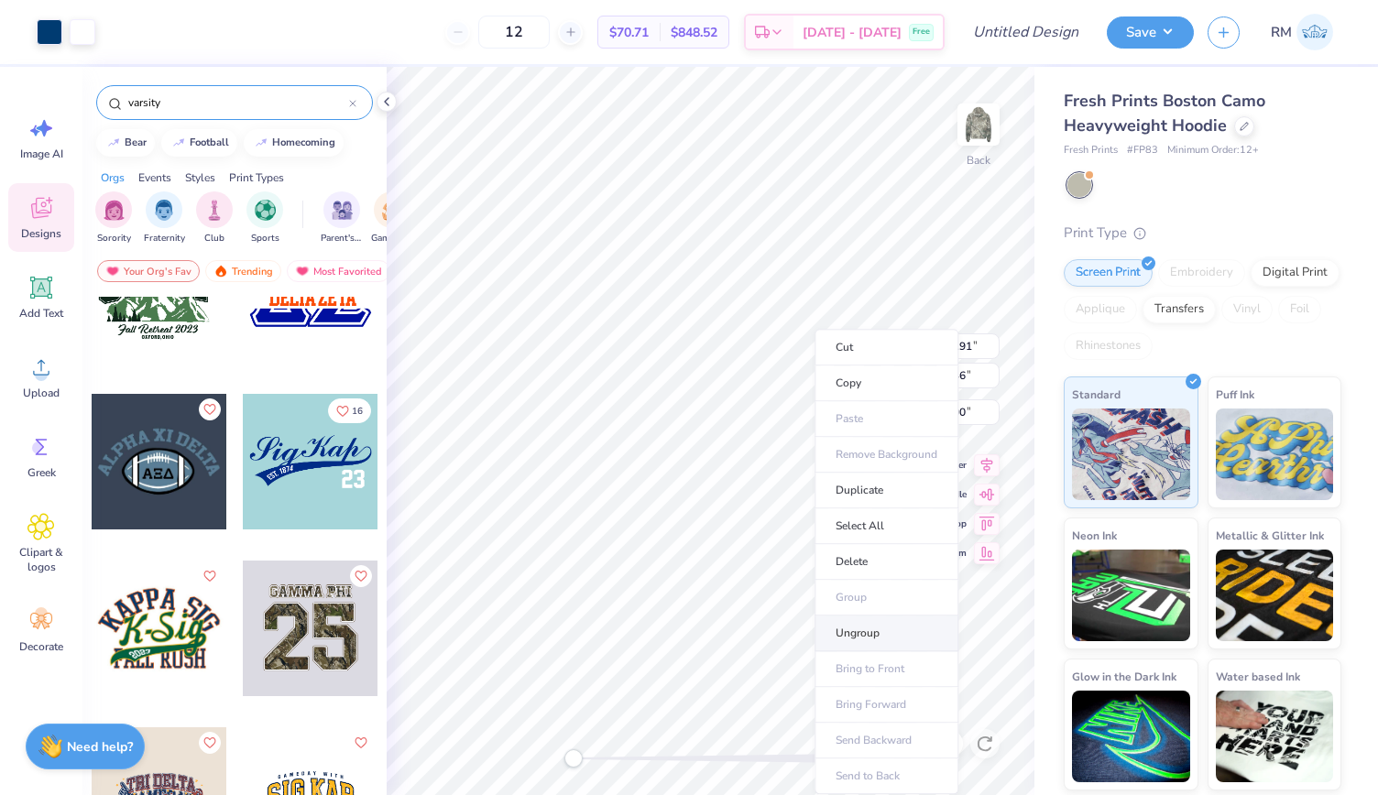
click at [861, 626] on li "Ungroup" at bounding box center [887, 634] width 144 height 36
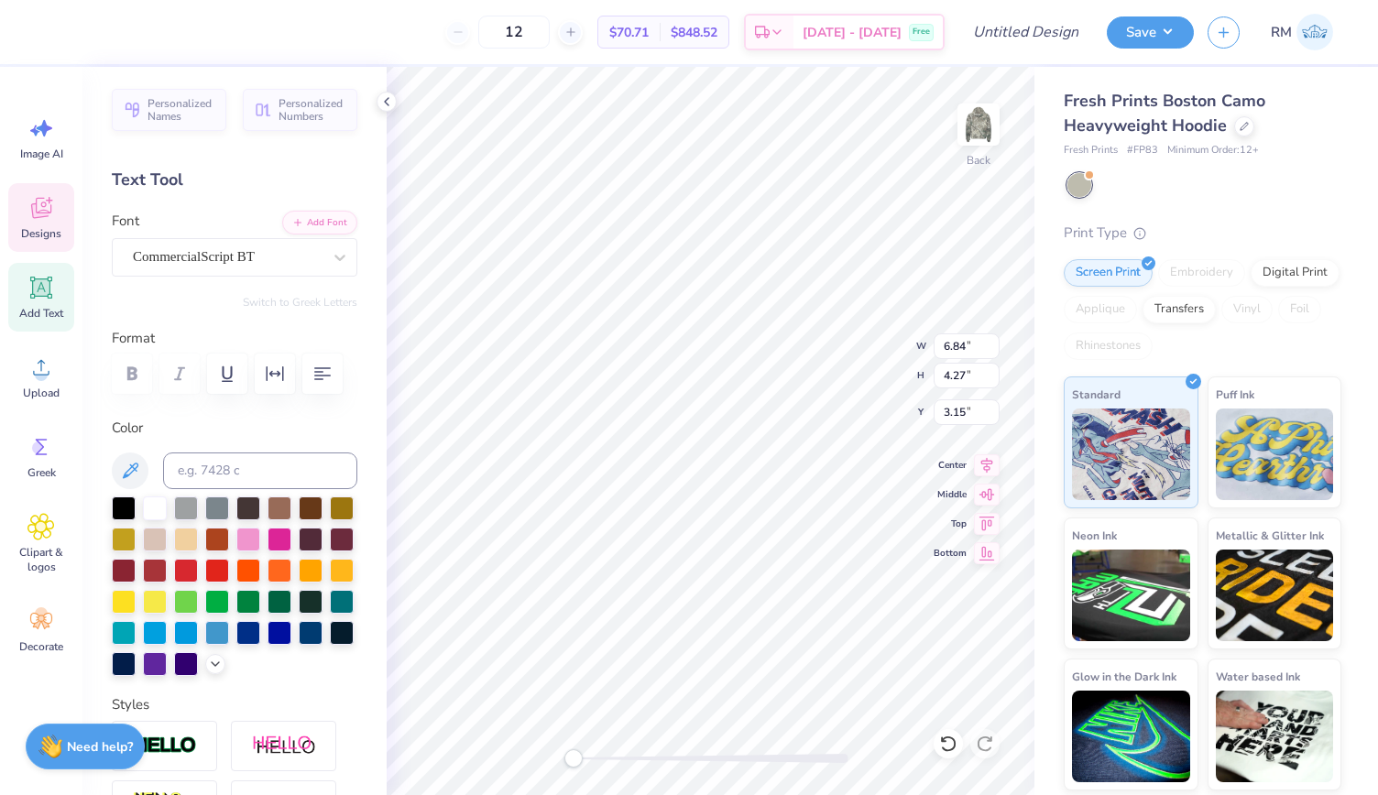
type input "7.86"
type input "3.77"
type input "3.00"
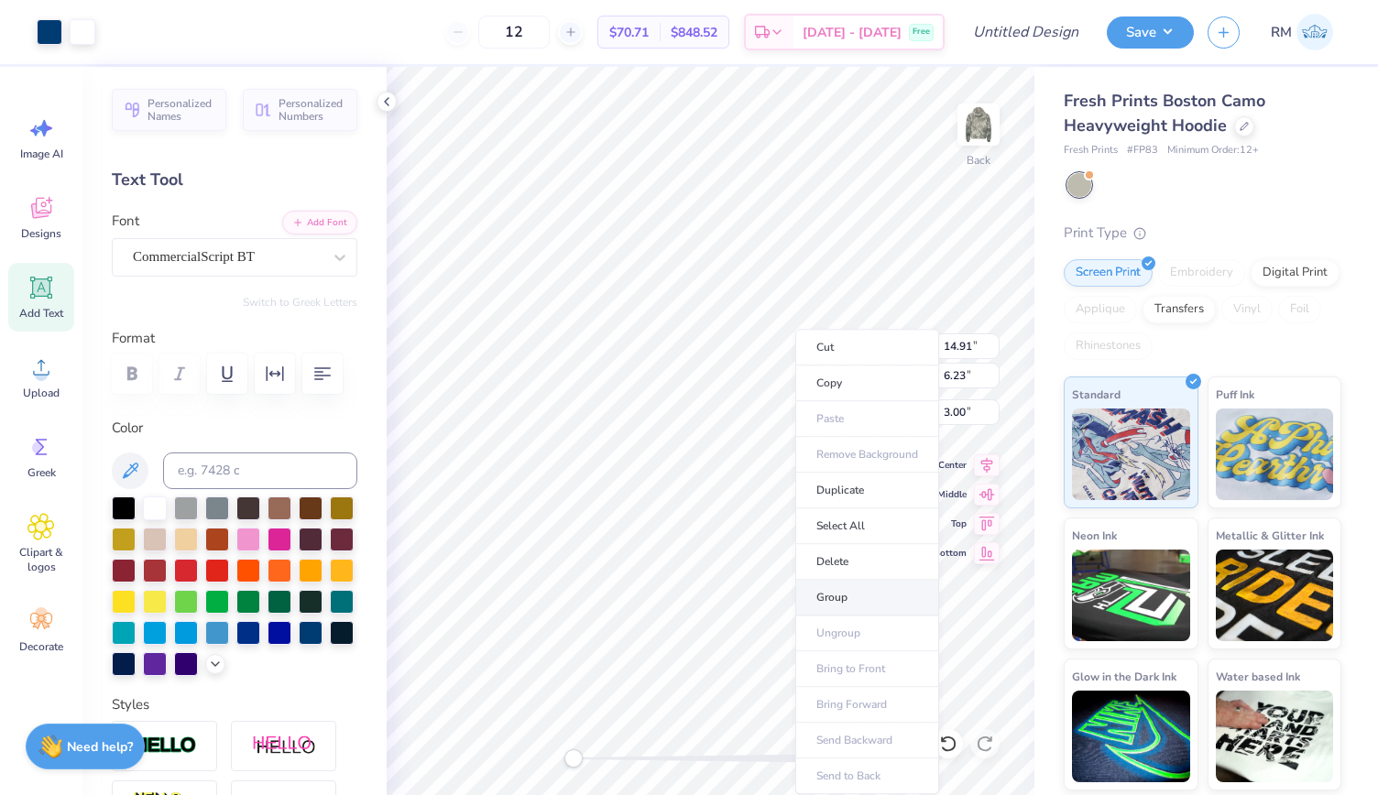
click at [838, 585] on li "Group" at bounding box center [867, 598] width 144 height 36
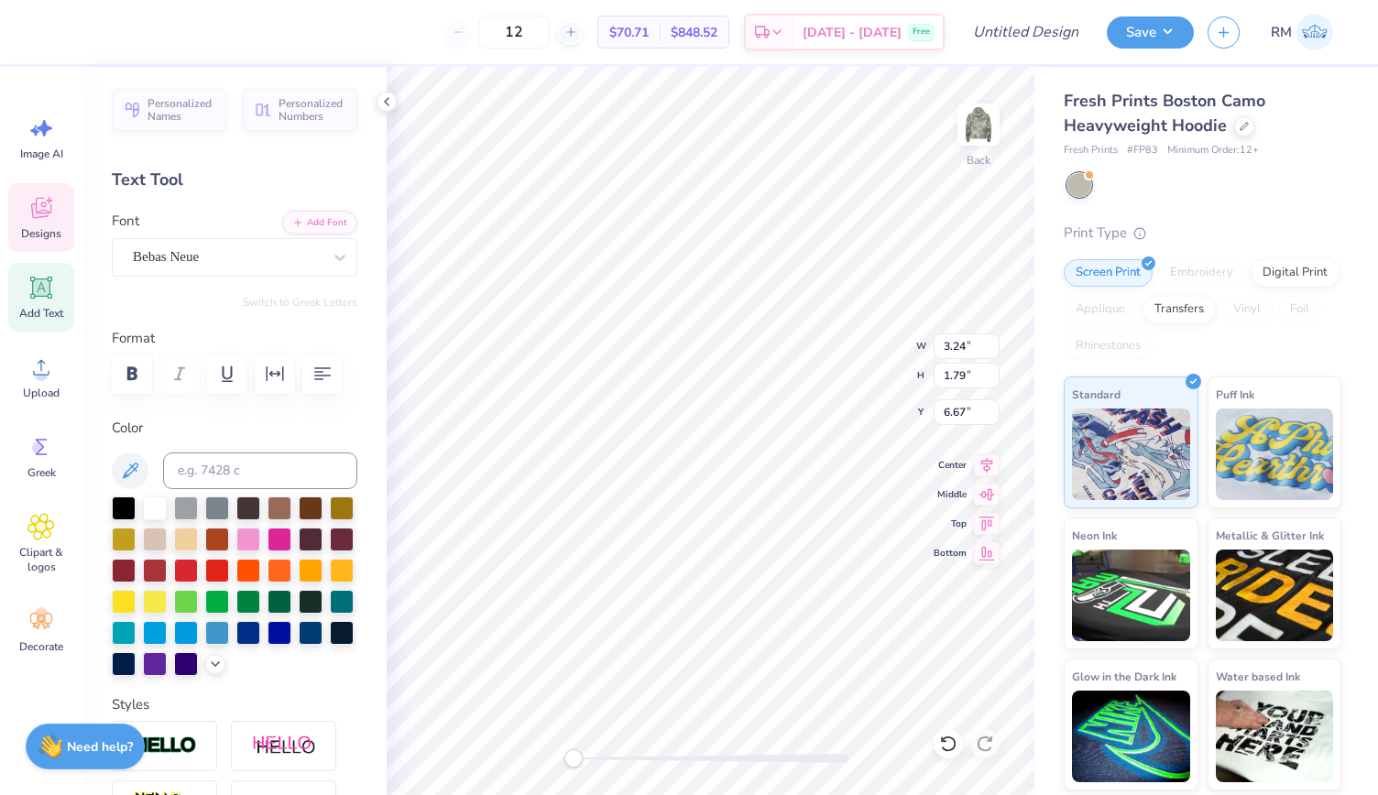
scroll to position [15, 5]
type textarea "EST. 1873"
type input "6.84"
type input "4.27"
type input "3.15"
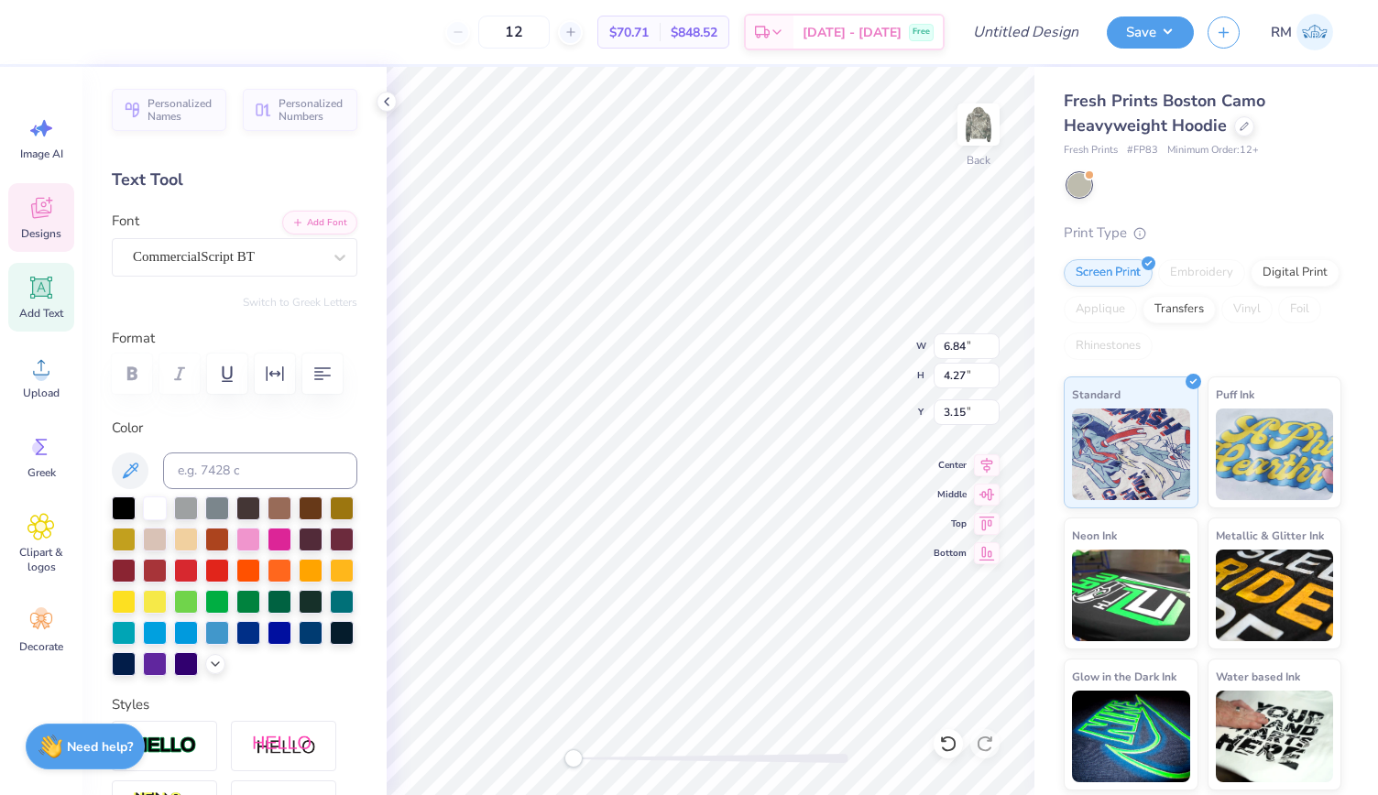
scroll to position [15, 2]
click at [387, 100] on icon at bounding box center [386, 101] width 15 height 15
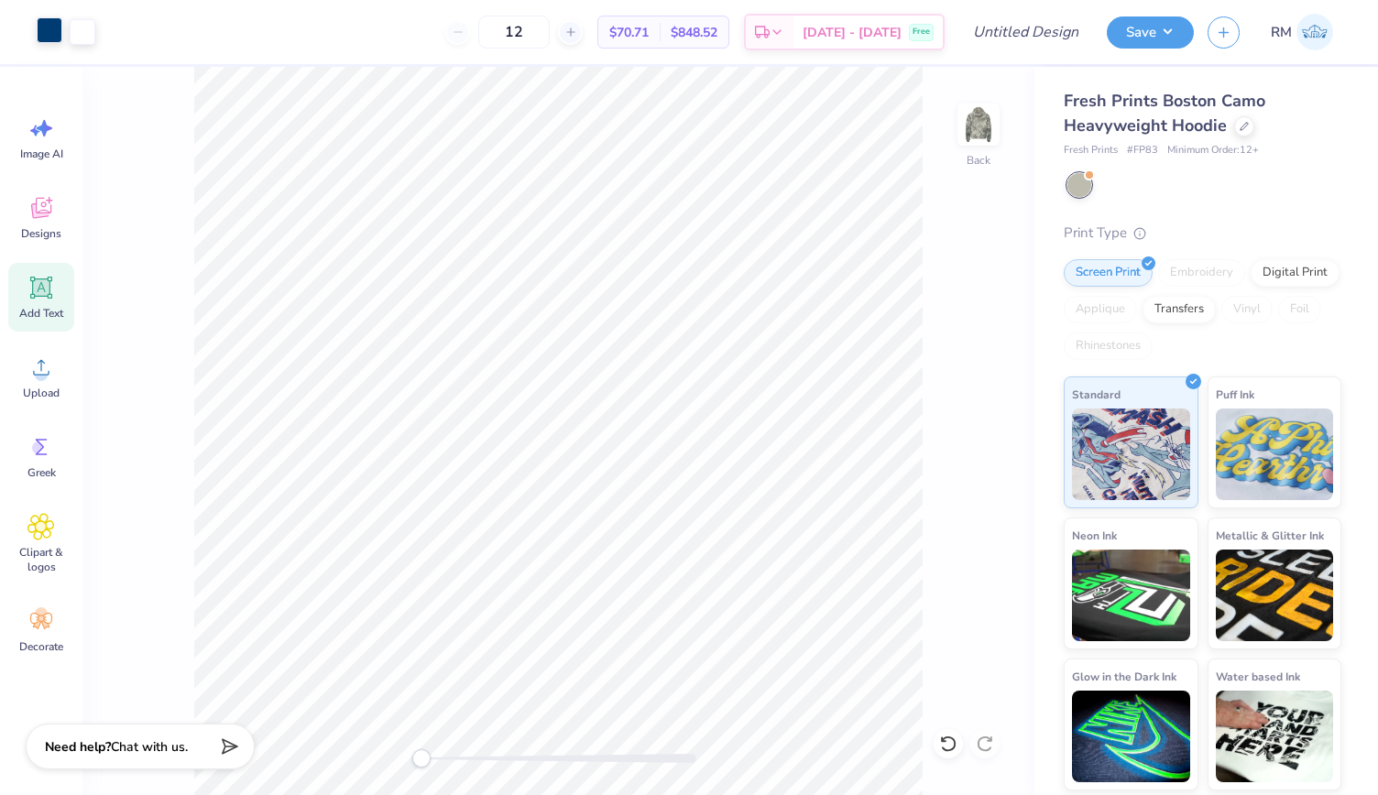
click at [44, 27] on div at bounding box center [50, 30] width 26 height 26
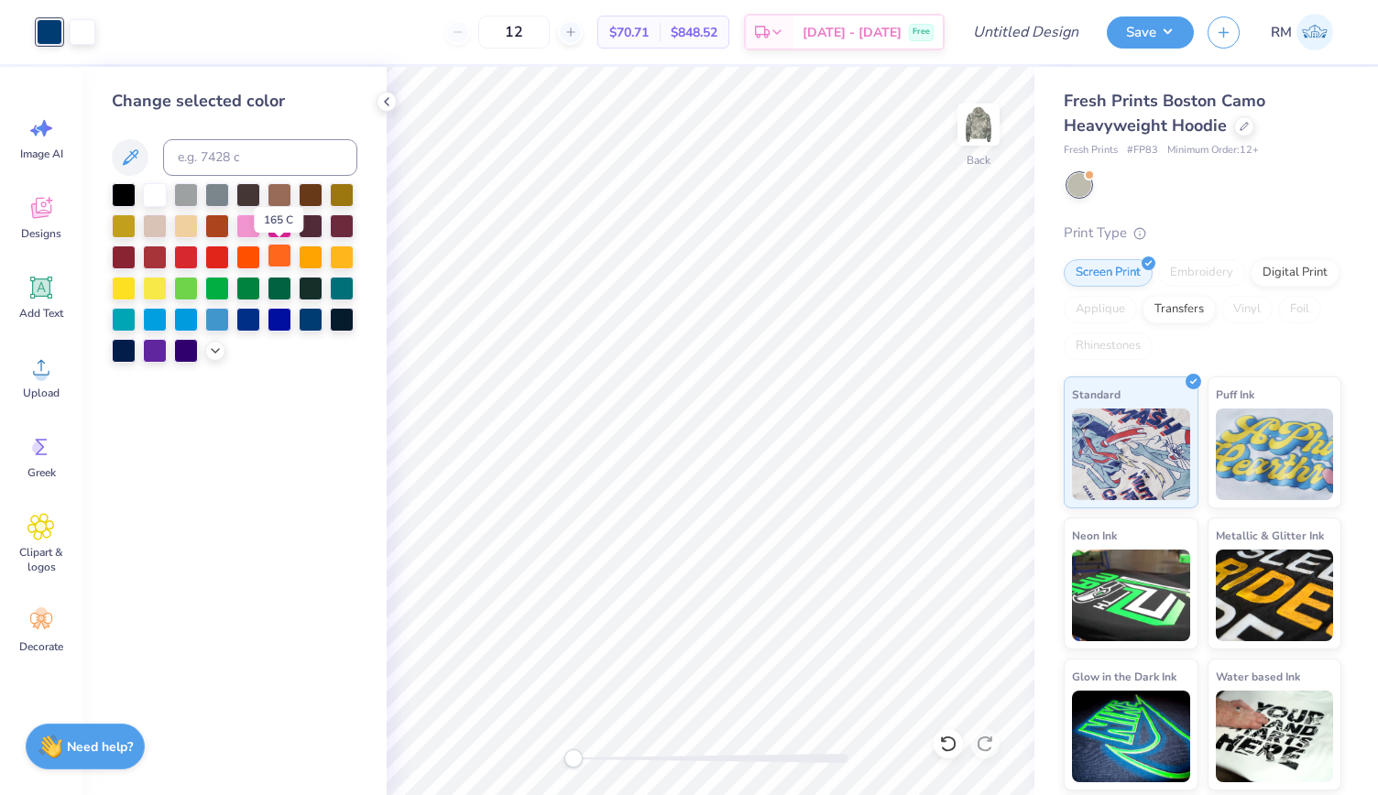
click at [281, 259] on div at bounding box center [280, 256] width 24 height 24
click at [209, 340] on div at bounding box center [235, 273] width 246 height 180
click at [220, 357] on div at bounding box center [215, 349] width 20 height 20
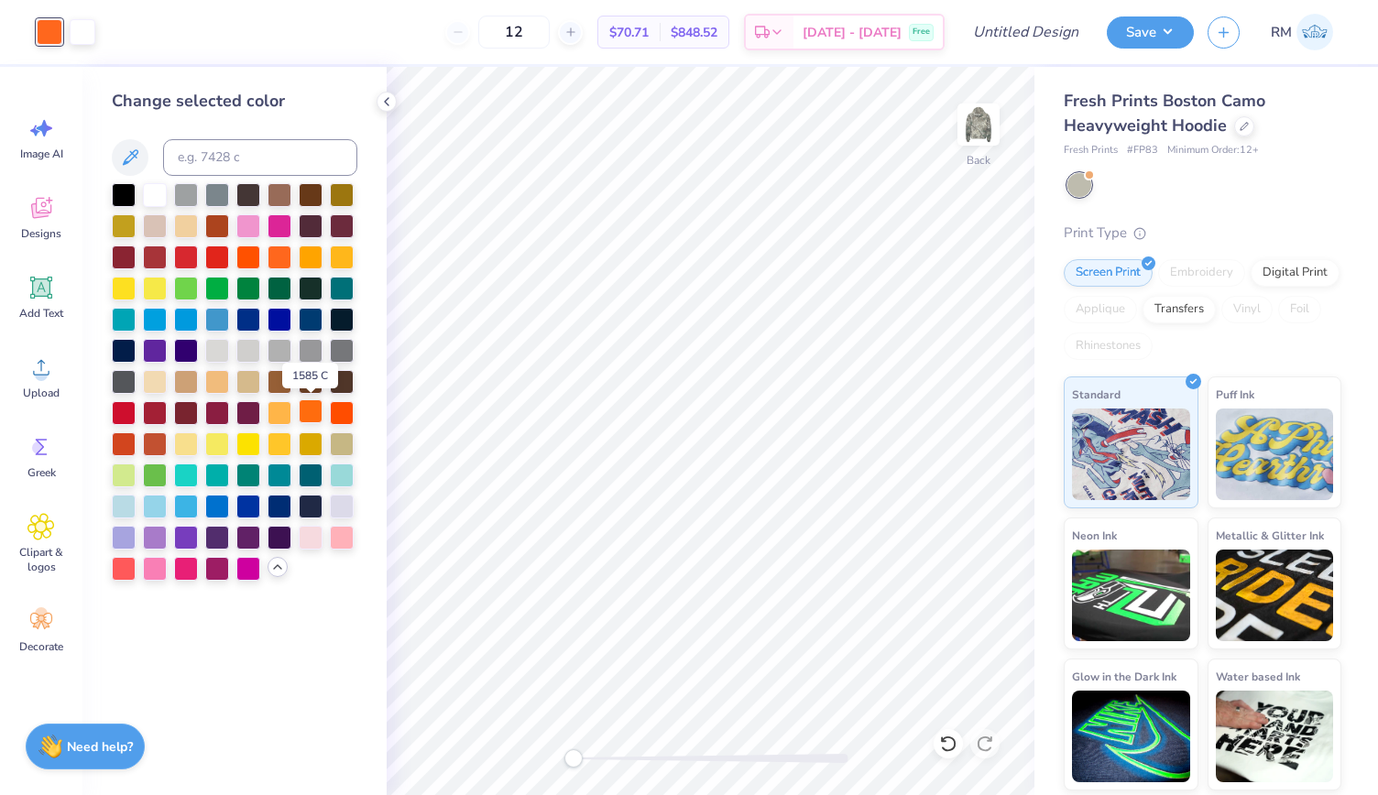
click at [317, 408] on div at bounding box center [311, 412] width 24 height 24
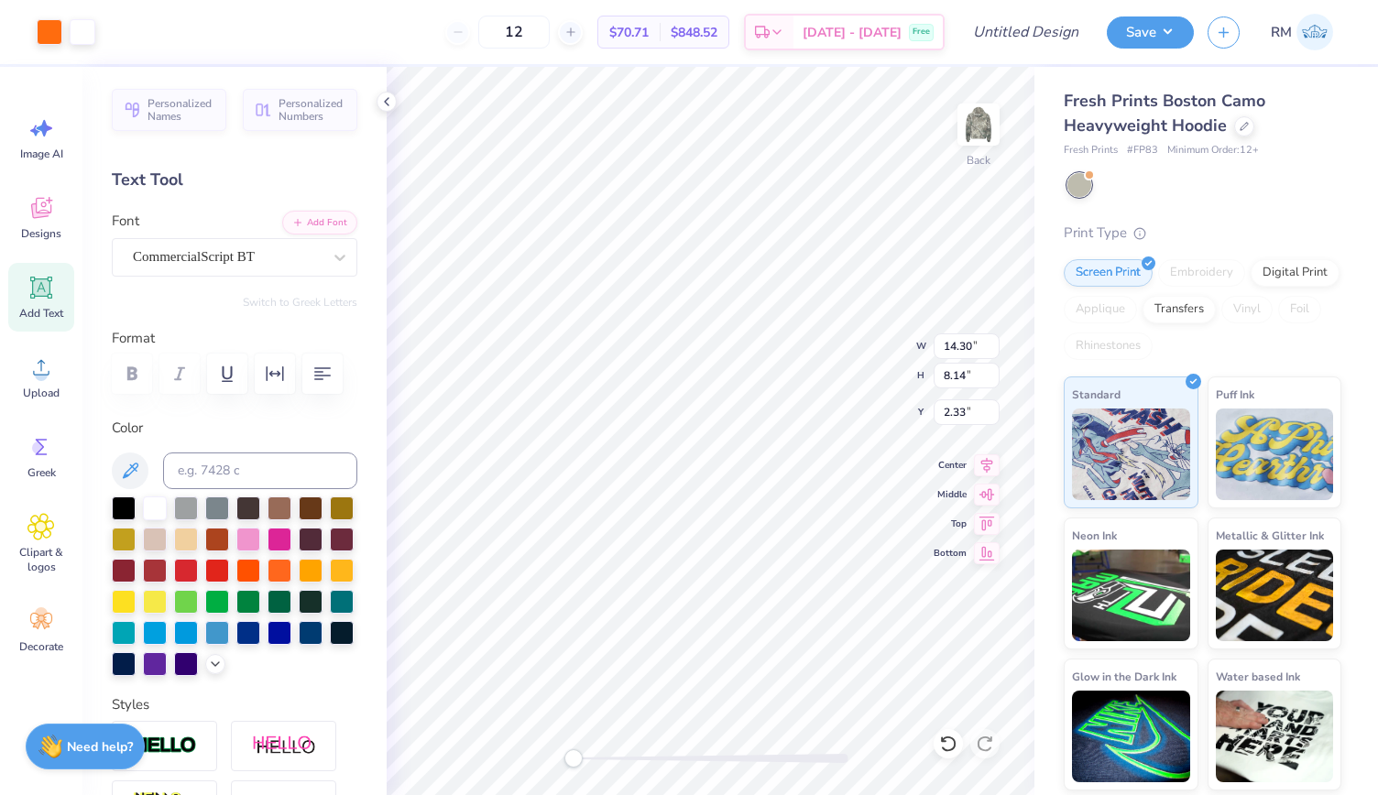
type input "14.30"
type input "8.14"
type input "2.33"
type textarea "Delta"
type textarea "Gamma"
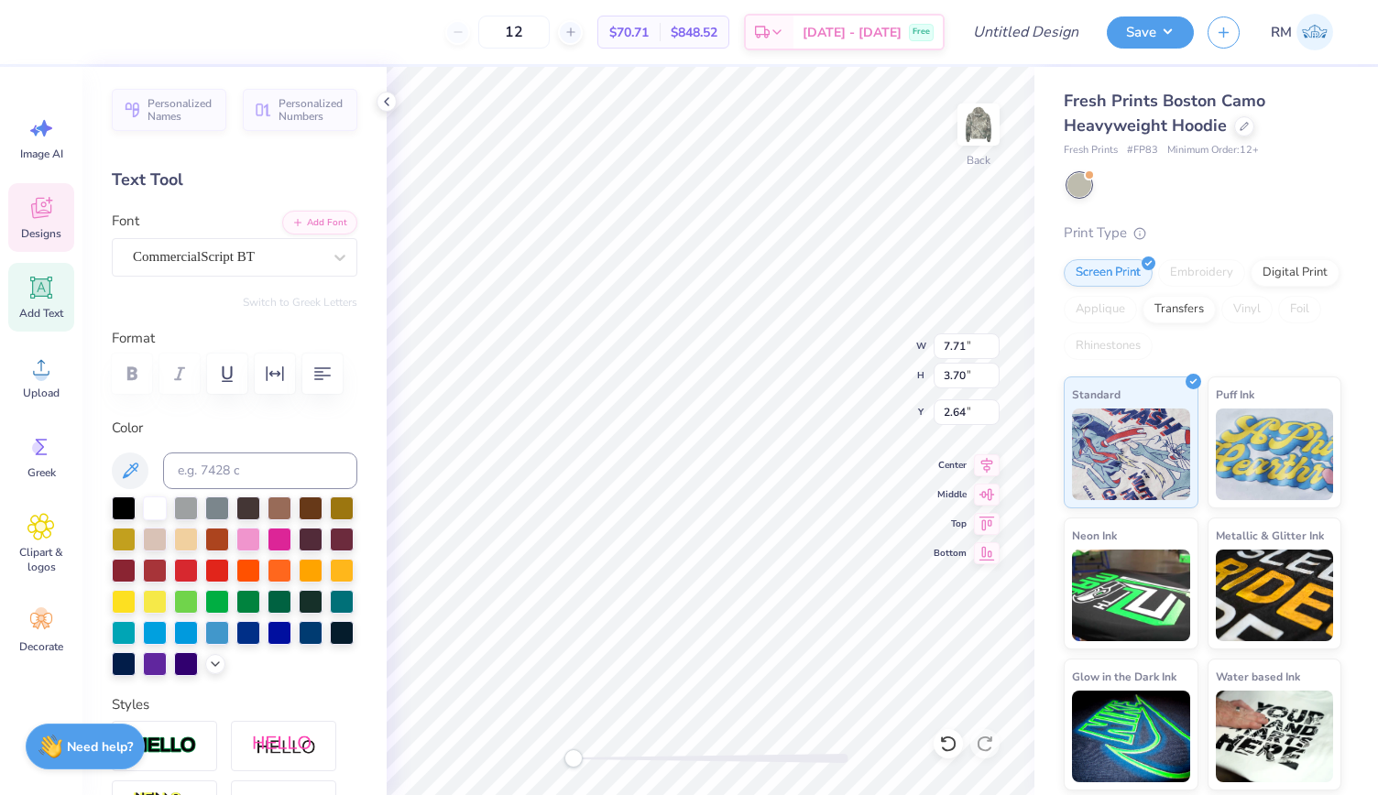
scroll to position [15, 3]
type input "10.11"
type input "2.16"
type input "4.42"
type input "7.42"
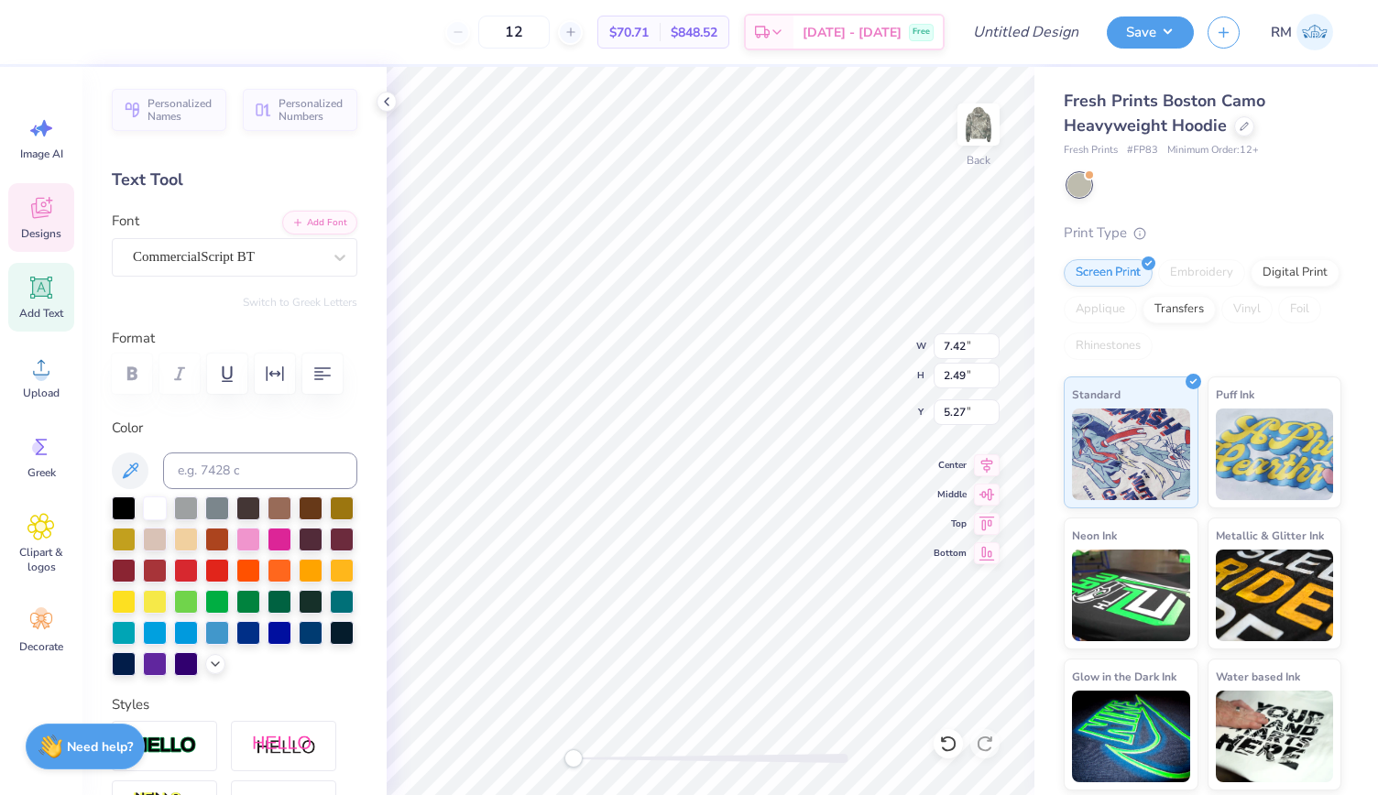
type input "2.49"
type input "5.27"
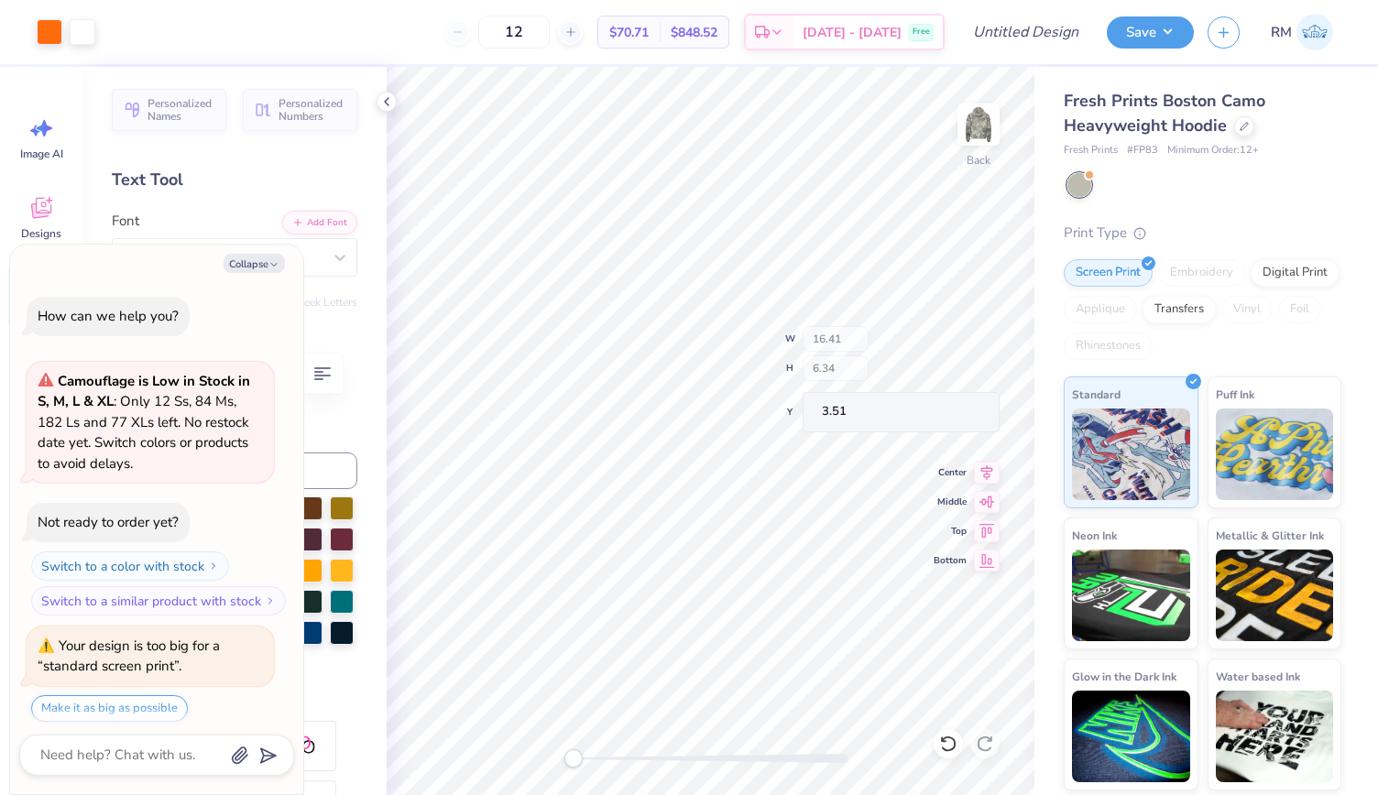
scroll to position [9, 0]
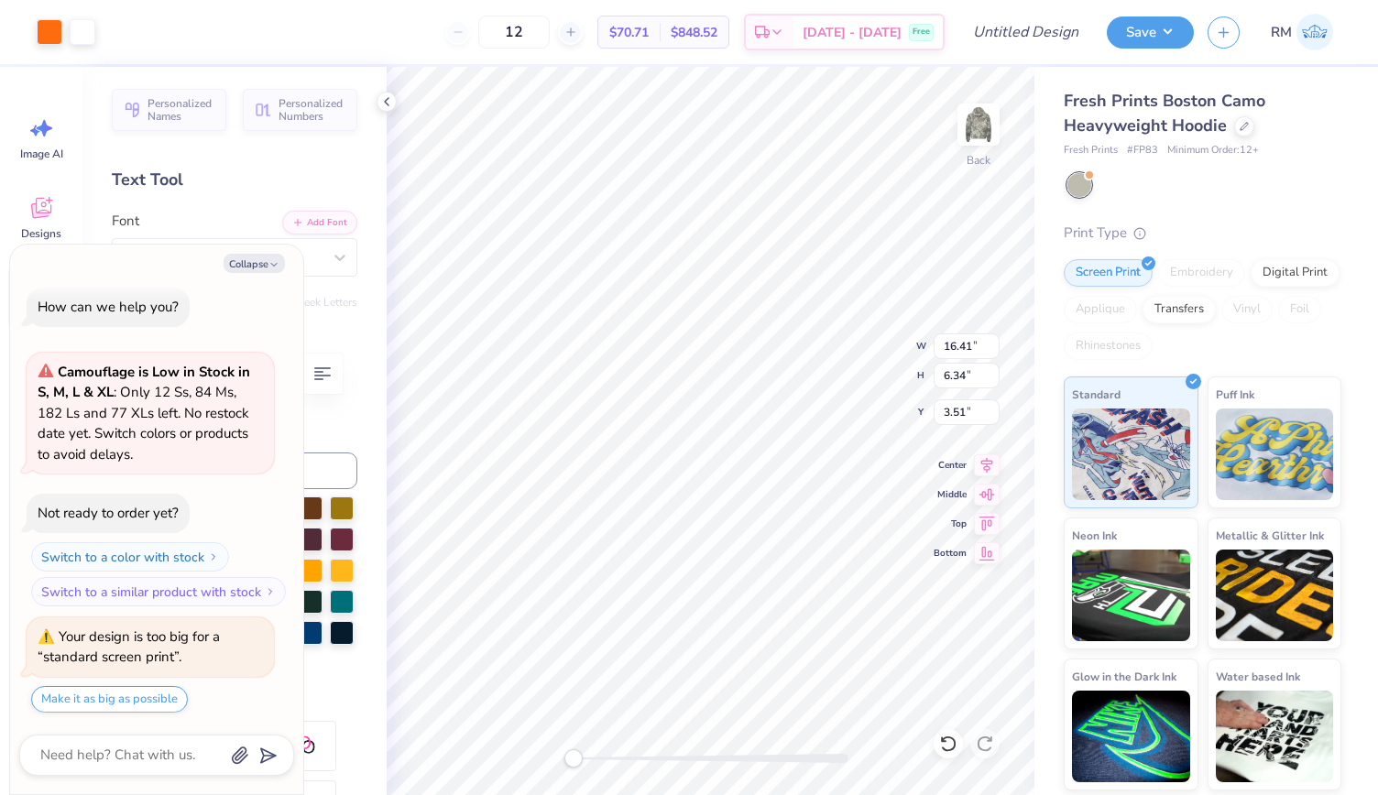
type textarea "x"
type input "3.57"
type textarea "x"
type input "7.38"
type input "2.79"
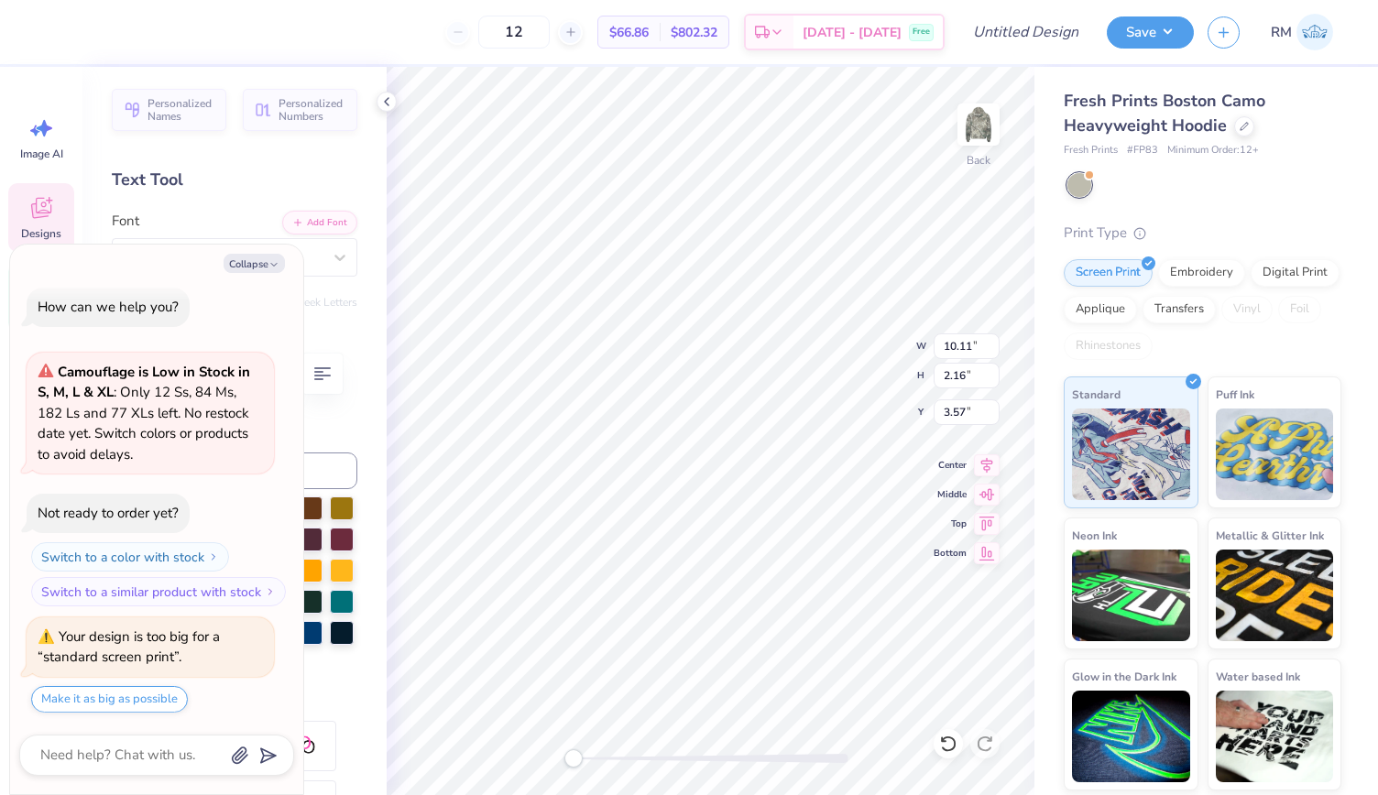
type input "4.23"
type textarea "x"
type input "10.11"
type input "2.16"
type input "7.71"
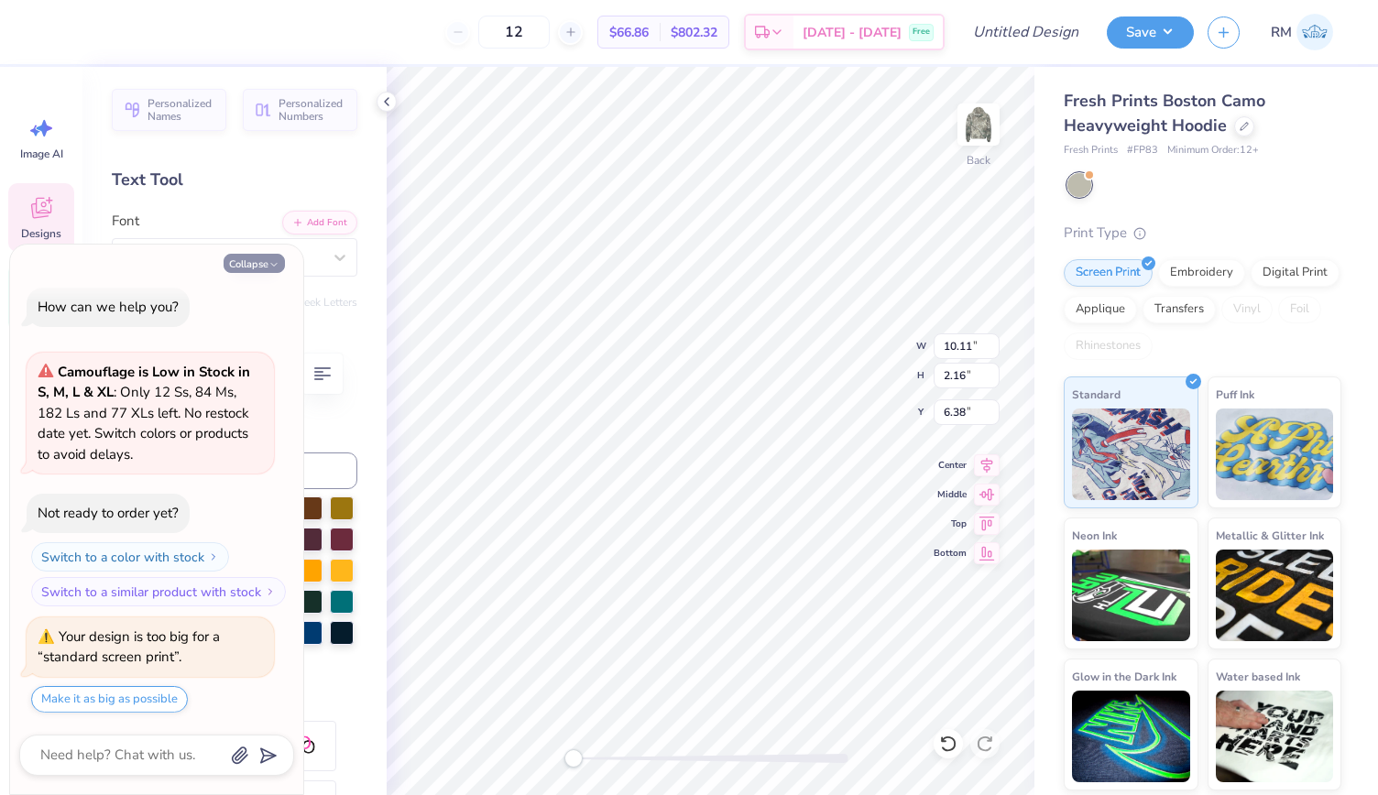
click at [258, 263] on button "Collapse" at bounding box center [254, 263] width 61 height 19
type textarea "x"
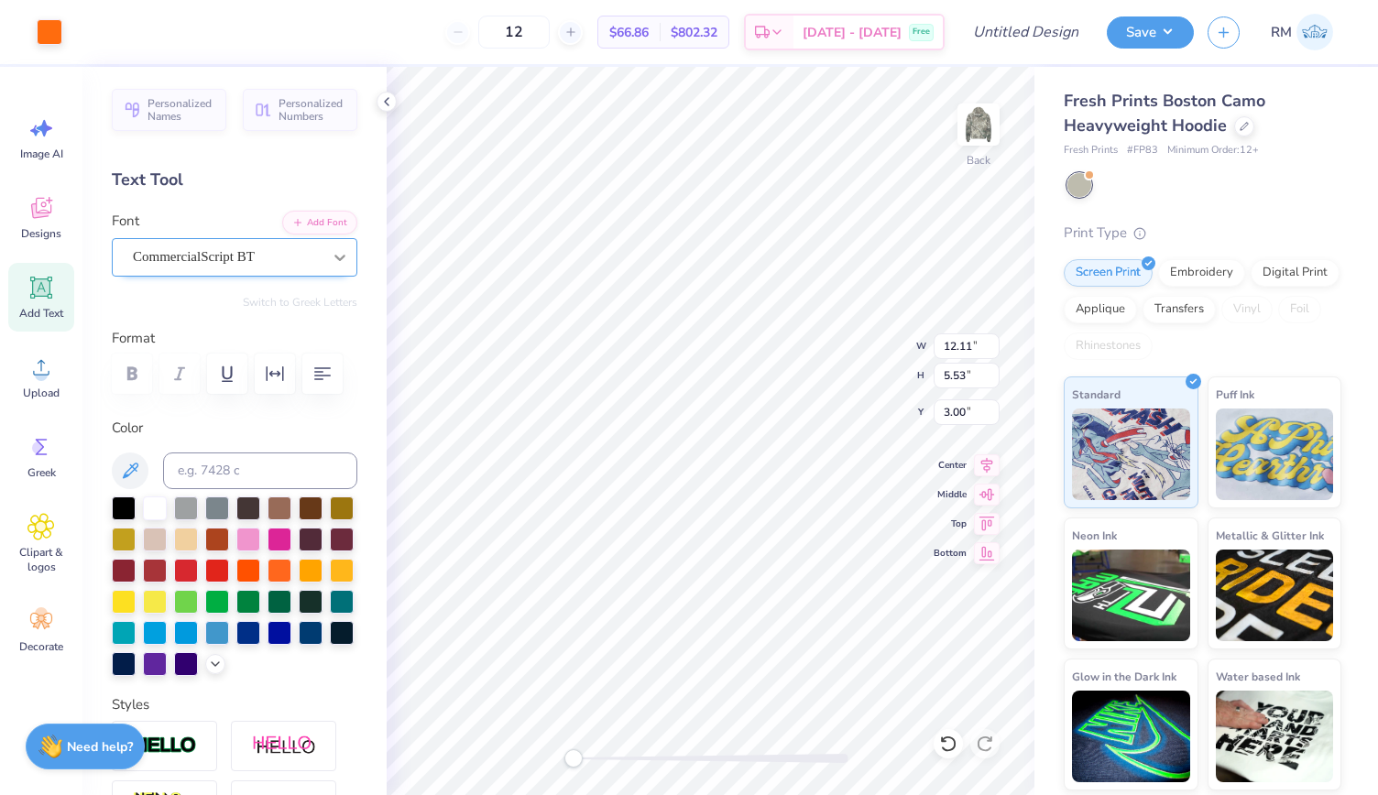
type input "12.11"
type input "5.53"
type input "3.00"
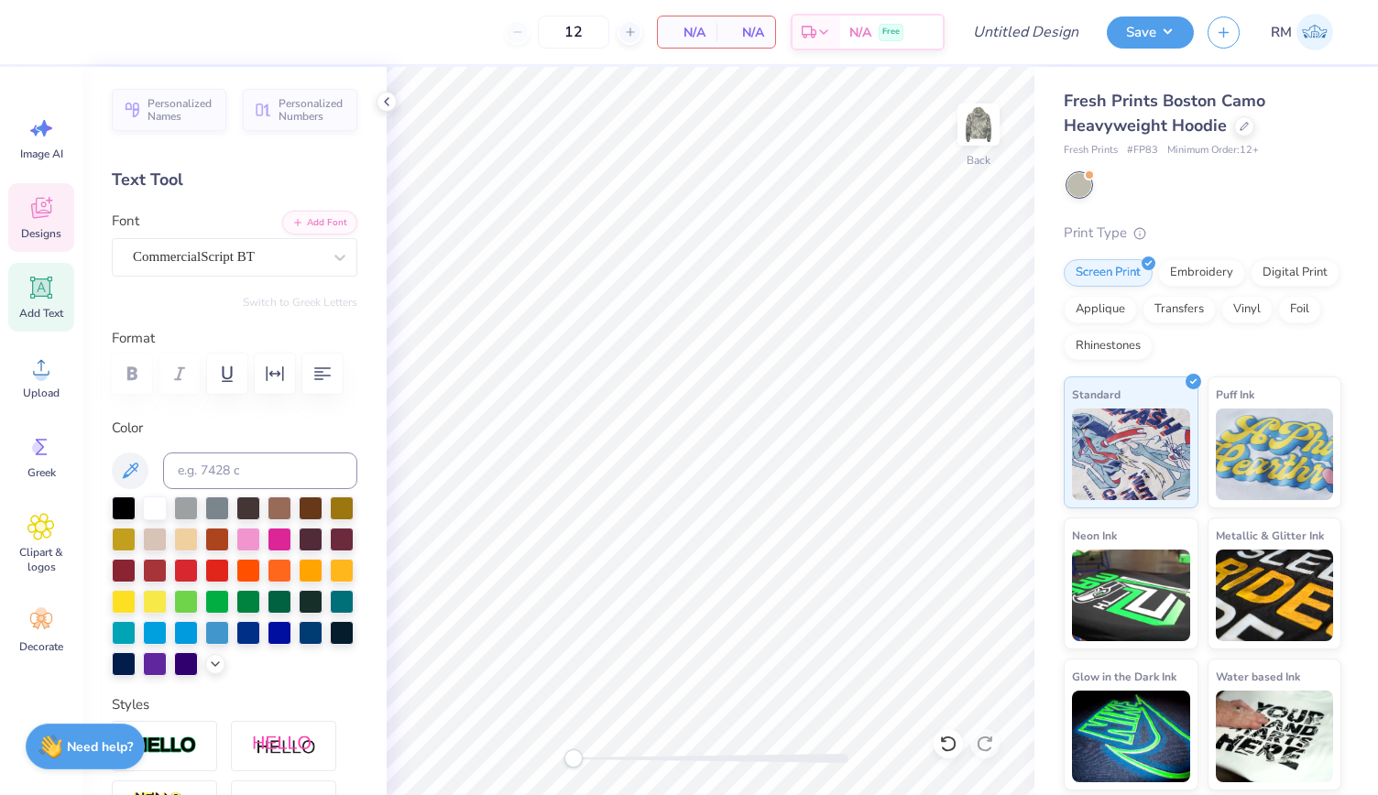
click at [46, 245] on div "Designs" at bounding box center [41, 217] width 66 height 69
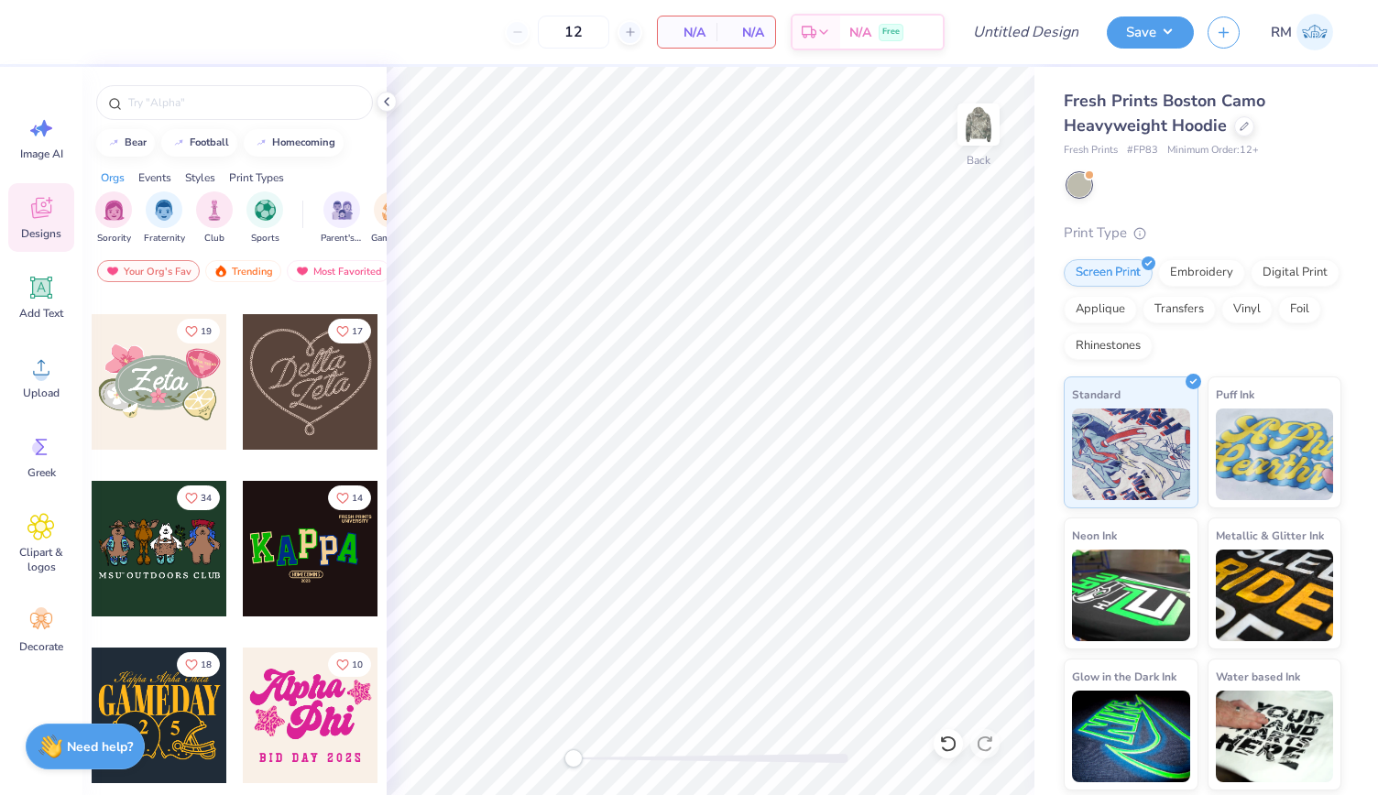
scroll to position [0, 0]
